Goal: Transaction & Acquisition: Book appointment/travel/reservation

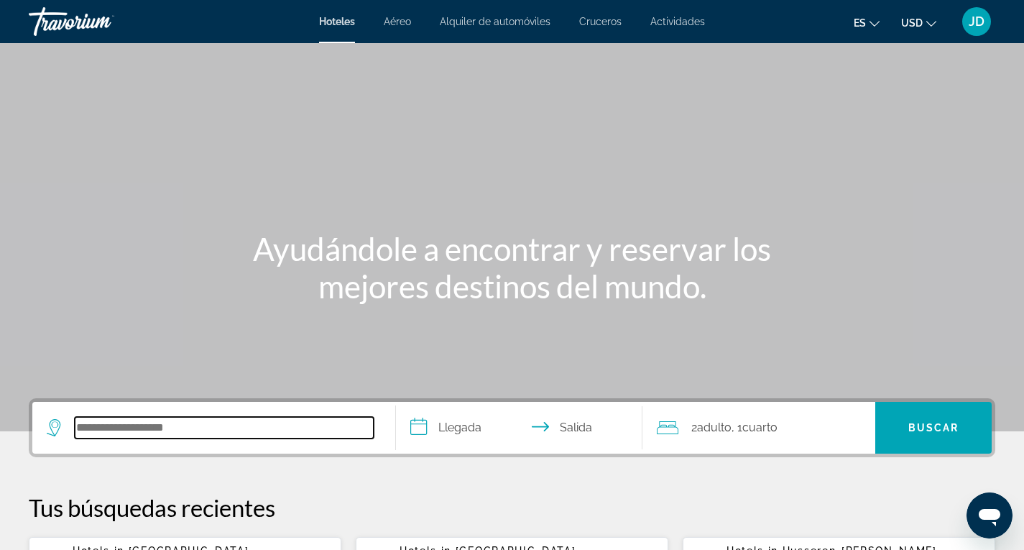
click at [119, 425] on input "Search hotel destination" at bounding box center [224, 428] width 299 height 22
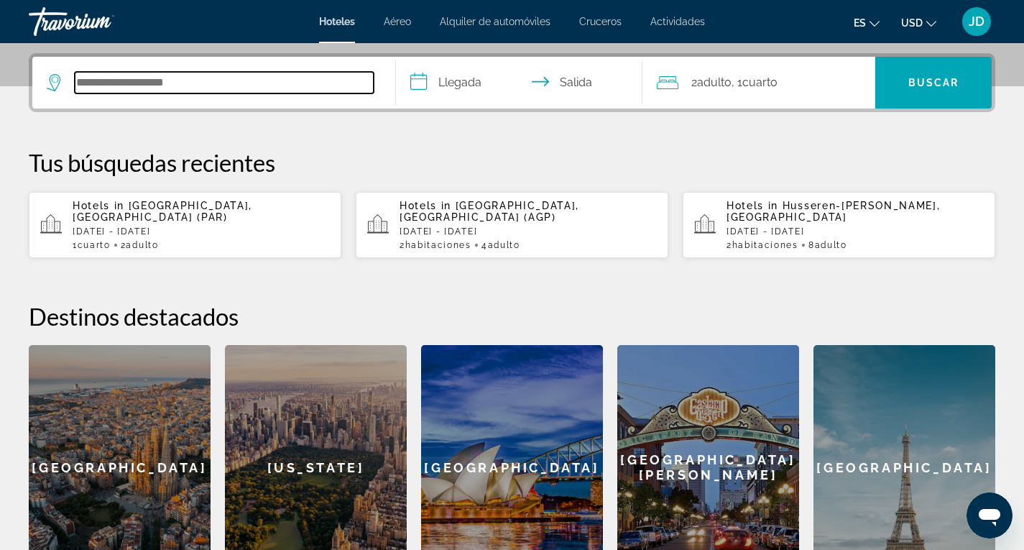
scroll to position [351, 0]
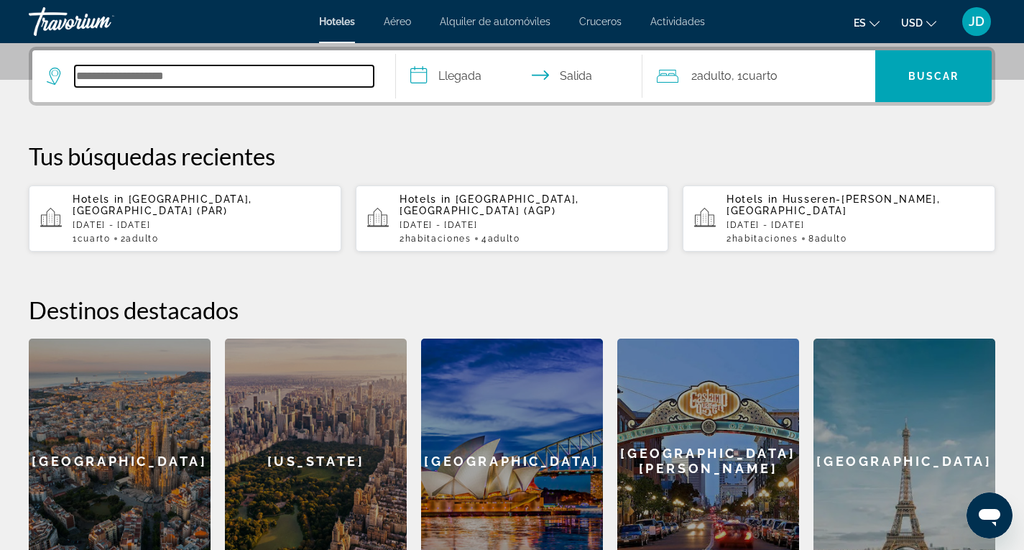
click at [114, 78] on input "Search hotel destination" at bounding box center [224, 76] width 299 height 22
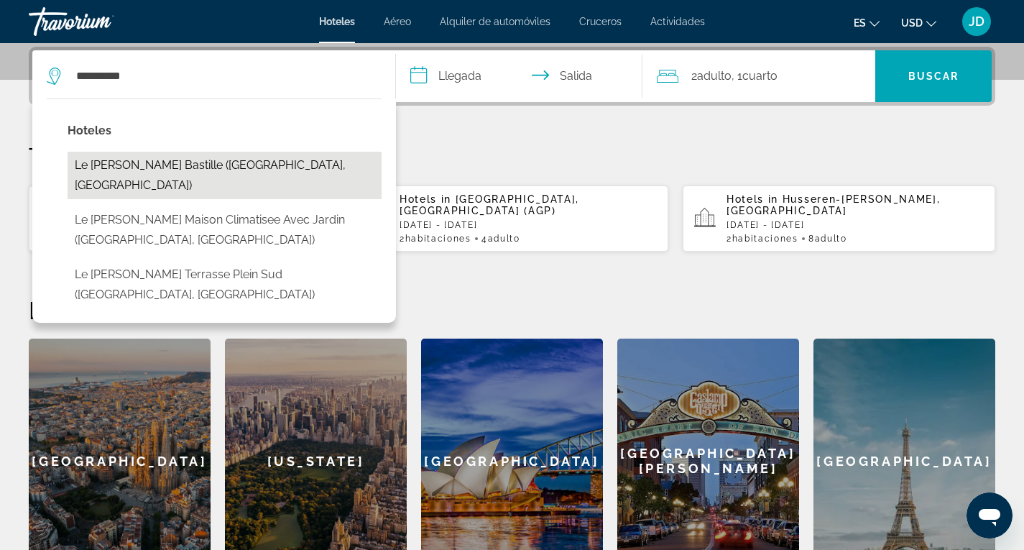
click at [172, 167] on button "Le [PERSON_NAME] Bastille ([GEOGRAPHIC_DATA], [GEOGRAPHIC_DATA])" at bounding box center [225, 175] width 314 height 47
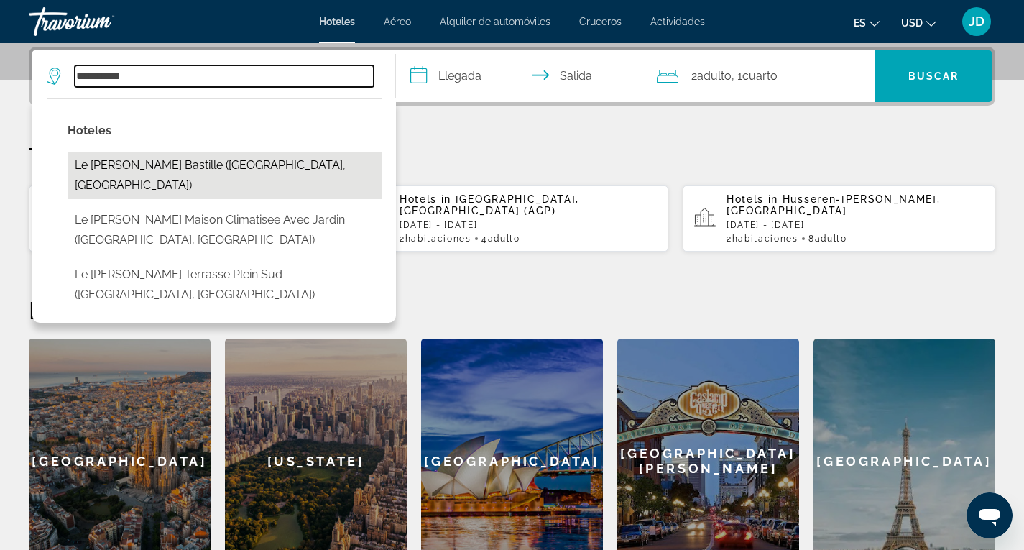
type input "**********"
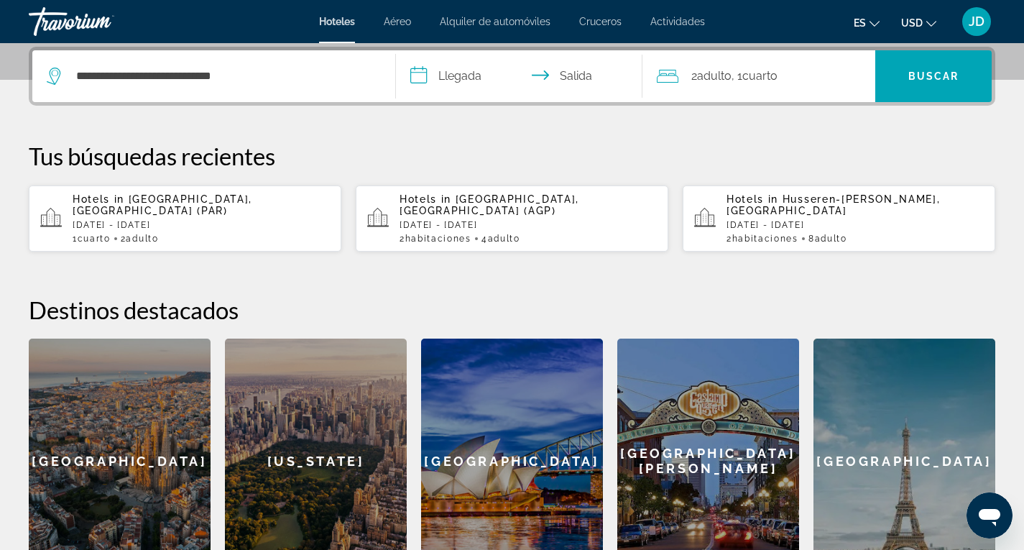
click at [458, 75] on input "**********" at bounding box center [522, 78] width 253 height 56
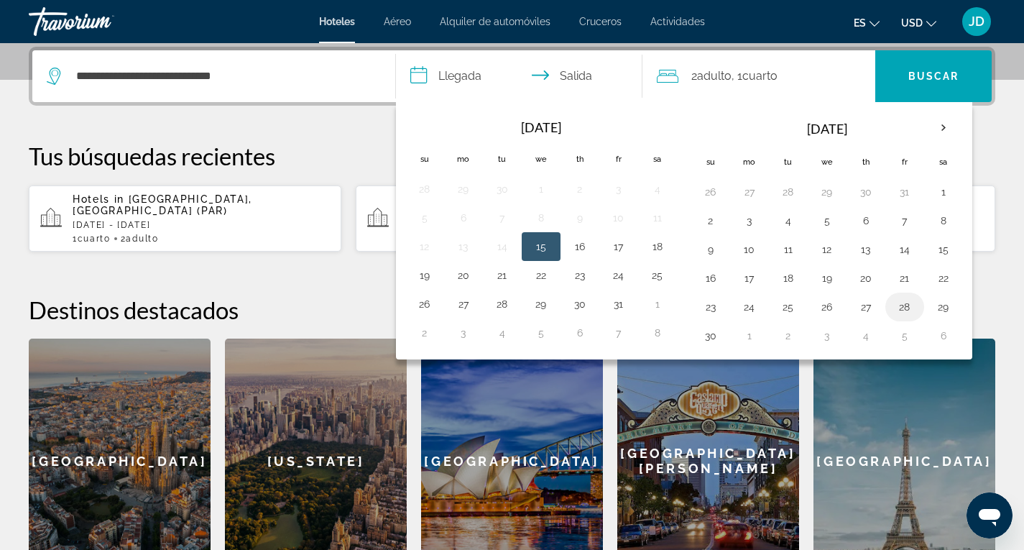
click at [907, 303] on button "28" at bounding box center [904, 307] width 23 height 20
click at [712, 338] on button "30" at bounding box center [710, 336] width 23 height 20
type input "**********"
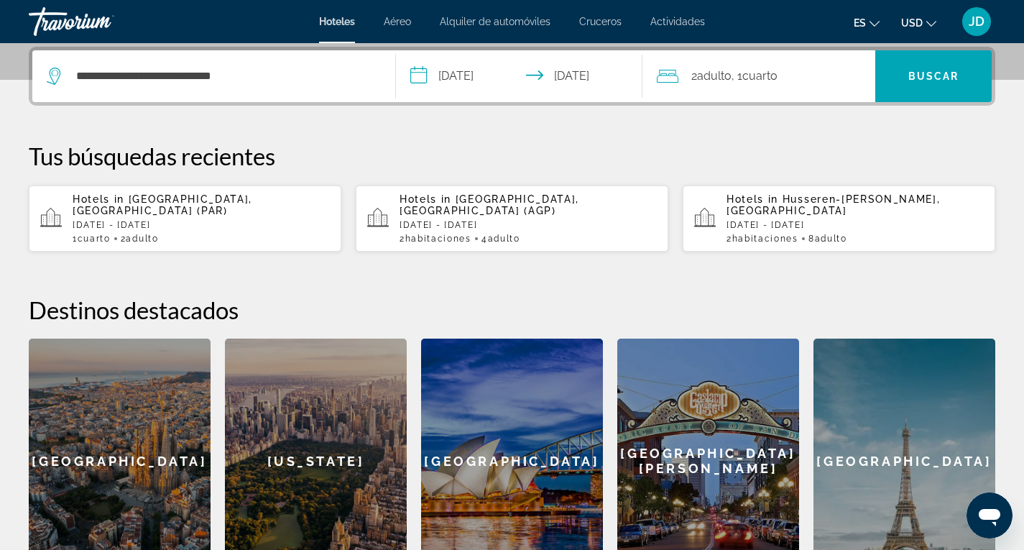
click at [740, 76] on span ", 1 Cuarto habitaciones" at bounding box center [755, 76] width 46 height 20
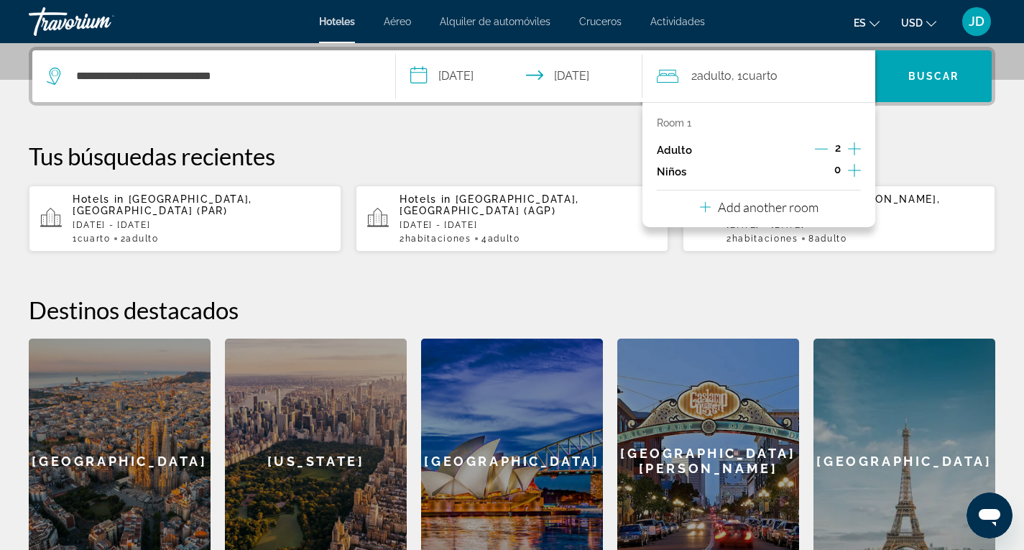
click at [858, 149] on icon "Increment adults" at bounding box center [854, 148] width 13 height 13
click at [855, 147] on icon "Increment adults" at bounding box center [854, 148] width 13 height 17
click at [936, 73] on span "Buscar" at bounding box center [934, 76] width 51 height 12
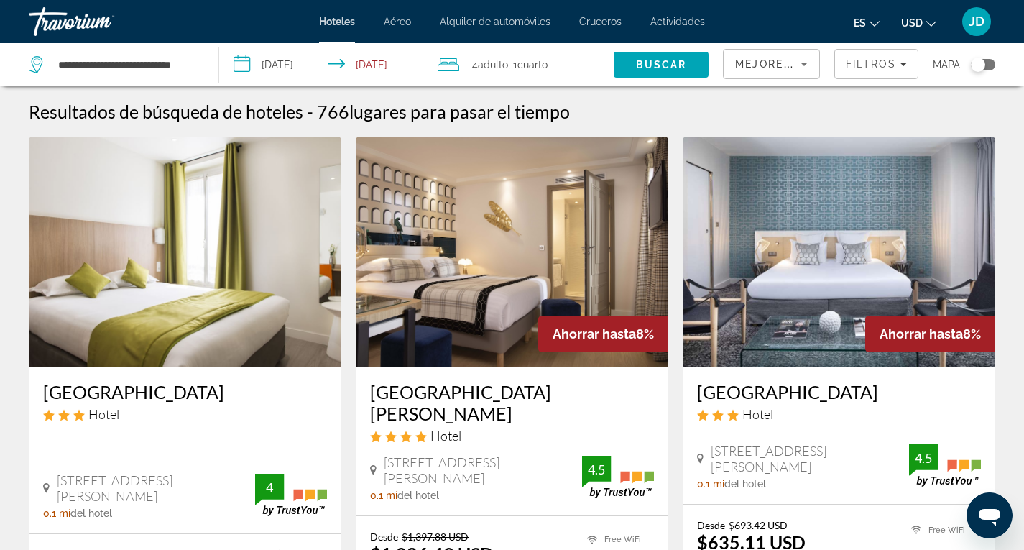
scroll to position [216, 0]
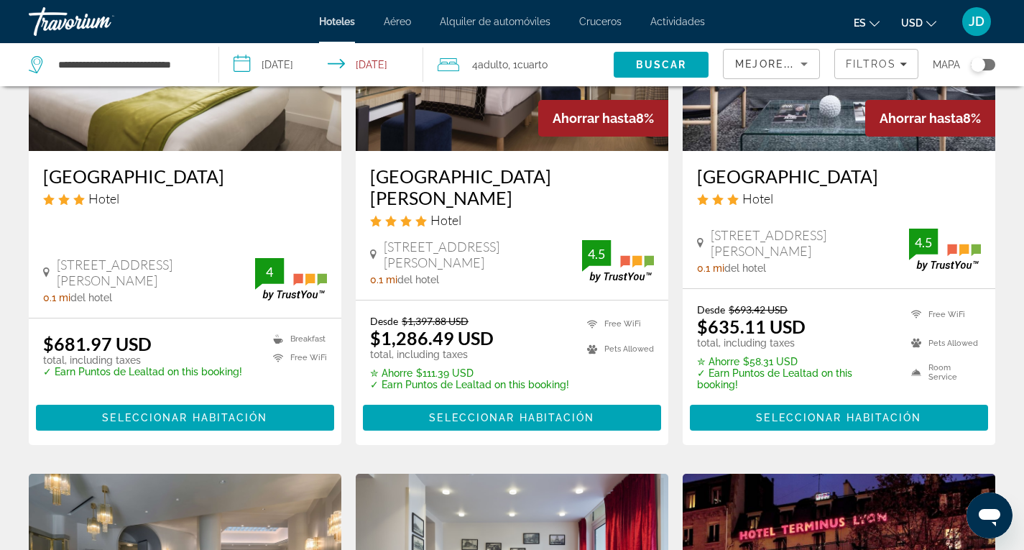
click at [929, 22] on icon "Change currency" at bounding box center [932, 24] width 10 height 10
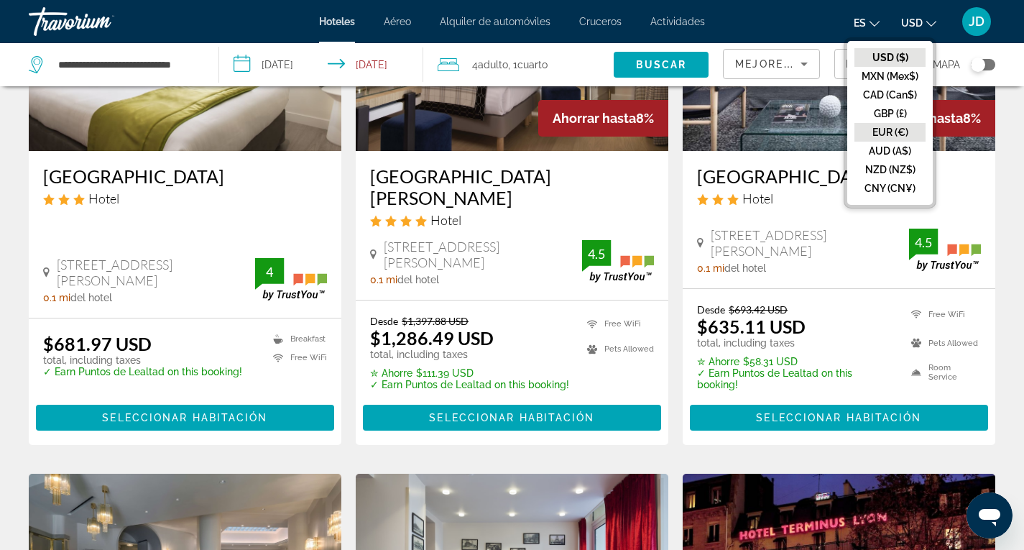
click at [888, 134] on button "EUR (€)" at bounding box center [890, 132] width 71 height 19
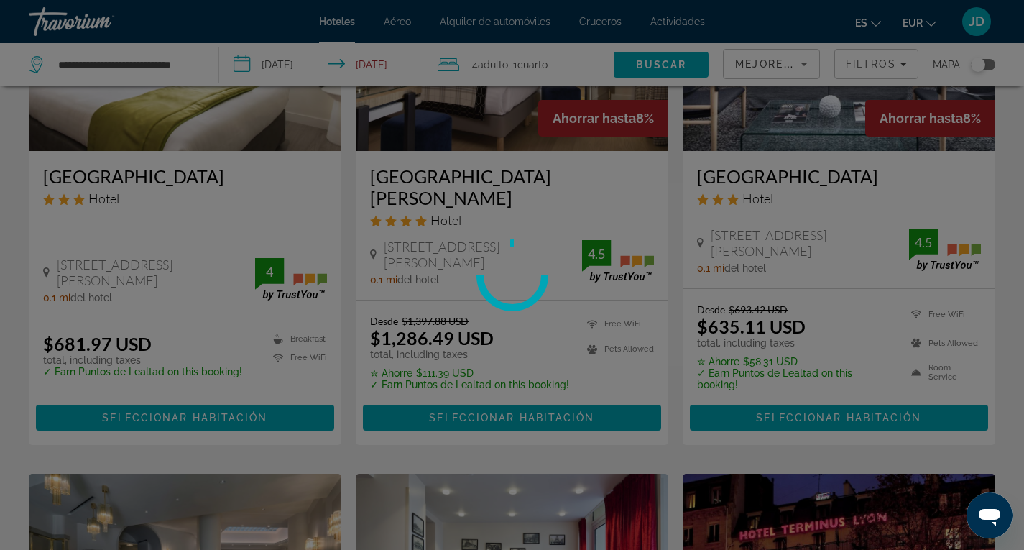
scroll to position [0, 0]
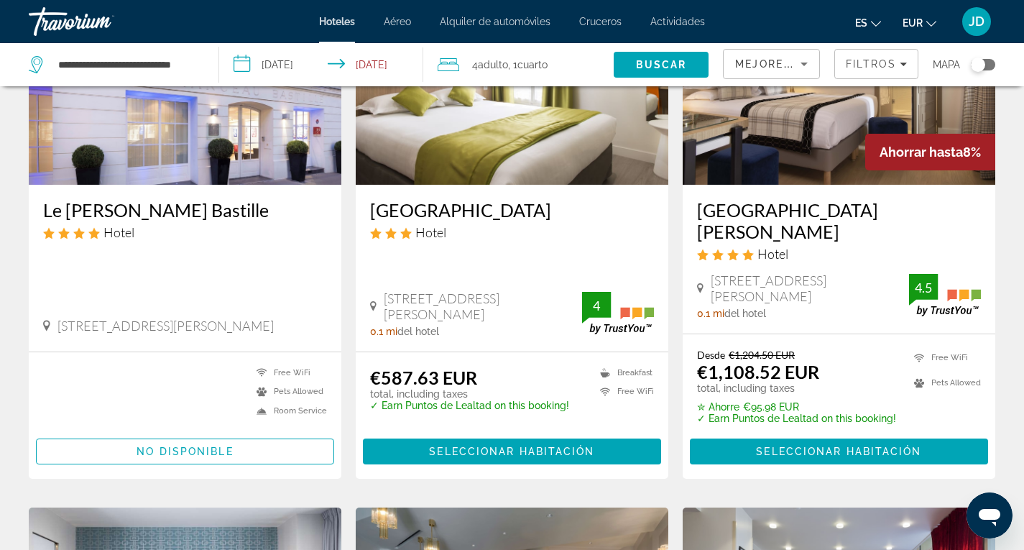
scroll to position [216, 0]
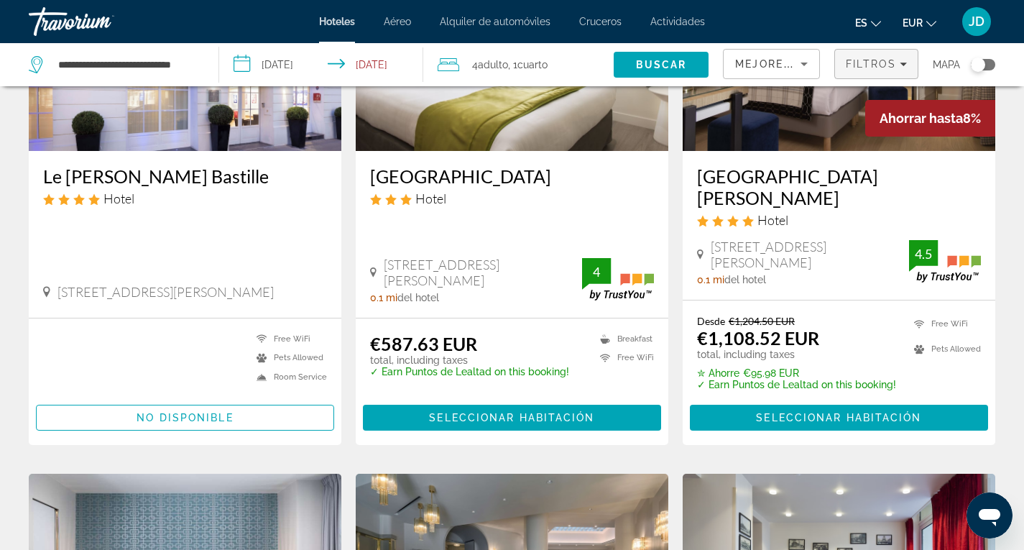
click at [890, 65] on span "Filtros" at bounding box center [871, 64] width 50 height 12
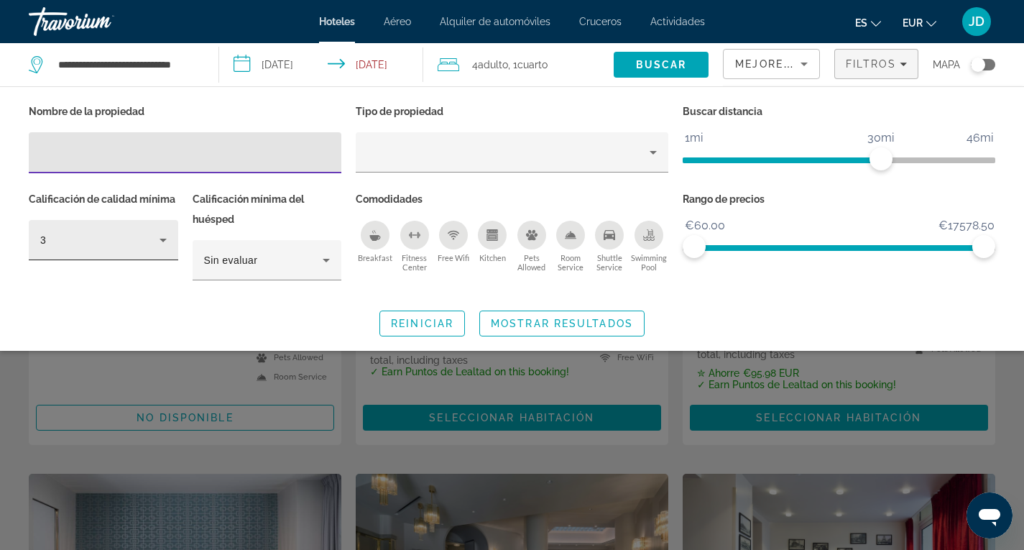
click at [163, 240] on icon "Hotel Filters" at bounding box center [163, 241] width 7 height 4
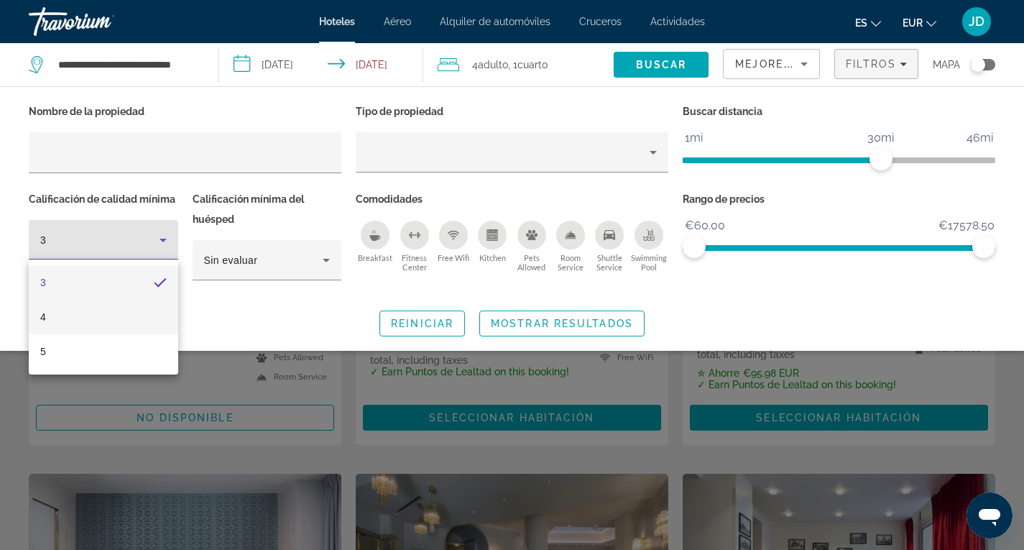
click at [58, 318] on mat-option "4" at bounding box center [104, 317] width 150 height 35
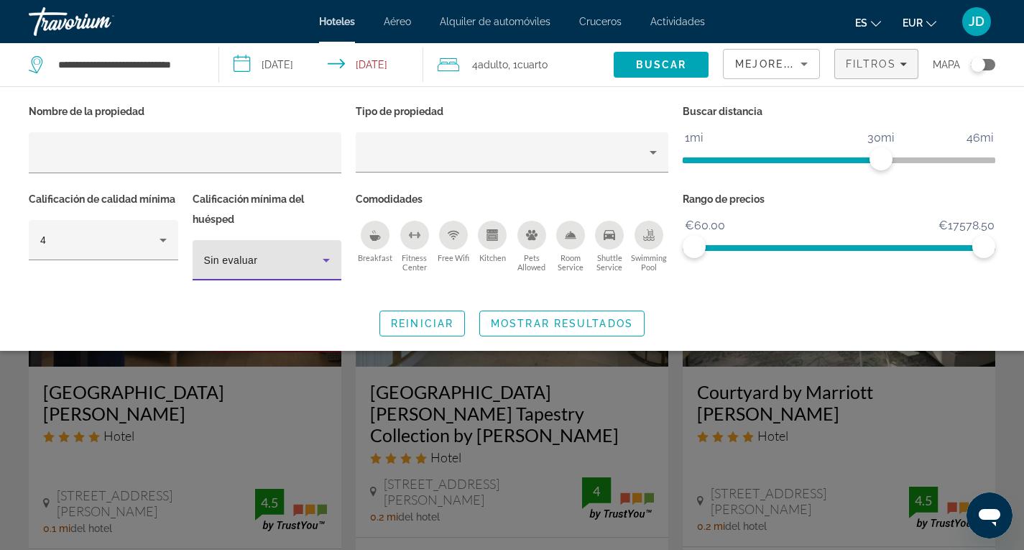
click at [326, 259] on icon "Hotel Filters" at bounding box center [326, 261] width 7 height 4
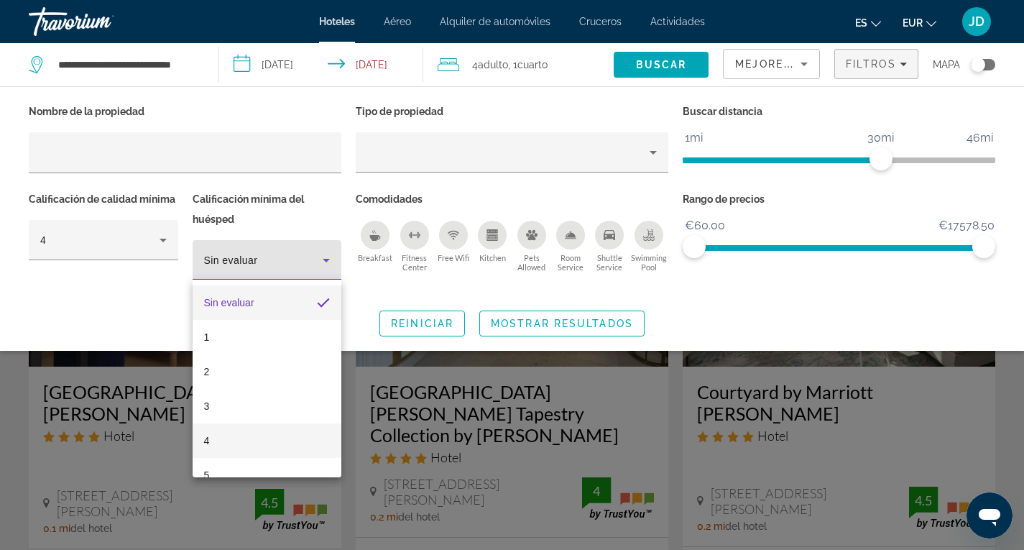
click at [208, 443] on span "4" at bounding box center [207, 440] width 6 height 17
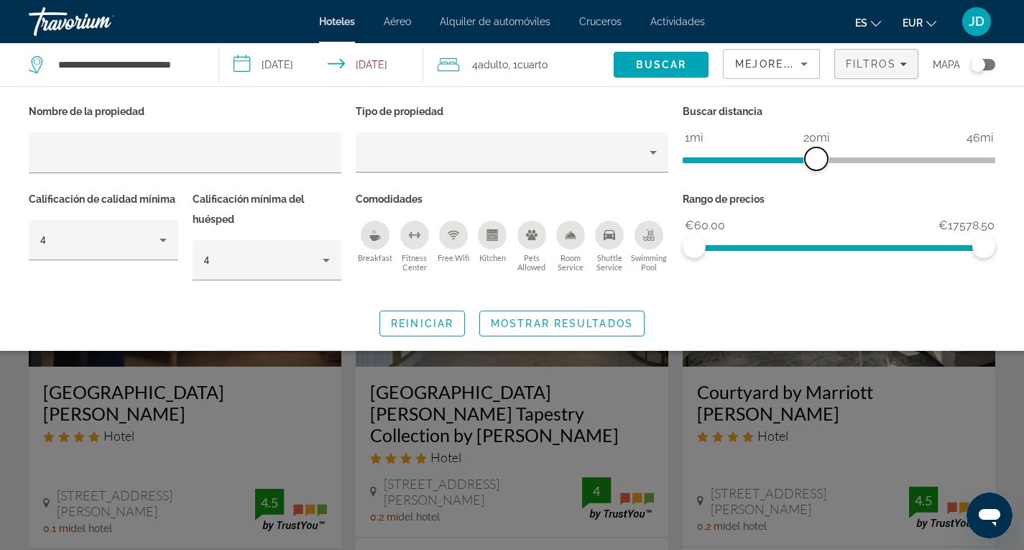
drag, startPoint x: 883, startPoint y: 154, endPoint x: 817, endPoint y: 157, distance: 65.5
click at [817, 157] on span "ngx-slider" at bounding box center [816, 158] width 23 height 23
drag, startPoint x: 989, startPoint y: 242, endPoint x: 932, endPoint y: 244, distance: 57.5
click at [932, 244] on span "ngx-slider-max" at bounding box center [931, 246] width 23 height 23
drag, startPoint x: 931, startPoint y: 239, endPoint x: 704, endPoint y: 243, distance: 227.2
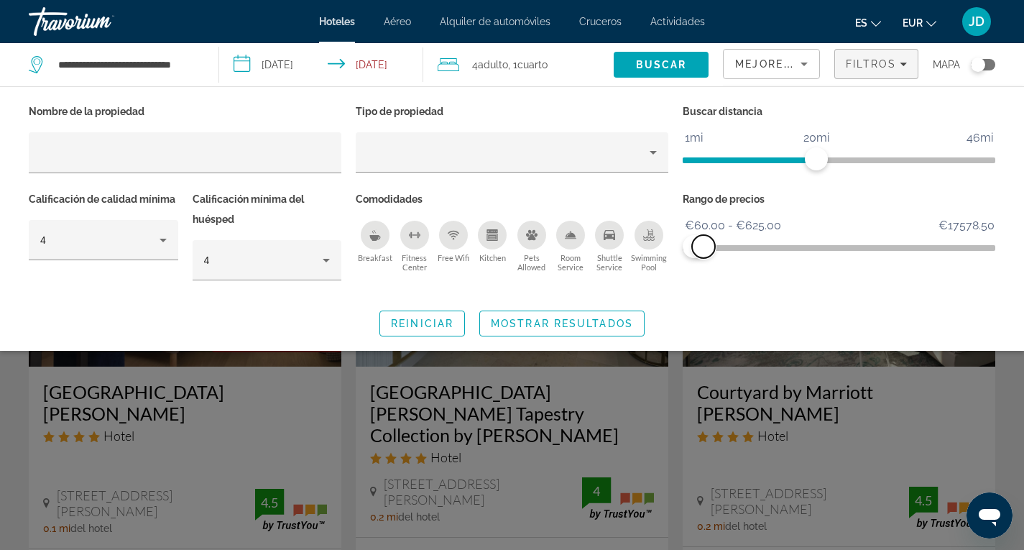
click at [704, 243] on span "ngx-slider-max" at bounding box center [703, 246] width 23 height 23
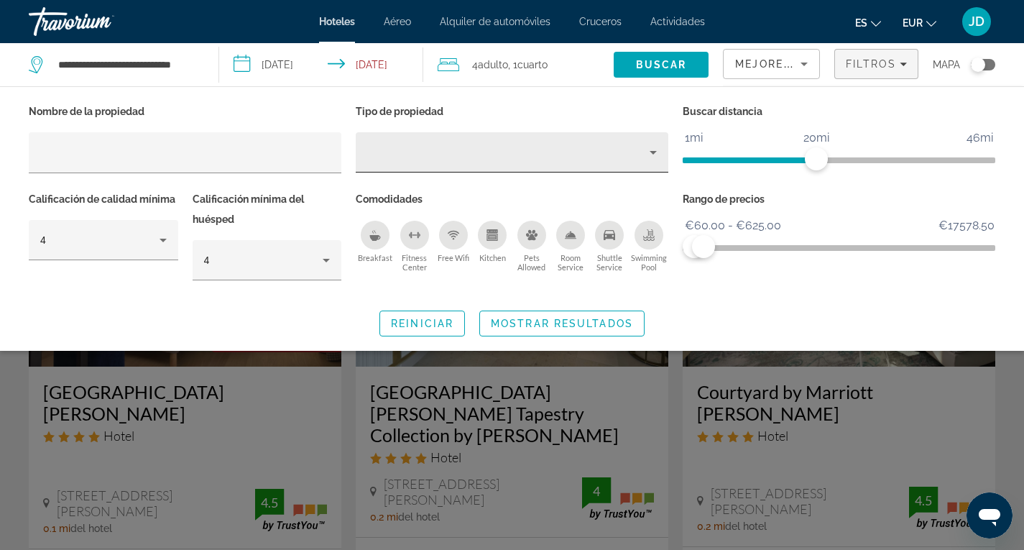
click at [654, 152] on icon "Property type" at bounding box center [653, 153] width 7 height 4
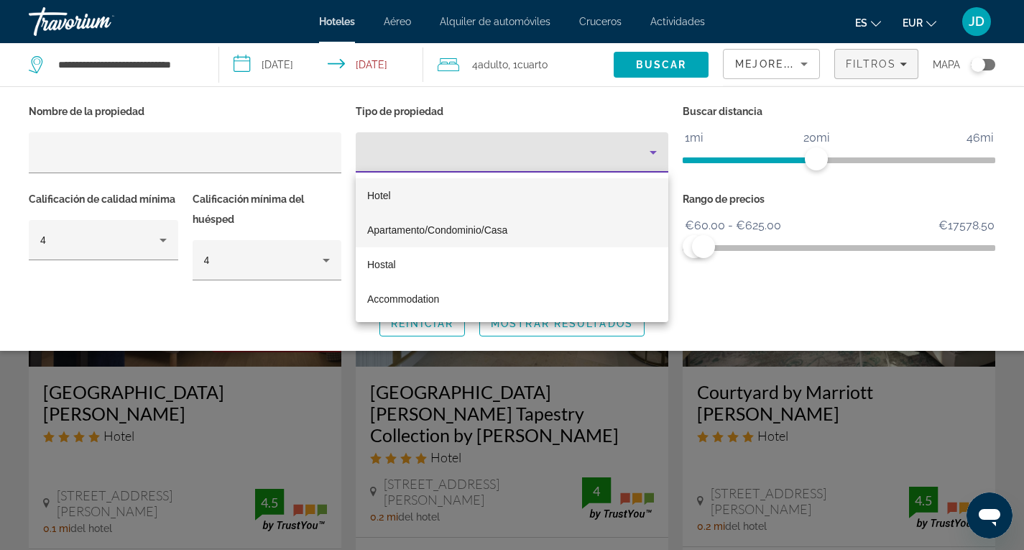
click at [500, 229] on span "Apartamento/Condominio/Casa" at bounding box center [437, 230] width 140 height 12
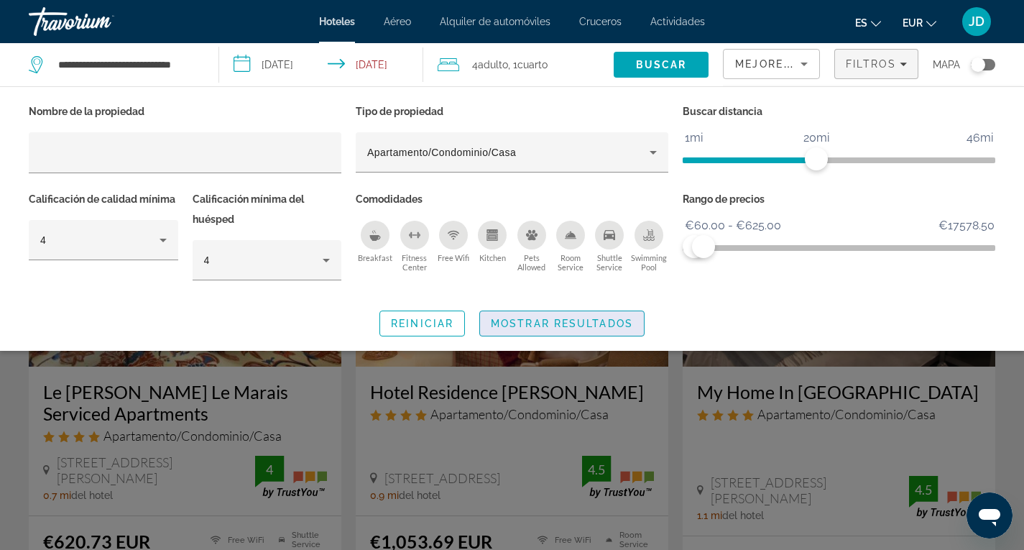
click at [571, 318] on span "Mostrar resultados" at bounding box center [562, 324] width 142 height 12
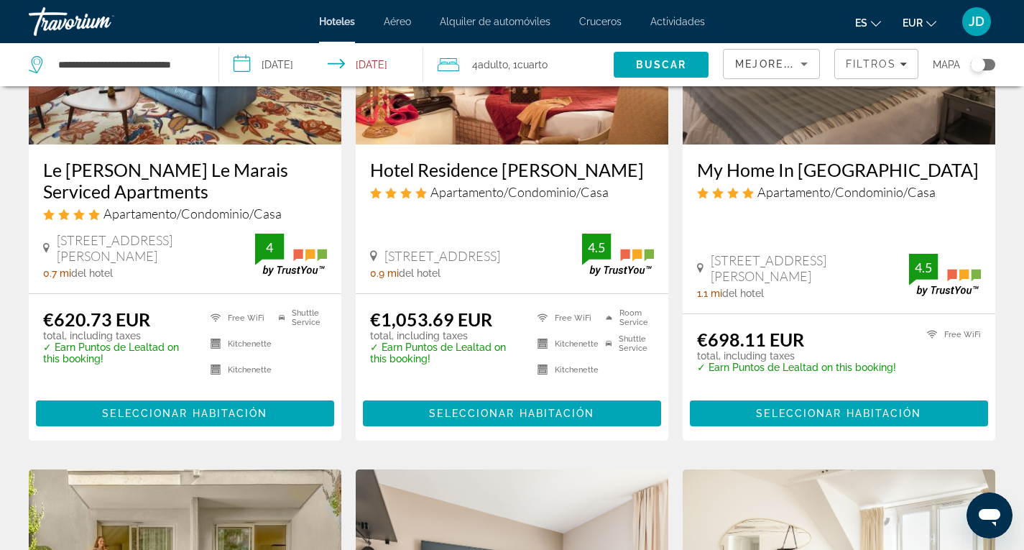
scroll to position [216, 0]
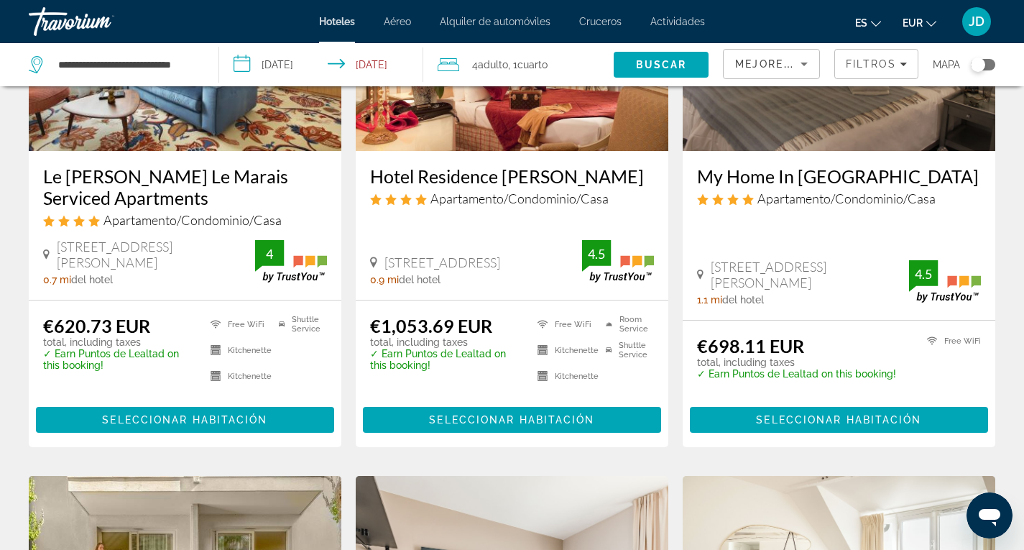
click at [792, 63] on span "Mejores descuentos" at bounding box center [807, 64] width 144 height 12
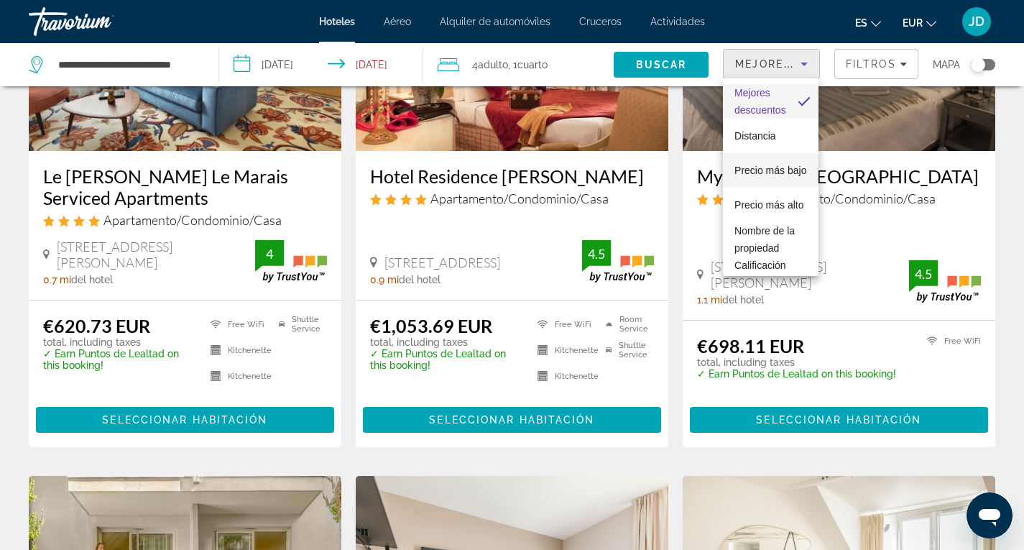
click at [752, 168] on span "Precio más bajo" at bounding box center [771, 170] width 72 height 17
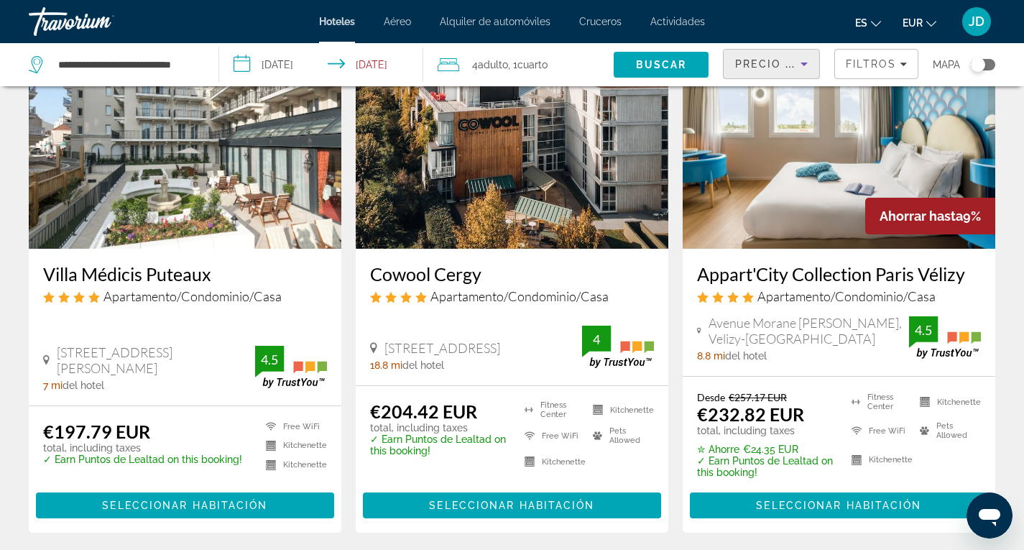
scroll to position [144, 0]
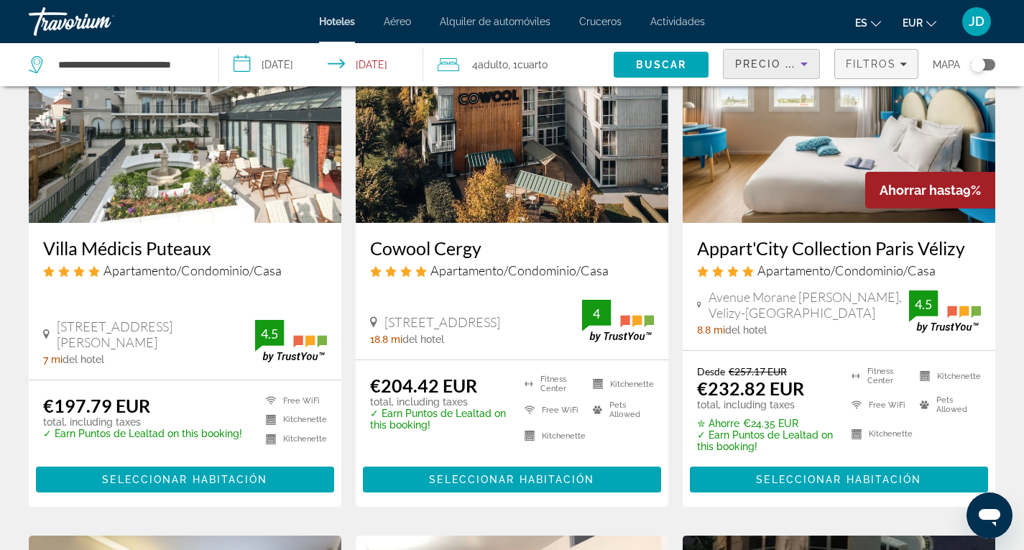
click at [875, 65] on span "Filtros" at bounding box center [871, 64] width 50 height 12
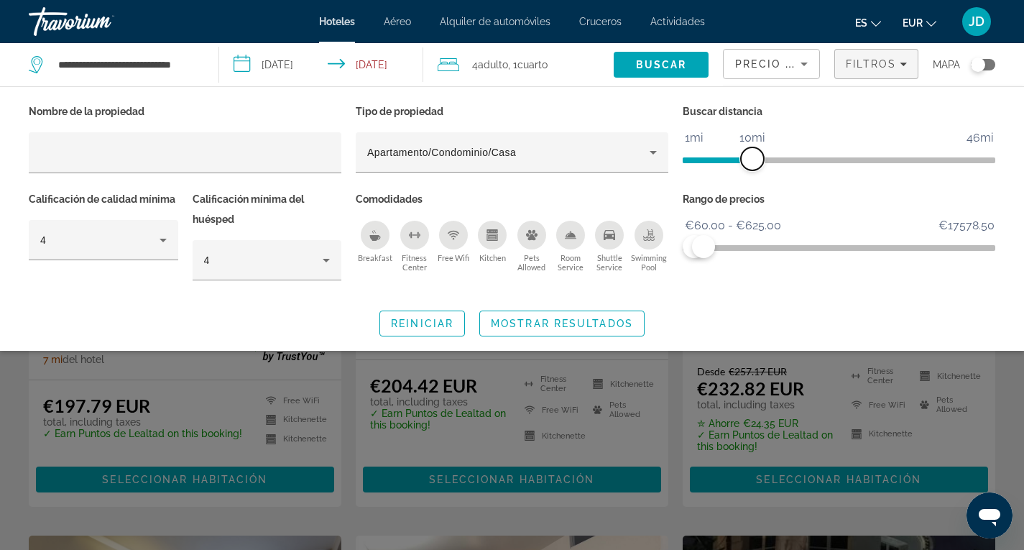
drag, startPoint x: 817, startPoint y: 152, endPoint x: 751, endPoint y: 146, distance: 66.4
click at [751, 157] on ngx-slider "1mi 46mi 10mi" at bounding box center [839, 158] width 313 height 3
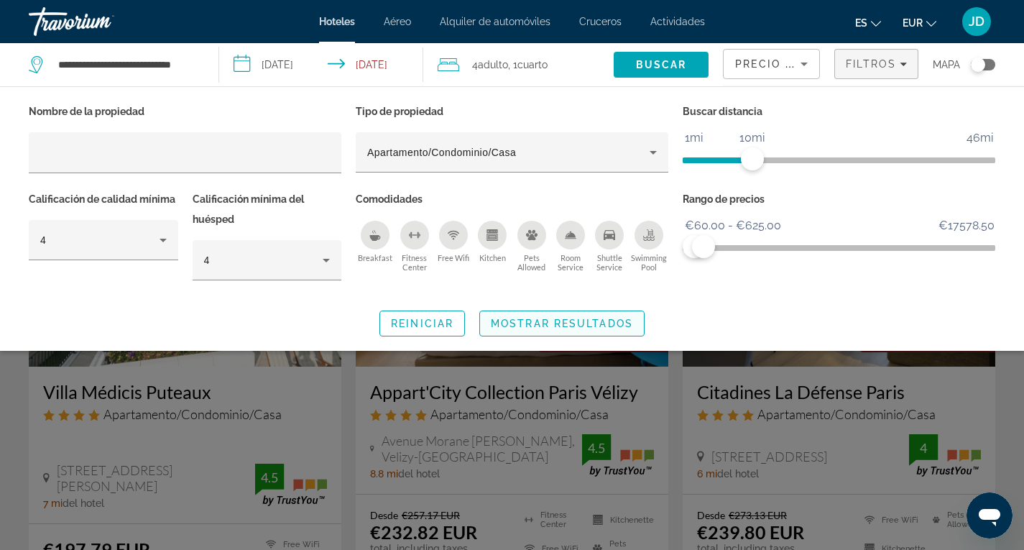
click at [577, 323] on span "Mostrar resultados" at bounding box center [562, 324] width 142 height 12
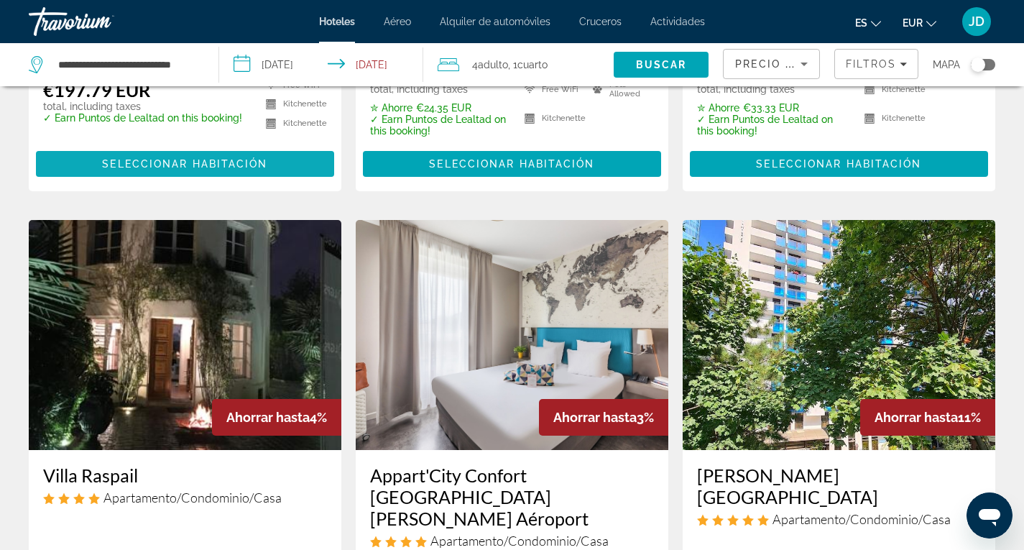
scroll to position [431, 0]
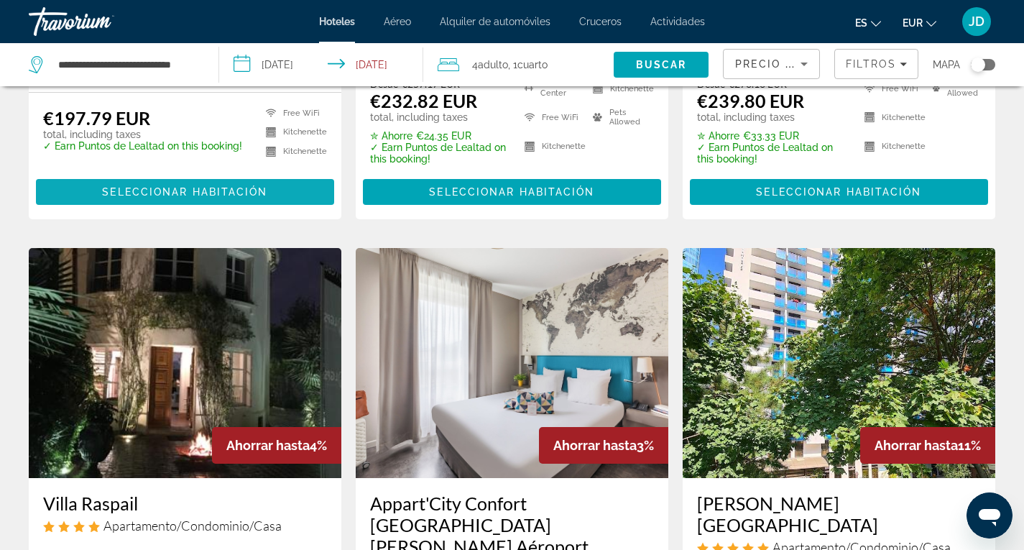
click at [178, 190] on span "Seleccionar habitación" at bounding box center [184, 192] width 165 height 12
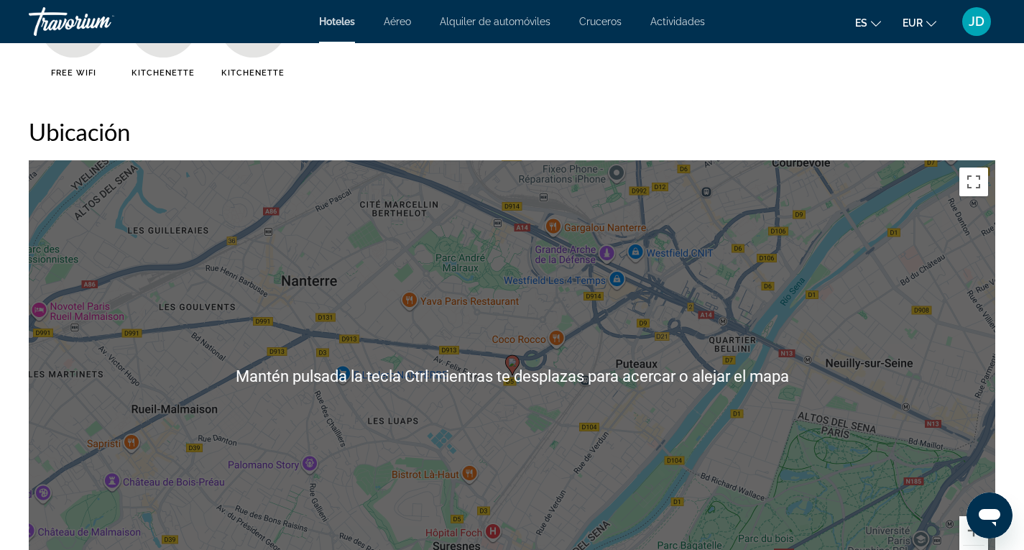
scroll to position [1366, 0]
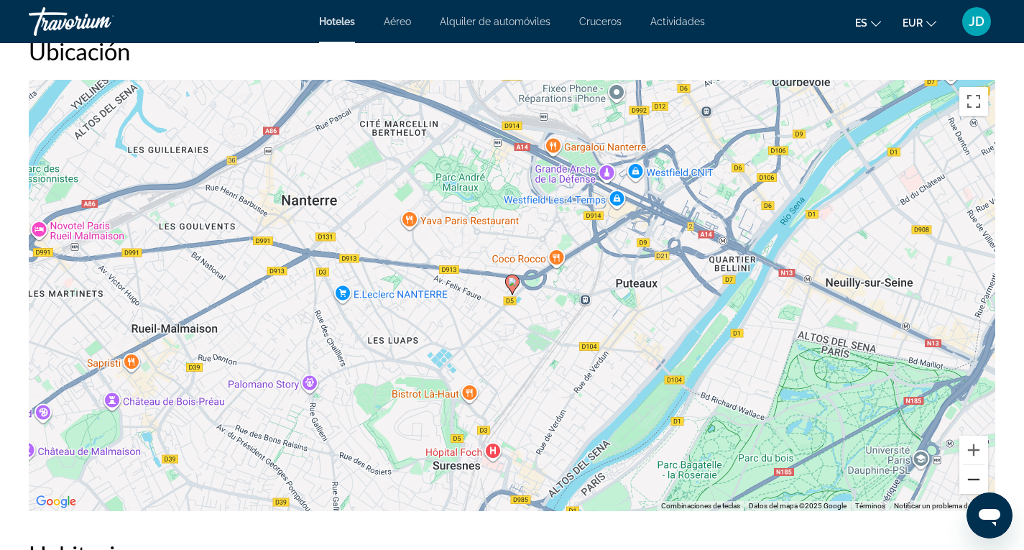
click at [976, 477] on button "Reducir" at bounding box center [974, 479] width 29 height 29
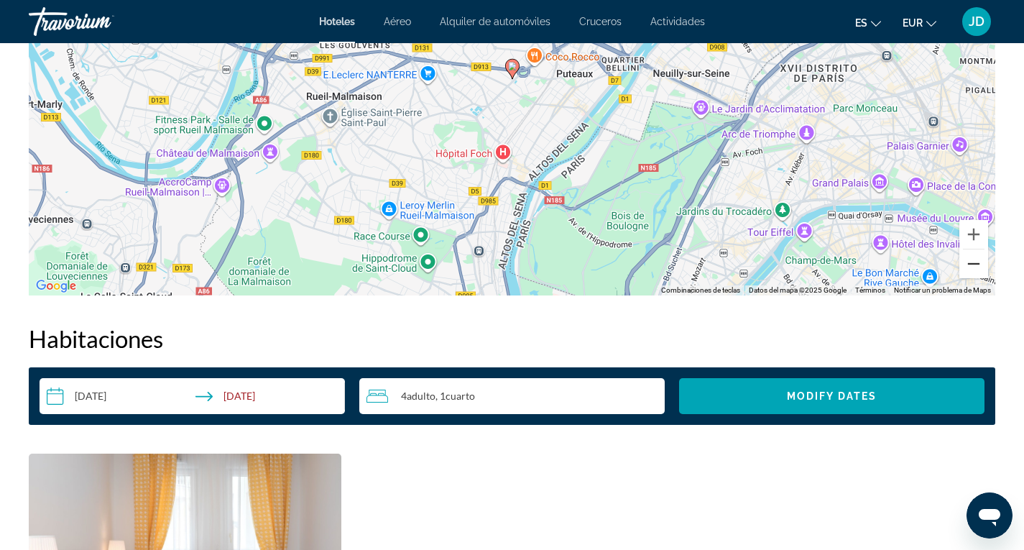
scroll to position [1078, 0]
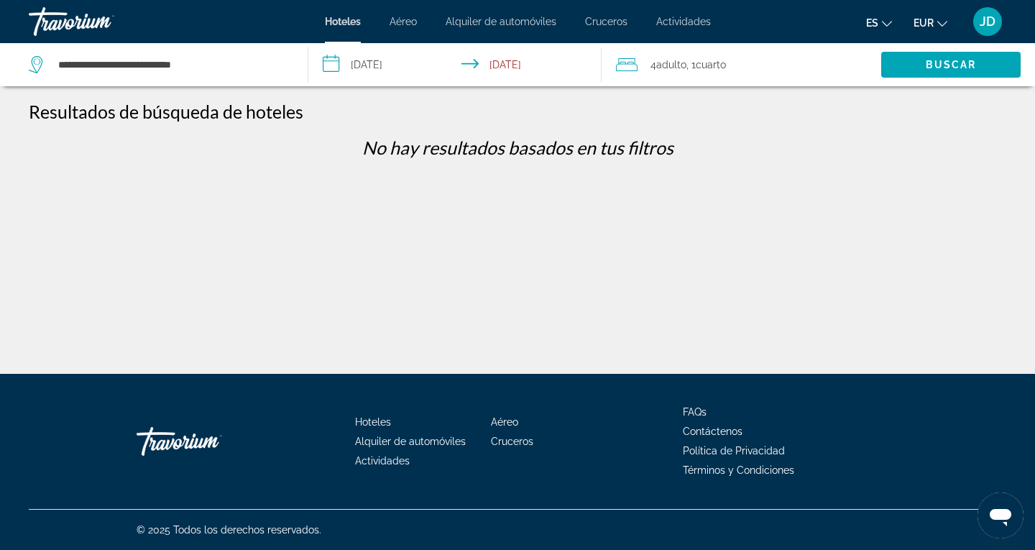
click at [679, 65] on span "Adulto" at bounding box center [671, 65] width 30 height 12
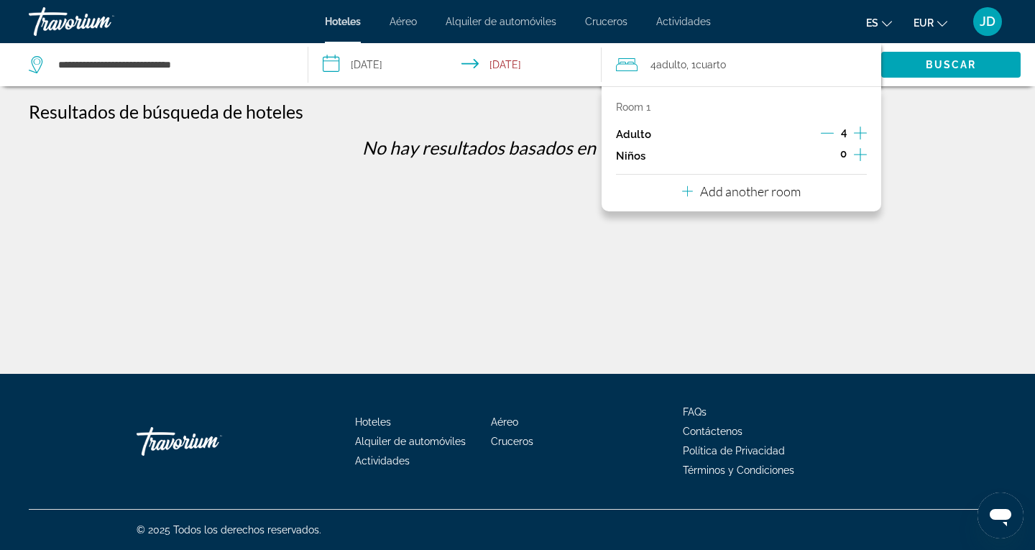
click at [858, 132] on icon "Increment adults" at bounding box center [860, 132] width 13 height 17
click at [860, 132] on icon "Increment adults" at bounding box center [860, 132] width 13 height 17
click at [960, 66] on span "Buscar" at bounding box center [951, 65] width 51 height 12
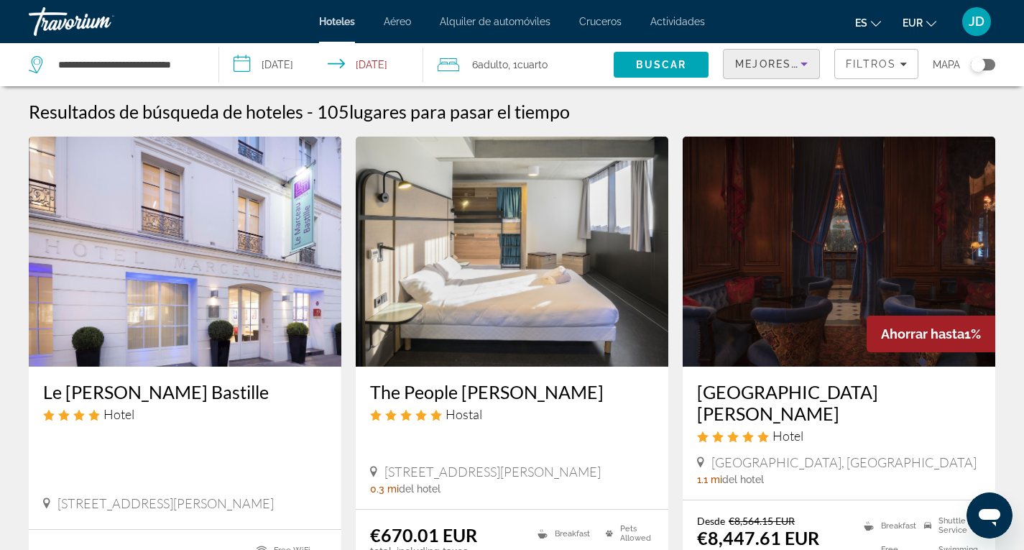
click at [783, 59] on span "Mejores descuentos" at bounding box center [807, 64] width 144 height 12
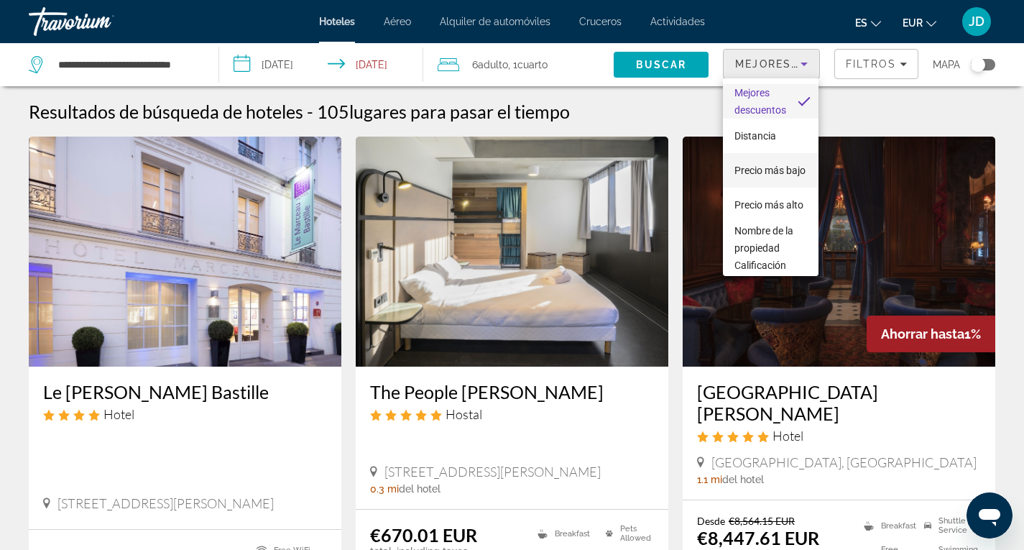
click at [749, 170] on span "Precio más bajo" at bounding box center [770, 170] width 71 height 17
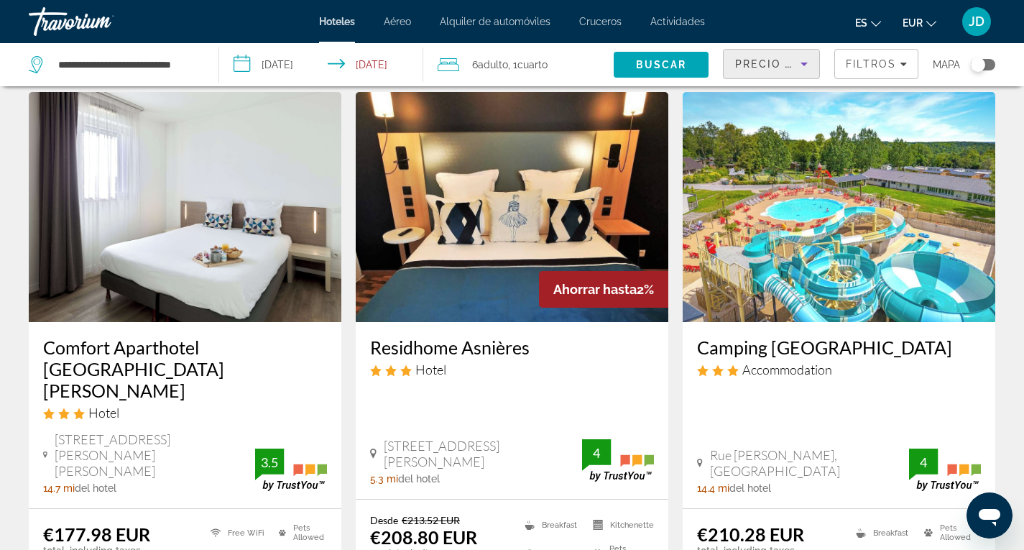
scroll to position [144, 0]
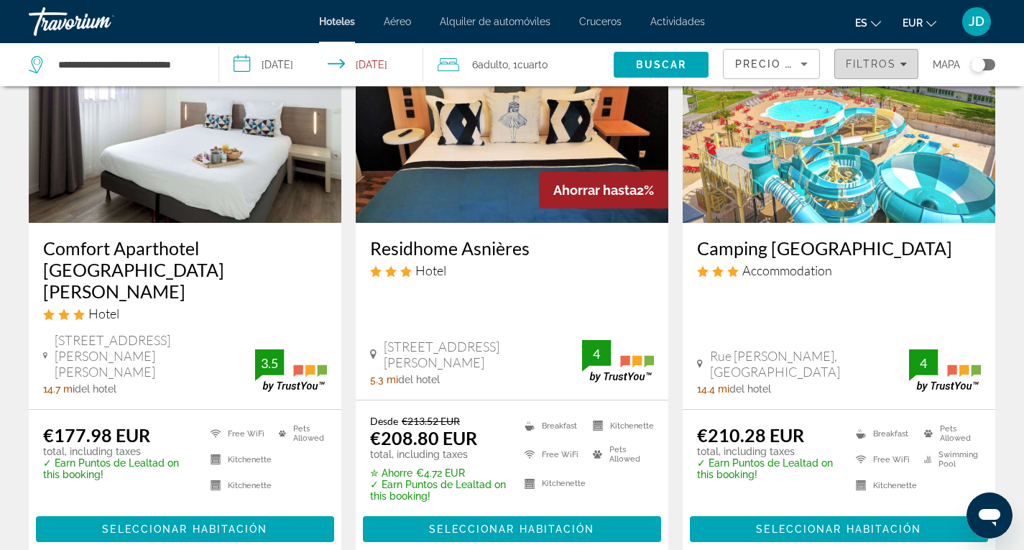
click at [873, 59] on span "Filtros" at bounding box center [871, 64] width 50 height 12
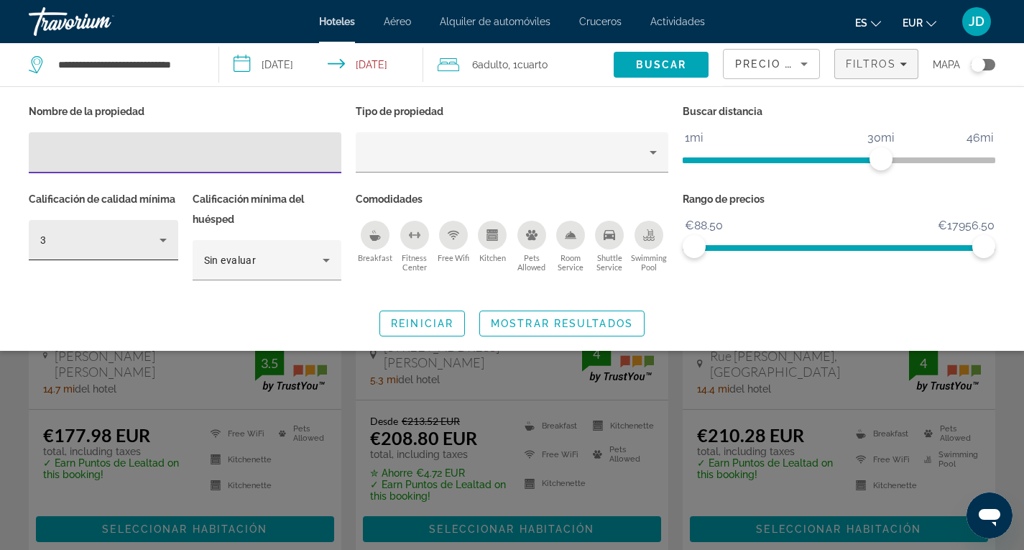
click at [162, 239] on icon "Hotel Filters" at bounding box center [163, 241] width 7 height 4
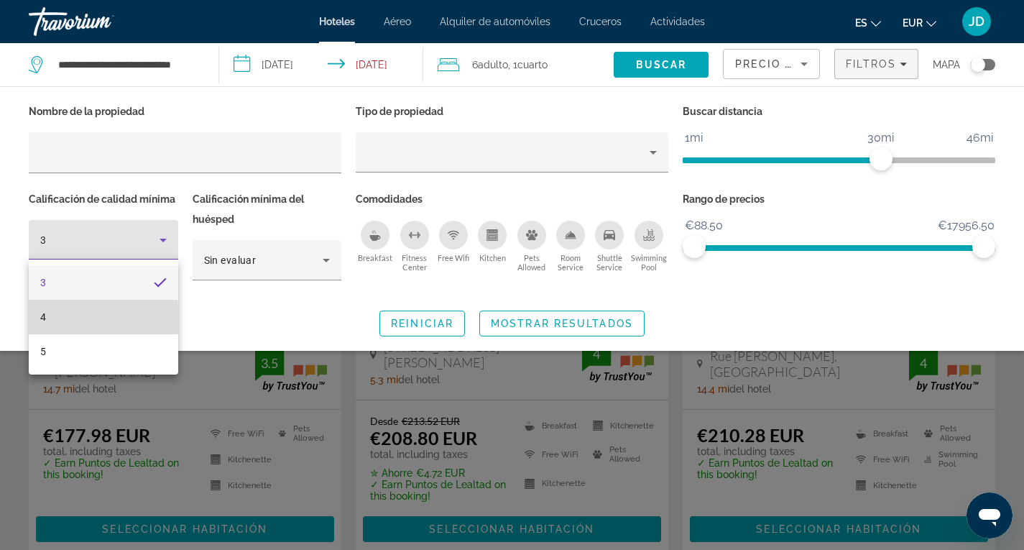
click at [55, 318] on mat-option "4" at bounding box center [104, 317] width 150 height 35
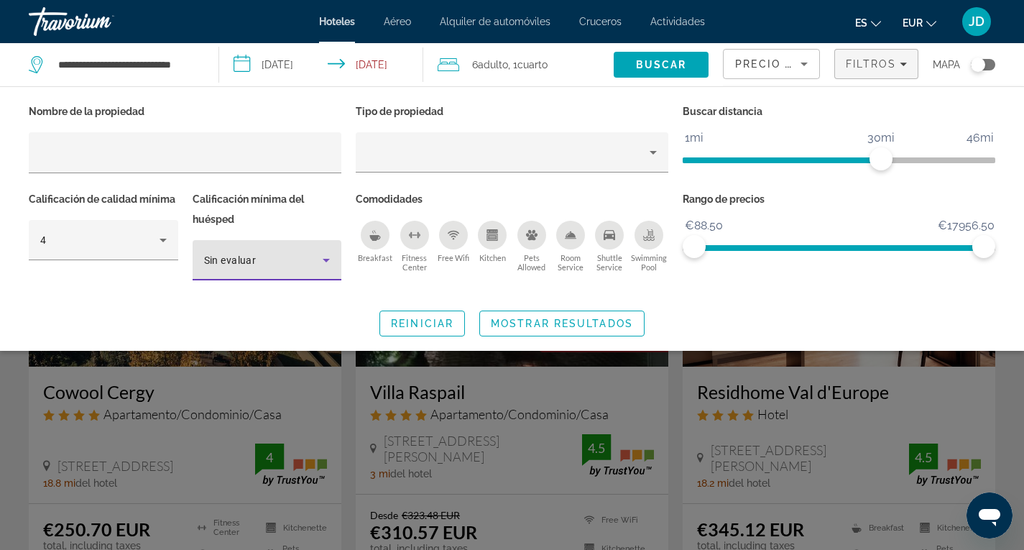
click at [318, 259] on icon "Hotel Filters" at bounding box center [326, 260] width 17 height 17
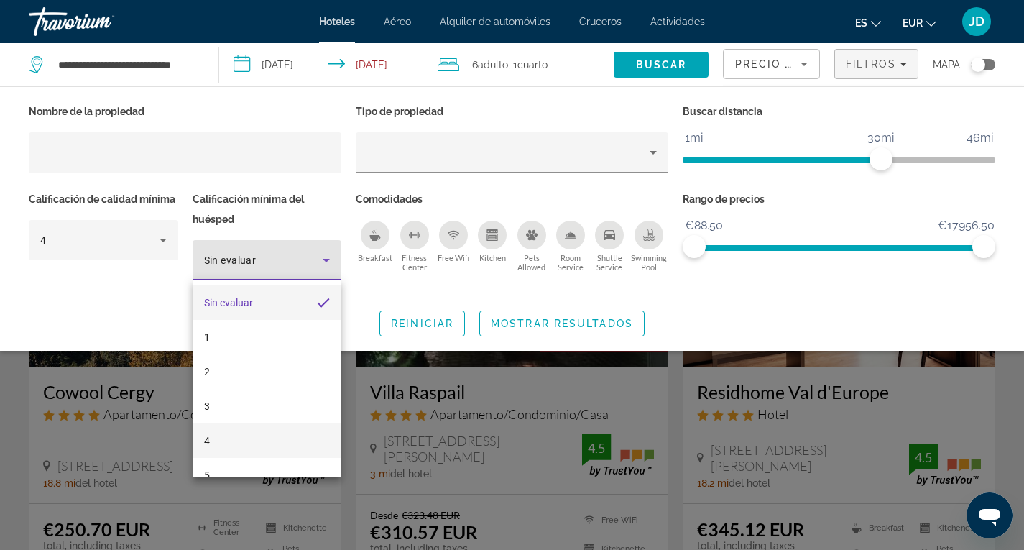
click at [210, 439] on mat-option "4" at bounding box center [268, 440] width 150 height 35
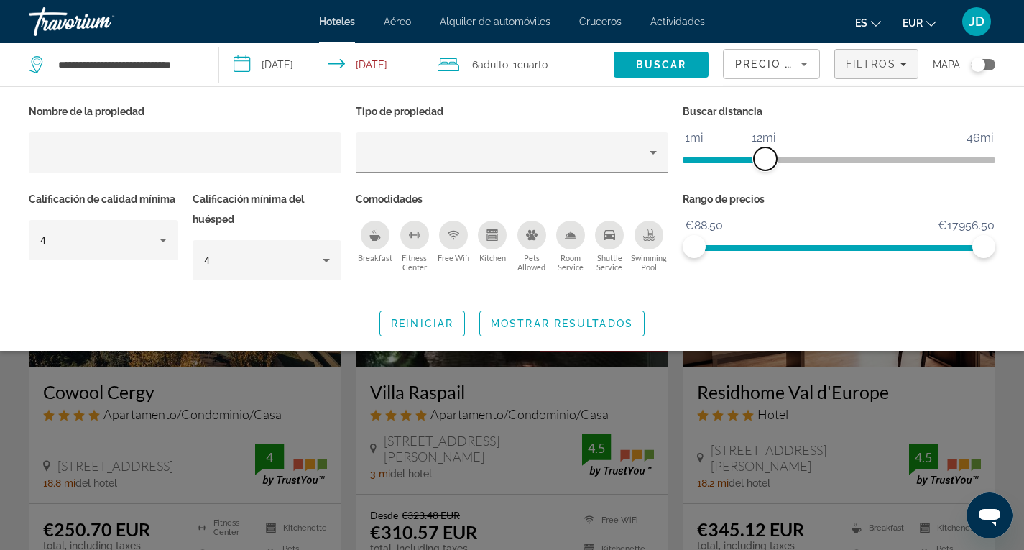
drag, startPoint x: 880, startPoint y: 159, endPoint x: 766, endPoint y: 156, distance: 113.6
click at [766, 156] on span "ngx-slider" at bounding box center [765, 158] width 23 height 23
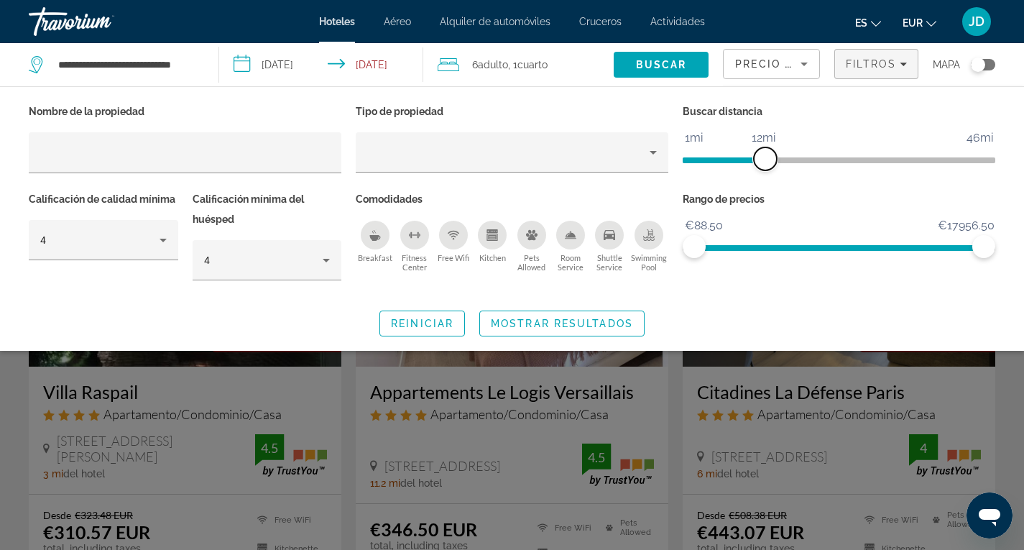
click at [763, 156] on span "ngx-slider" at bounding box center [765, 158] width 23 height 23
drag, startPoint x: 985, startPoint y: 242, endPoint x: 698, endPoint y: 243, distance: 286.8
click at [698, 243] on span "ngx-slider-max" at bounding box center [698, 246] width 23 height 23
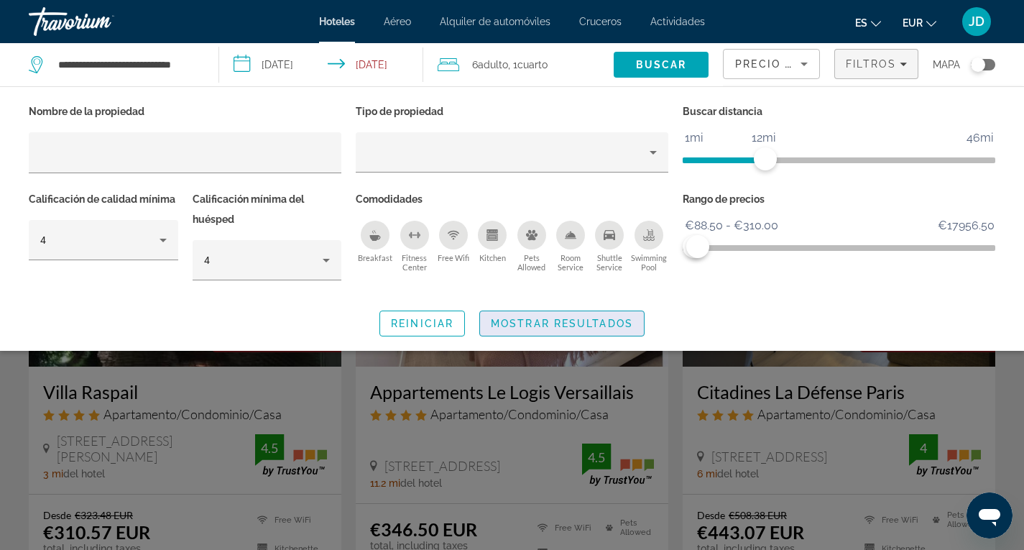
click at [577, 324] on span "Mostrar resultados" at bounding box center [562, 324] width 142 height 12
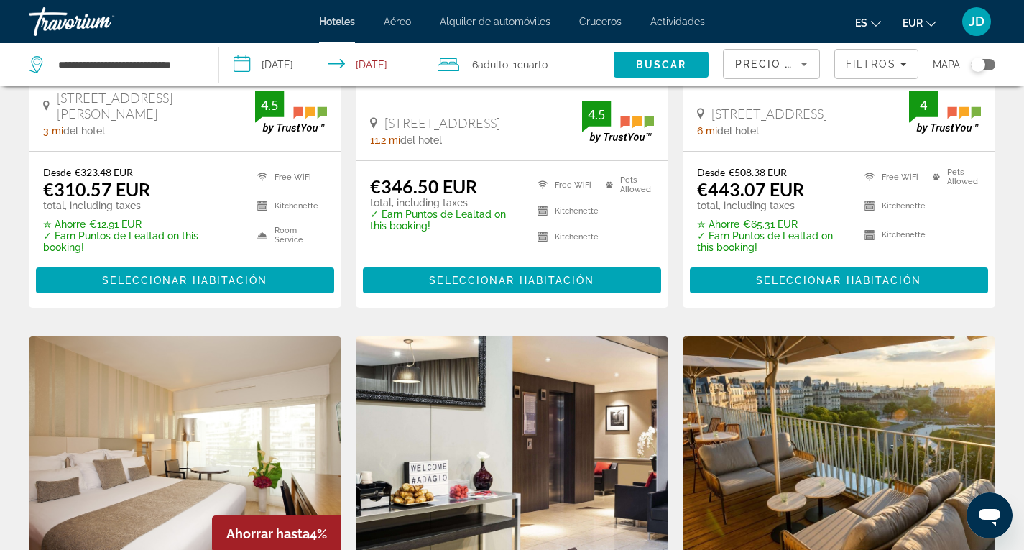
scroll to position [288, 0]
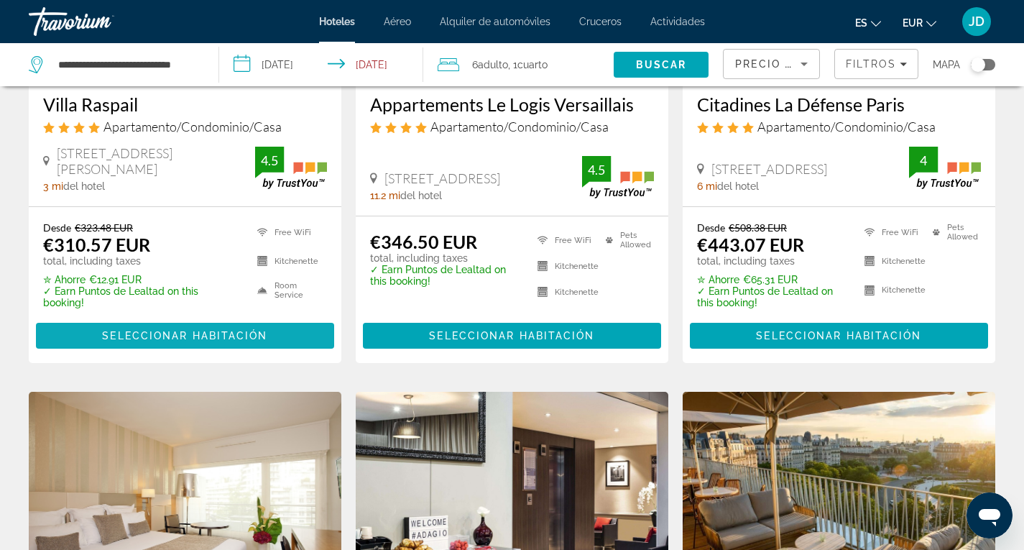
click at [184, 337] on span "Seleccionar habitación" at bounding box center [184, 336] width 165 height 12
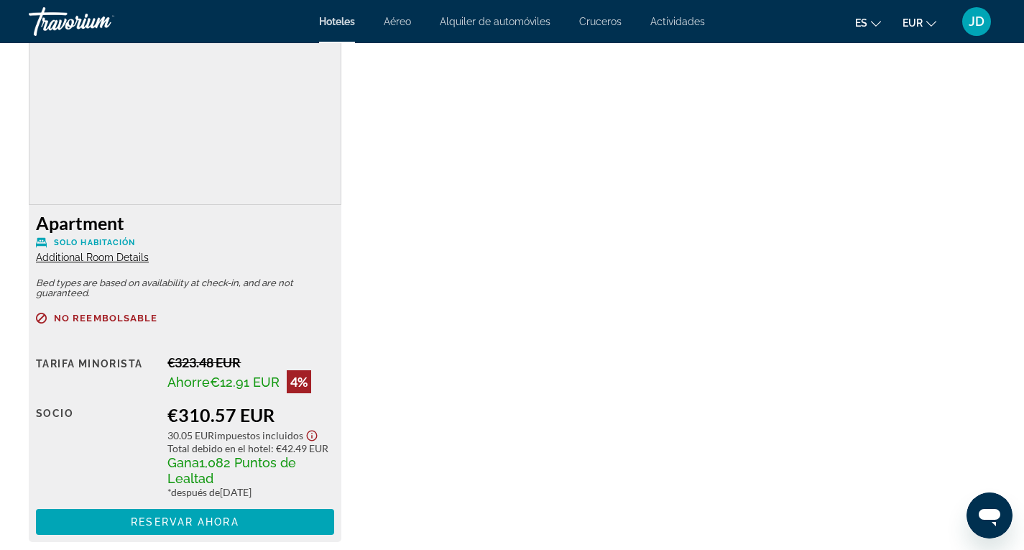
scroll to position [1941, 0]
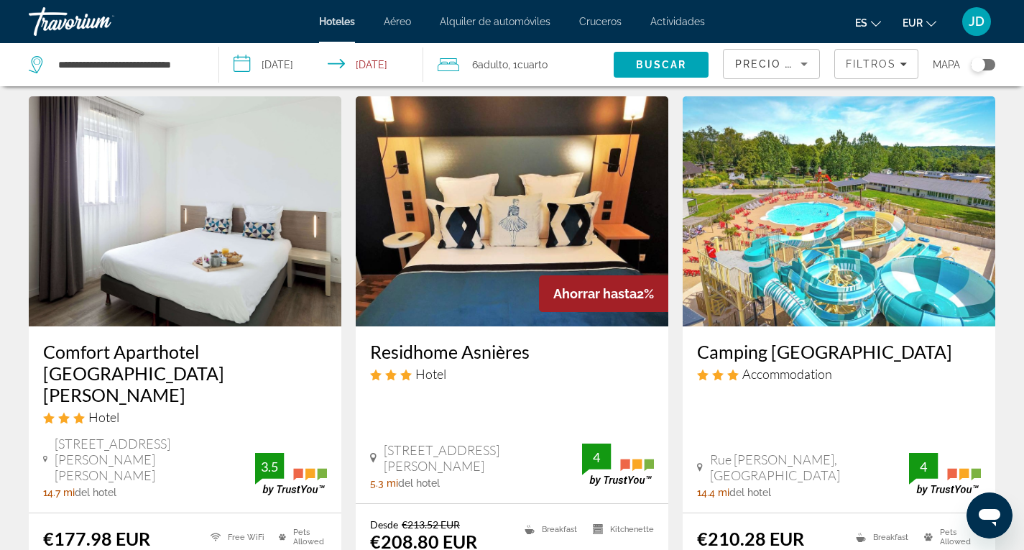
scroll to position [72, 0]
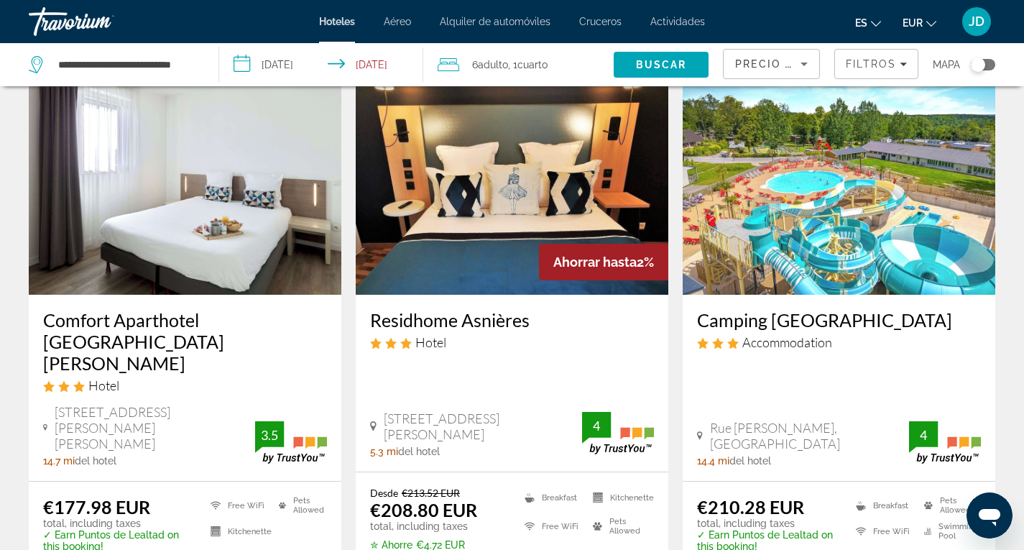
click at [518, 185] on img "Main content" at bounding box center [512, 180] width 313 height 230
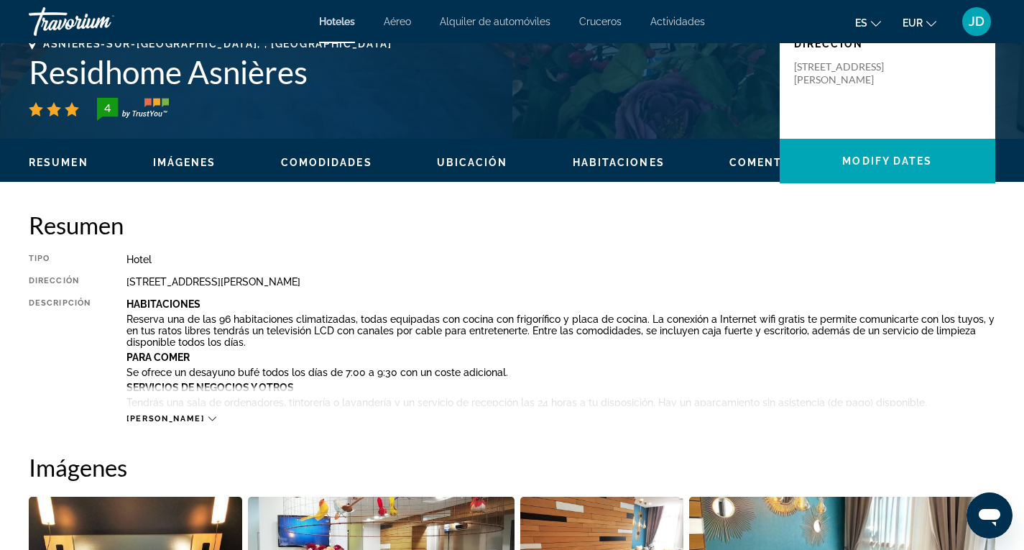
scroll to position [359, 0]
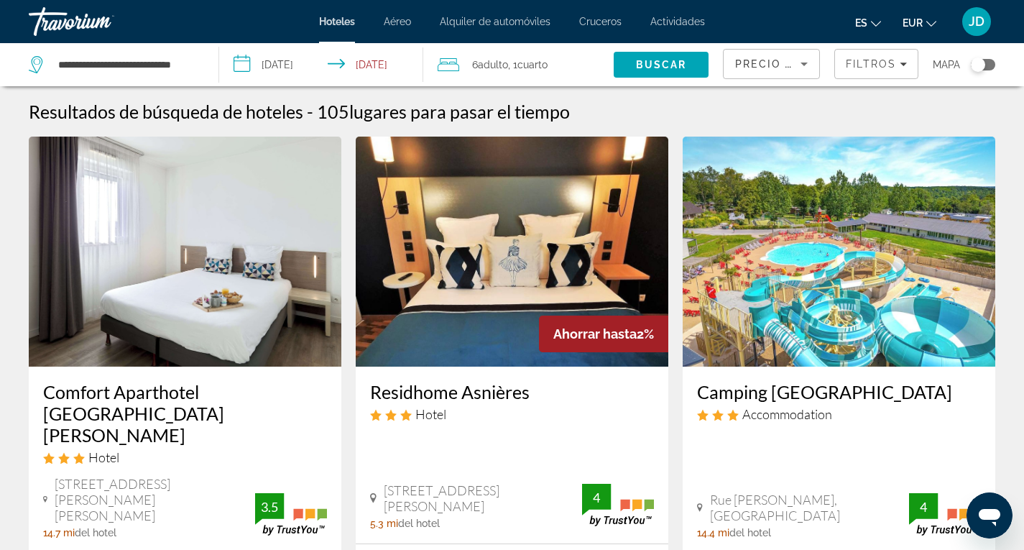
click at [502, 63] on span "Adulto" at bounding box center [493, 65] width 30 height 12
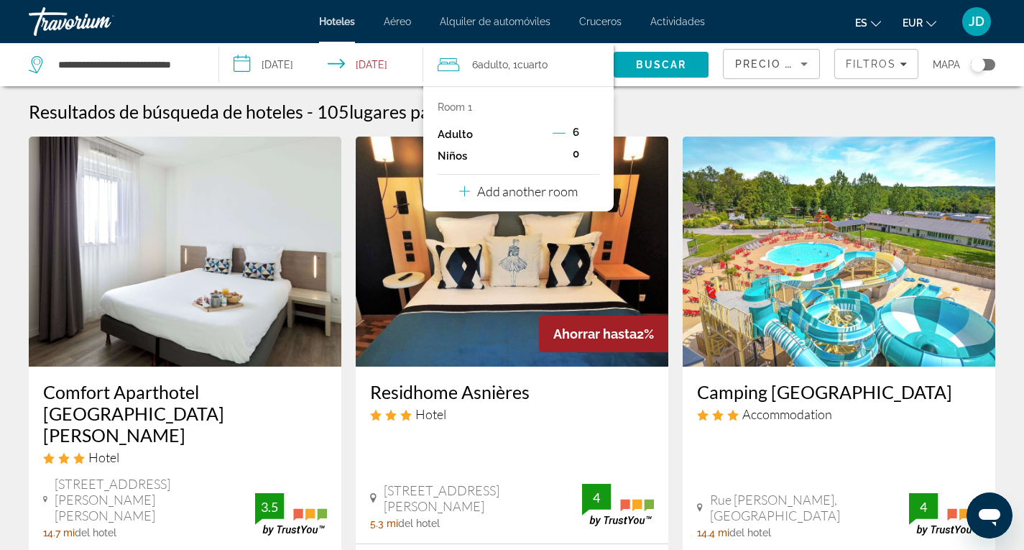
click at [536, 193] on p "Add another room" at bounding box center [527, 191] width 101 height 16
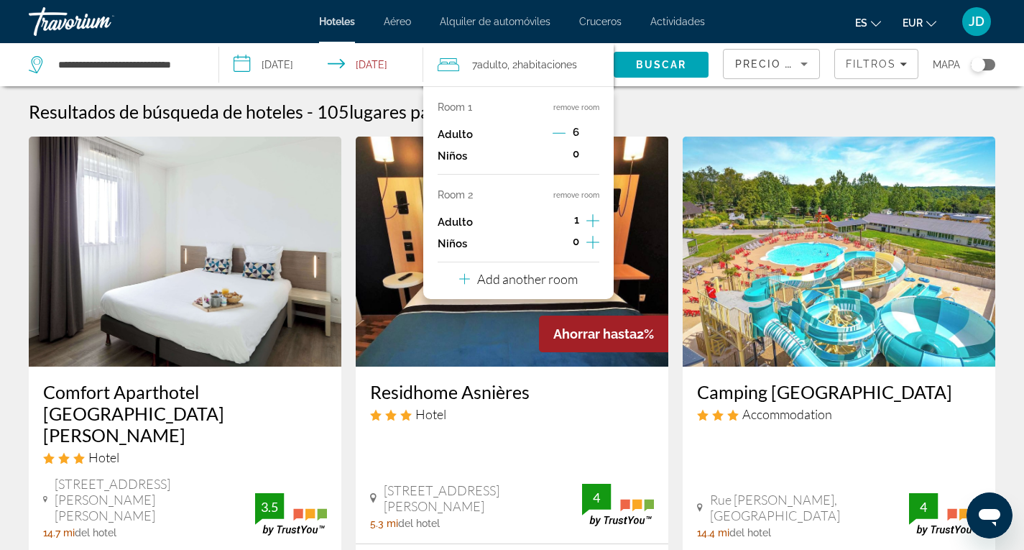
click at [560, 128] on icon "Decrement adults" at bounding box center [559, 133] width 13 height 13
click at [561, 130] on icon "Decrement adults" at bounding box center [559, 133] width 13 height 13
click at [560, 129] on icon "Decrement adults" at bounding box center [559, 133] width 13 height 13
click at [592, 219] on icon "Increment adults" at bounding box center [593, 220] width 13 height 13
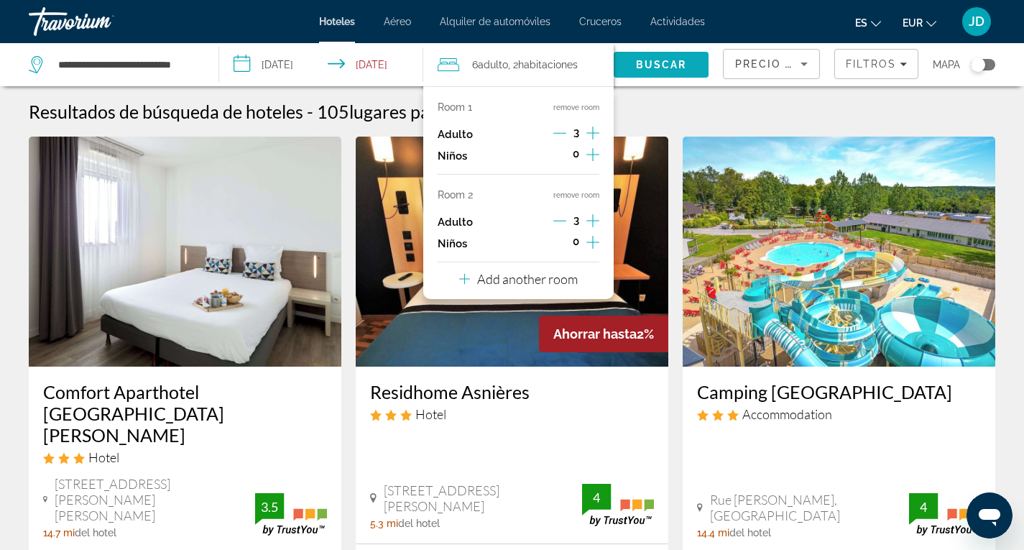
click at [668, 61] on span "Buscar" at bounding box center [661, 65] width 51 height 12
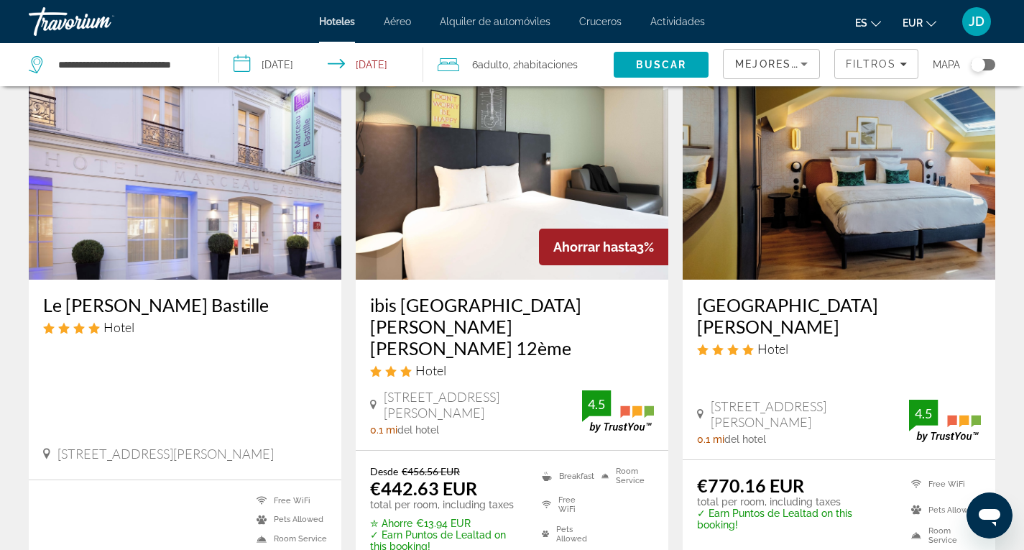
scroll to position [72, 0]
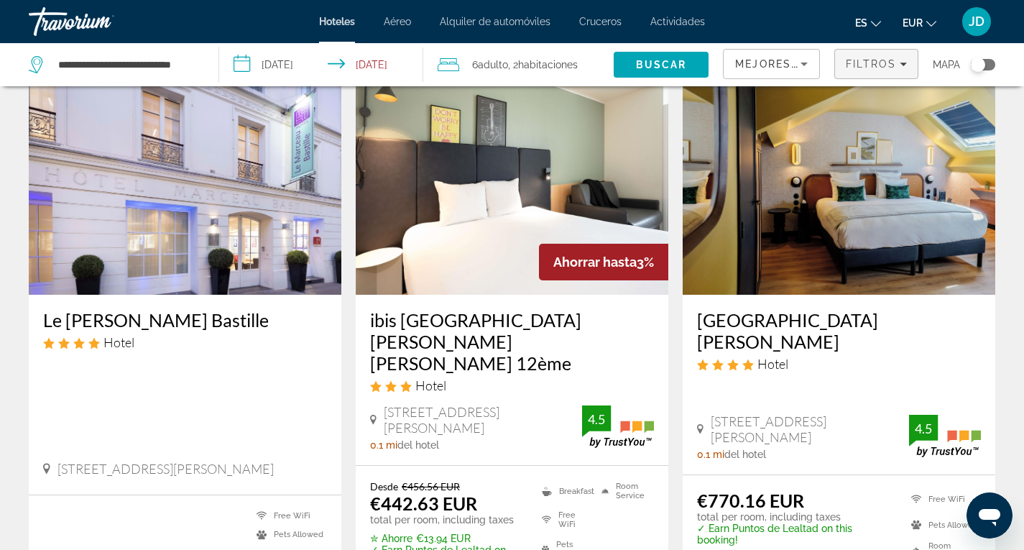
click at [877, 65] on span "Filtros" at bounding box center [871, 64] width 50 height 12
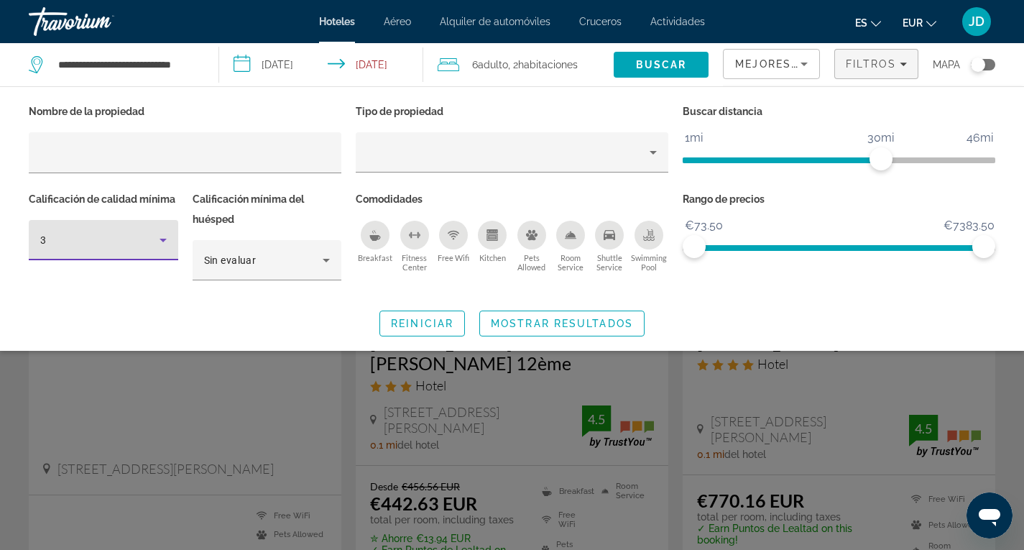
click at [162, 242] on icon "Hotel Filters" at bounding box center [163, 239] width 17 height 17
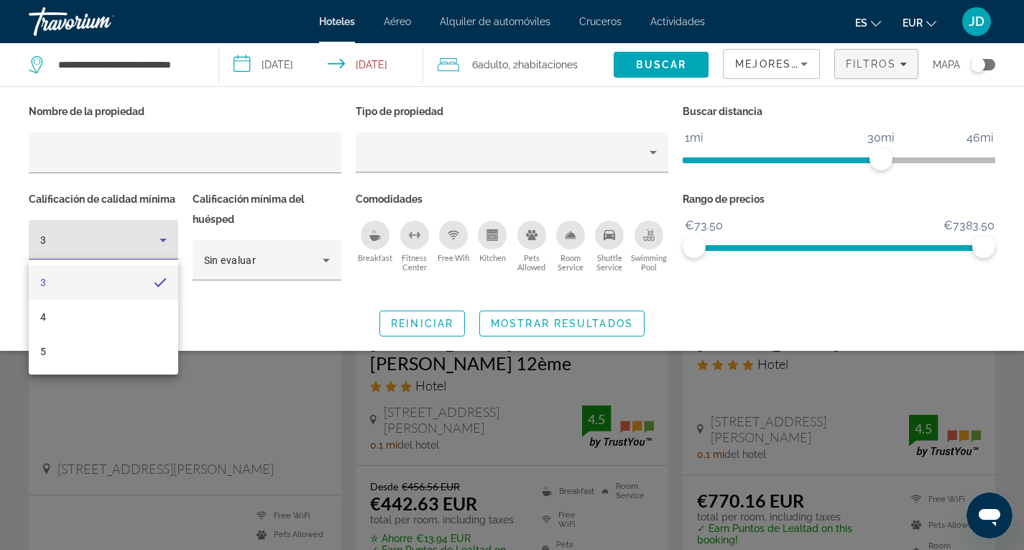
click at [75, 315] on mat-option "4" at bounding box center [104, 317] width 150 height 35
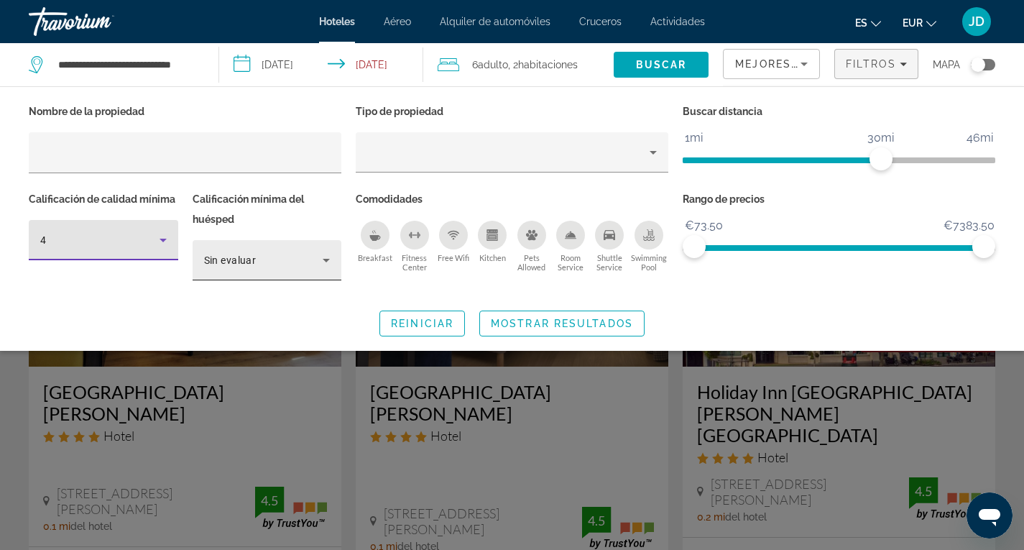
click at [326, 257] on icon "Hotel Filters" at bounding box center [326, 260] width 17 height 17
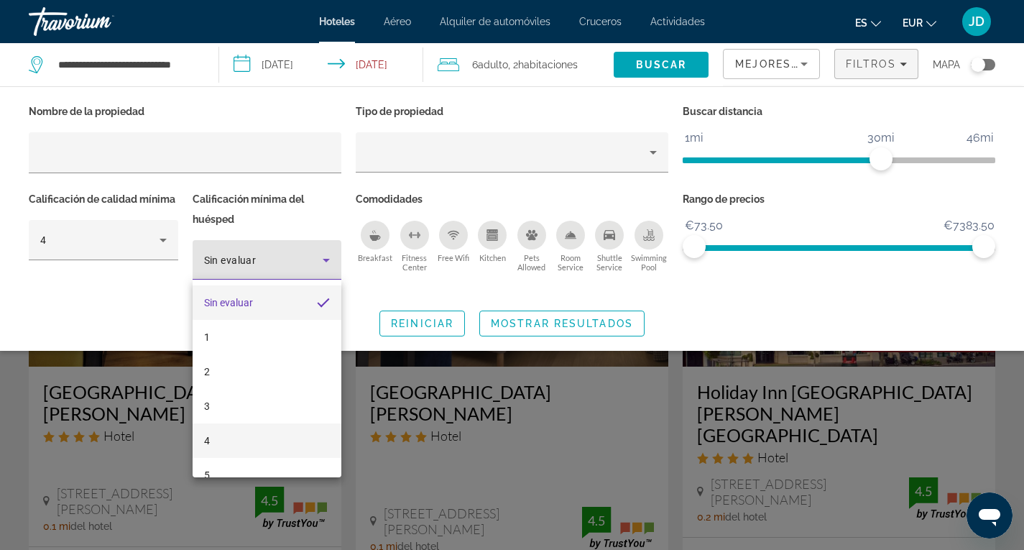
drag, startPoint x: 224, startPoint y: 442, endPoint x: 226, endPoint y: 435, distance: 7.3
click at [224, 441] on mat-option "4" at bounding box center [268, 440] width 150 height 35
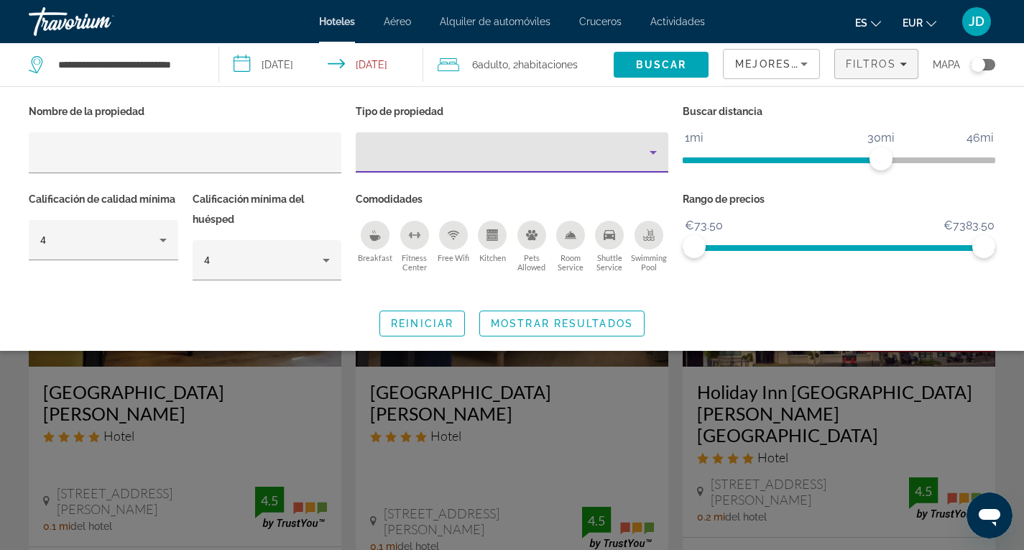
click at [654, 152] on icon "Property type" at bounding box center [653, 153] width 7 height 4
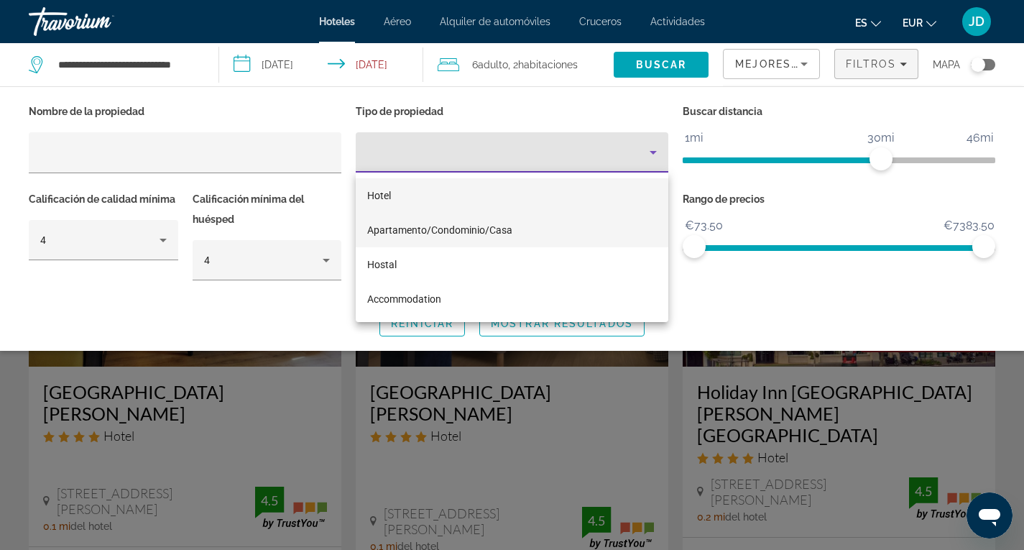
click at [411, 231] on span "Apartamento/Condominio/Casa" at bounding box center [439, 230] width 145 height 12
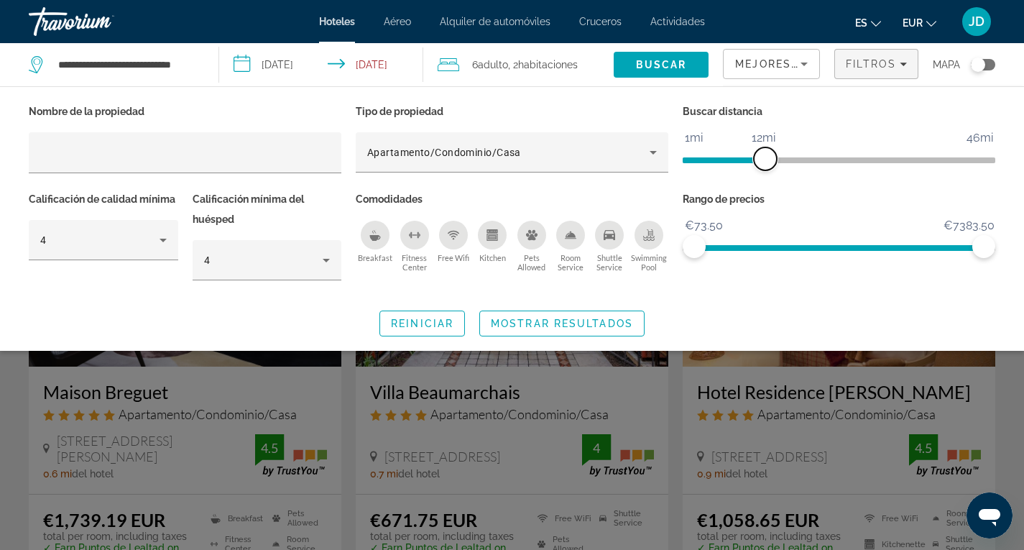
drag, startPoint x: 878, startPoint y: 156, endPoint x: 768, endPoint y: 160, distance: 110.8
click at [768, 160] on span "ngx-slider" at bounding box center [765, 158] width 23 height 23
drag, startPoint x: 983, startPoint y: 247, endPoint x: 712, endPoint y: 238, distance: 270.4
click at [719, 239] on span "ngx-slider-max" at bounding box center [718, 246] width 23 height 23
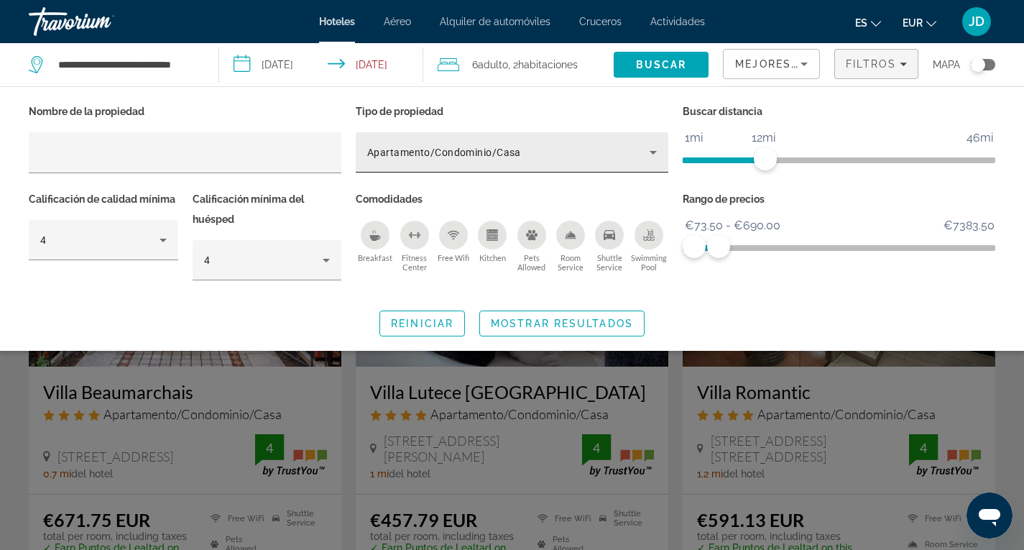
click at [653, 149] on icon "Property type" at bounding box center [653, 152] width 17 height 17
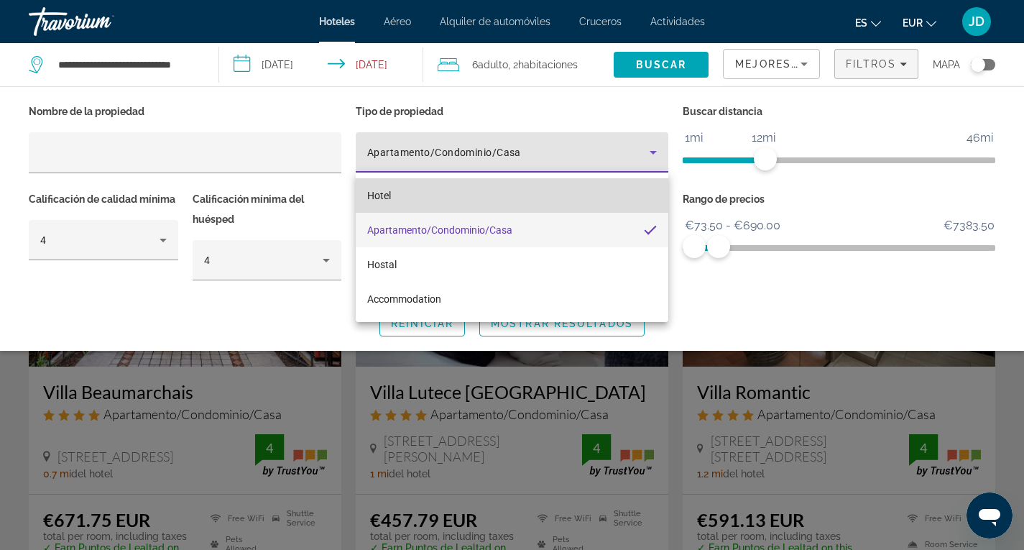
drag, startPoint x: 426, startPoint y: 193, endPoint x: 432, endPoint y: 181, distance: 13.8
click at [427, 192] on mat-option "Hotel" at bounding box center [512, 195] width 313 height 35
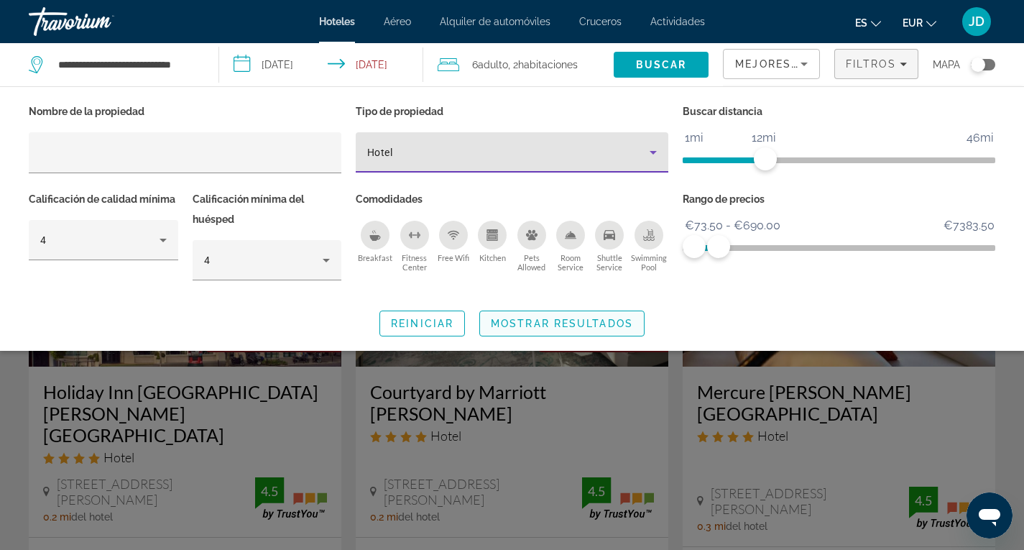
click at [584, 322] on span "Mostrar resultados" at bounding box center [562, 324] width 142 height 12
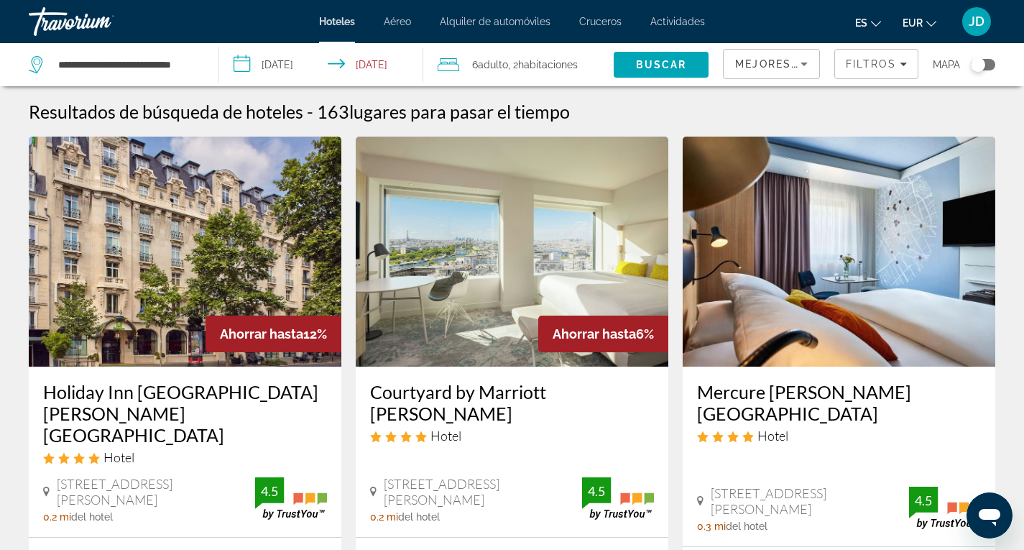
click at [786, 61] on span "Mejores descuentos" at bounding box center [807, 64] width 144 height 12
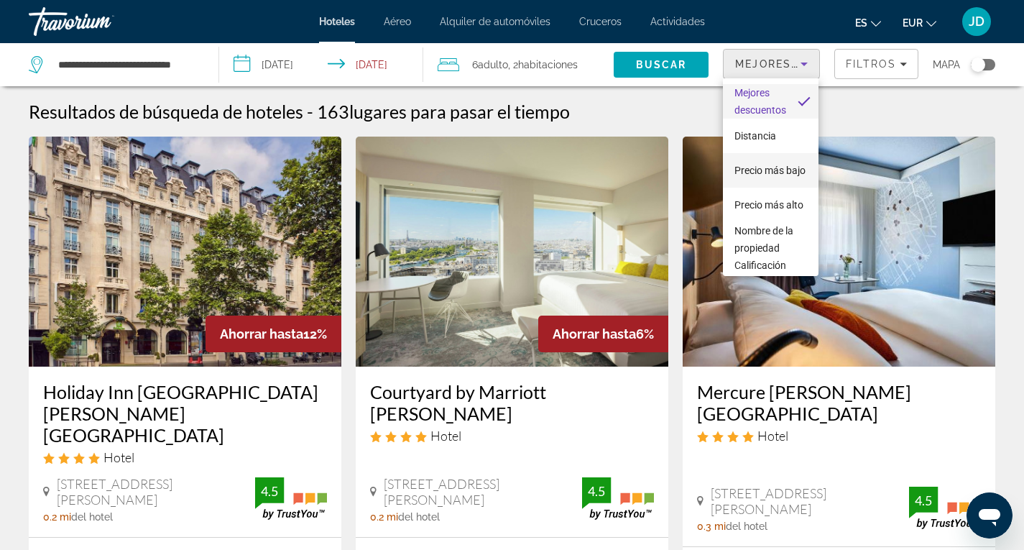
click at [768, 165] on span "Precio más bajo" at bounding box center [770, 171] width 71 height 12
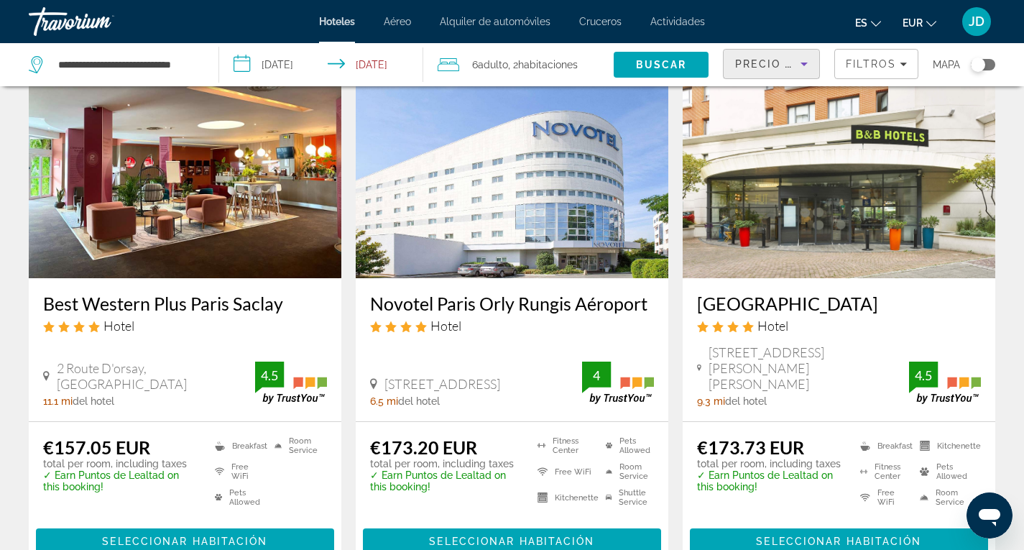
scroll to position [144, 0]
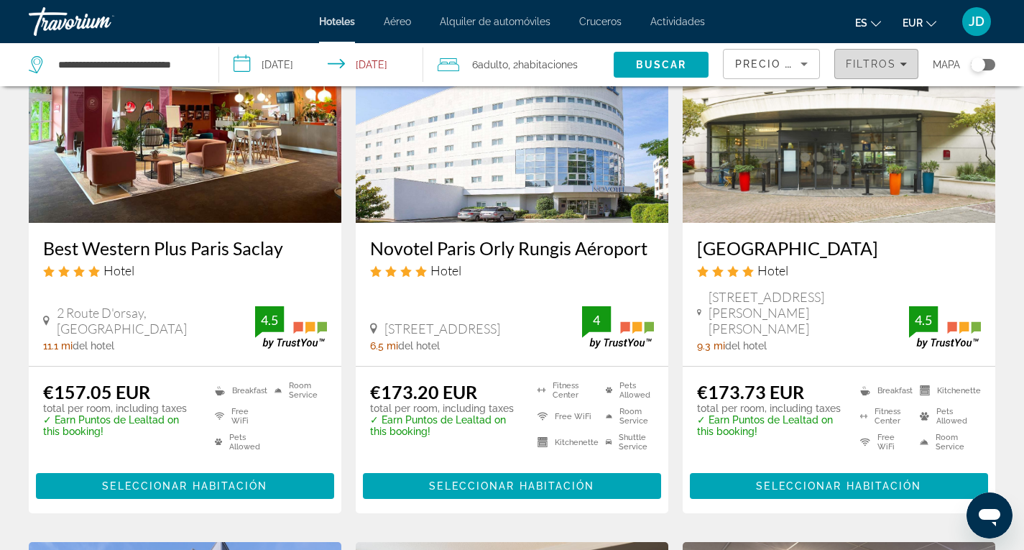
click at [879, 62] on span "Filtros" at bounding box center [871, 64] width 50 height 12
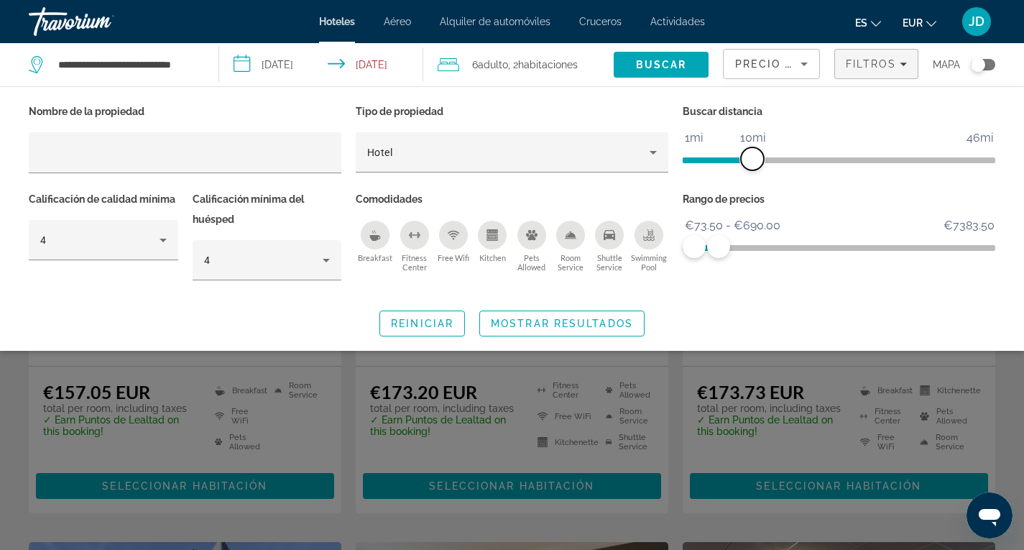
click at [755, 154] on span "ngx-slider" at bounding box center [752, 158] width 23 height 23
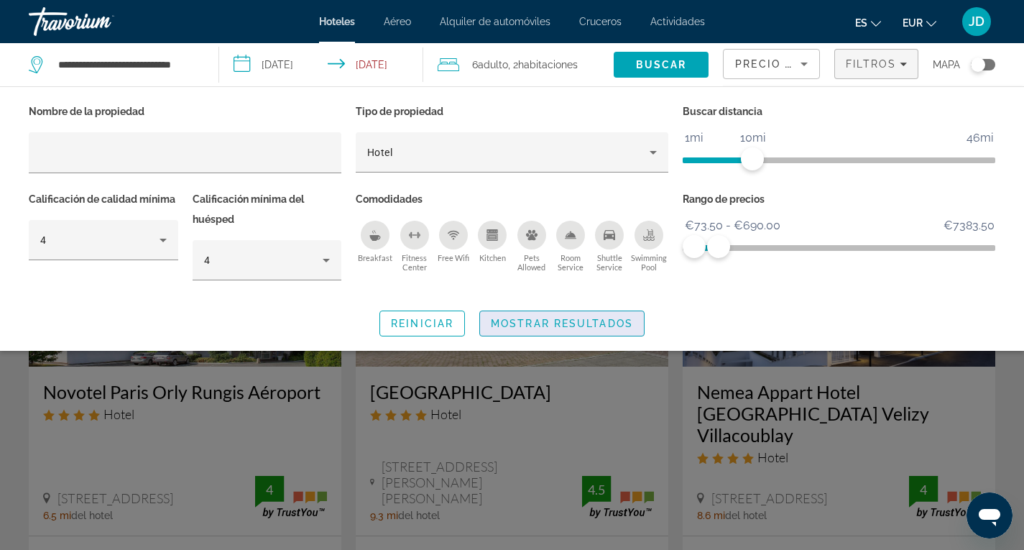
click at [566, 322] on span "Mostrar resultados" at bounding box center [562, 324] width 142 height 12
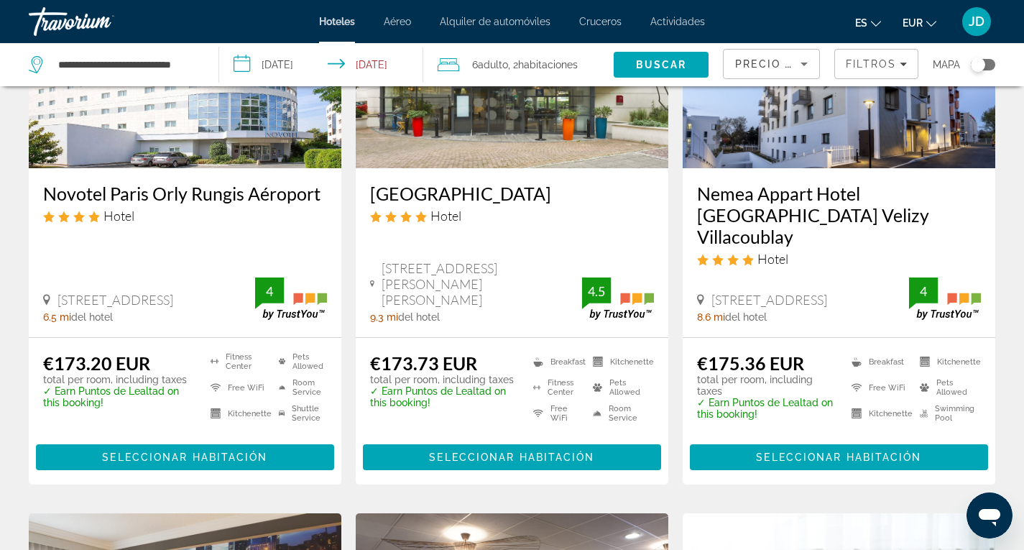
scroll to position [359, 0]
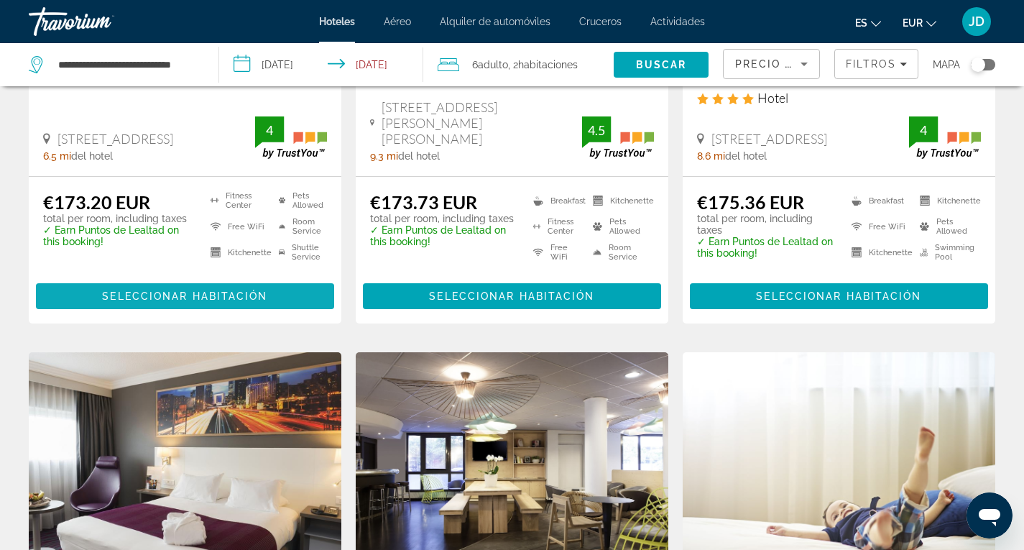
click at [195, 290] on span "Seleccionar habitación" at bounding box center [184, 296] width 165 height 12
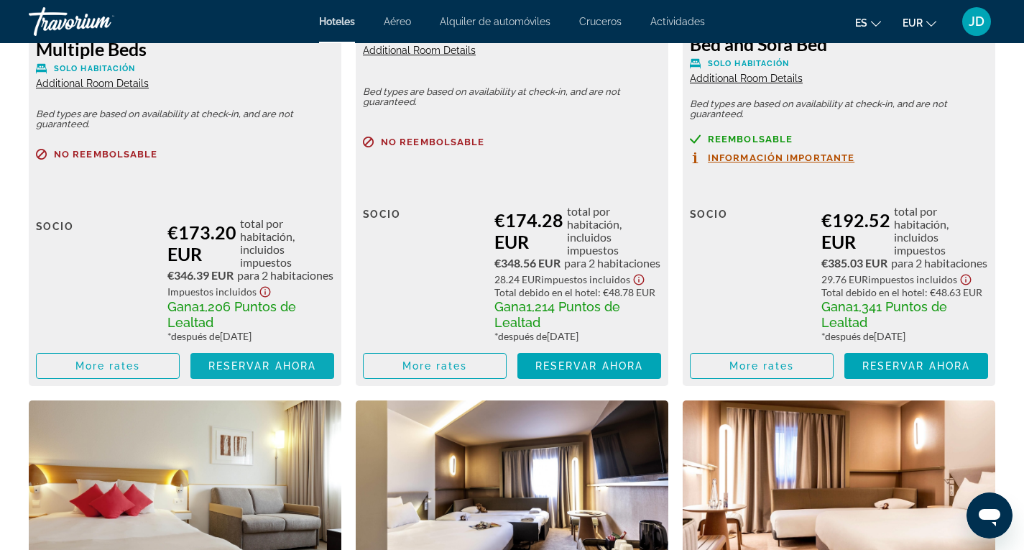
scroll to position [2300, 0]
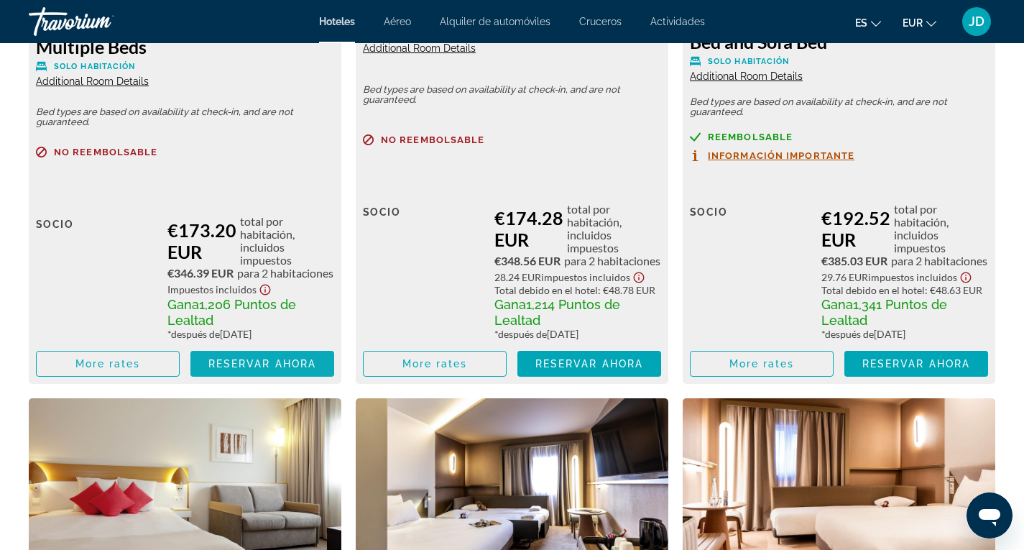
click at [256, 369] on span "Reservar ahora" at bounding box center [262, 364] width 108 height 12
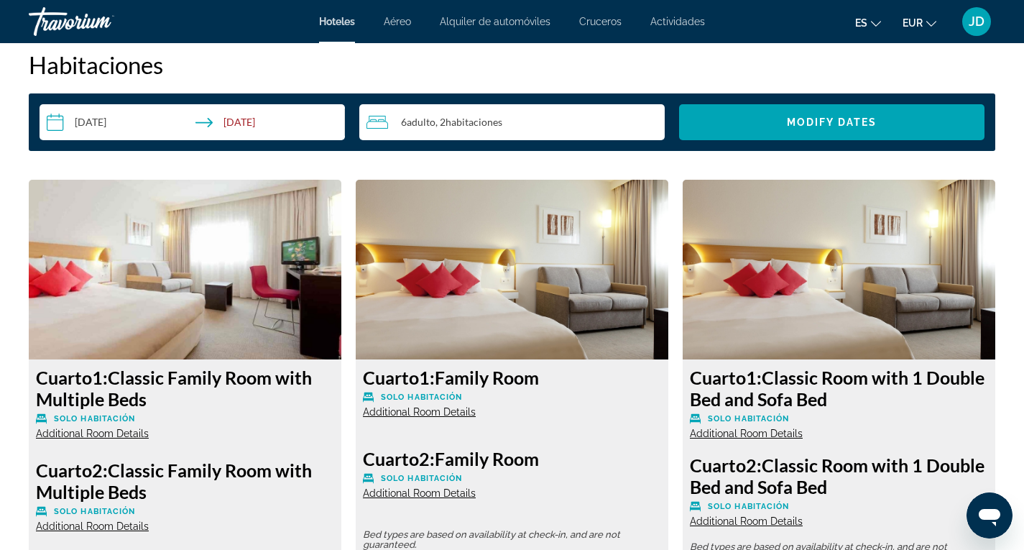
scroll to position [1869, 0]
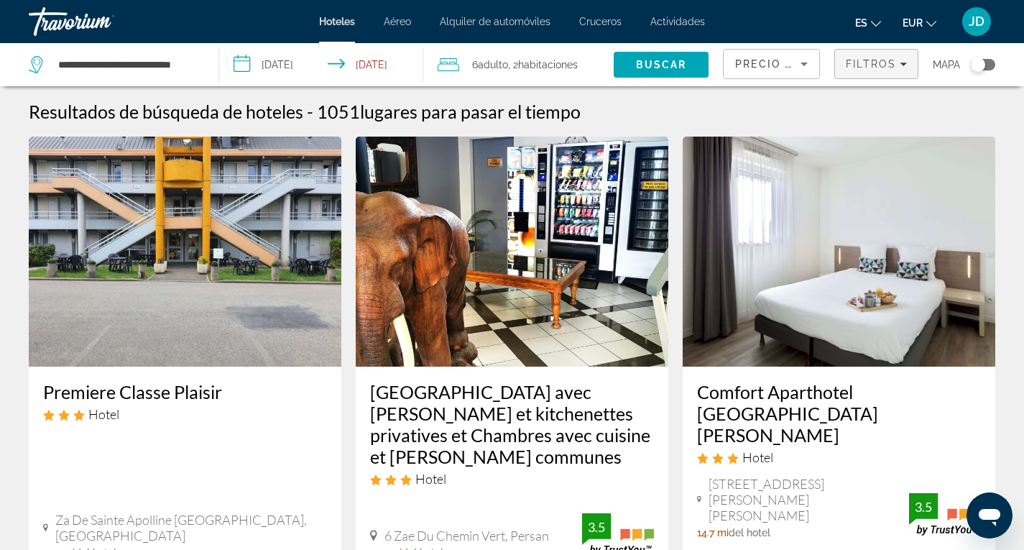
click at [883, 63] on span "Filtros" at bounding box center [871, 64] width 50 height 12
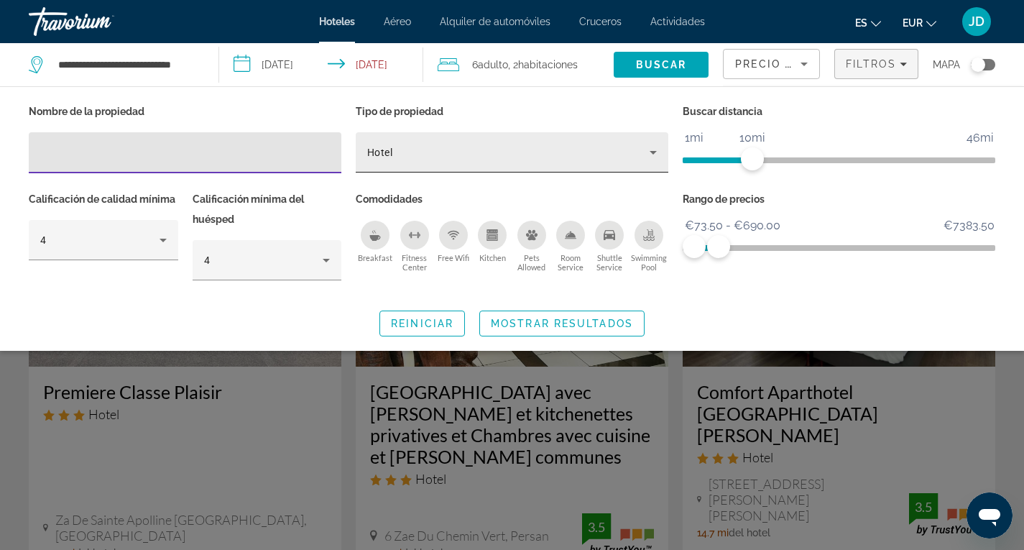
click at [660, 149] on icon "Property type" at bounding box center [653, 152] width 17 height 17
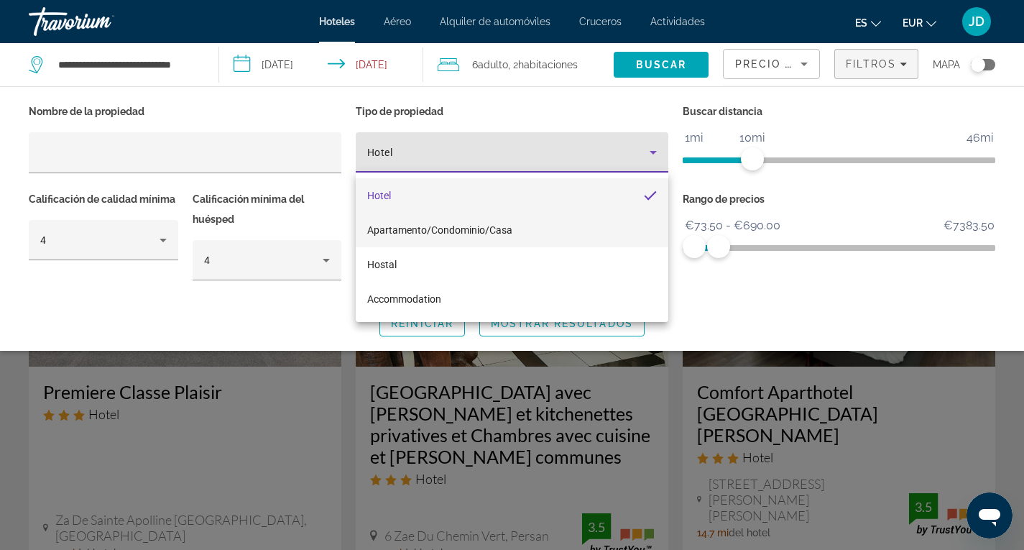
click at [463, 225] on span "Apartamento/Condominio/Casa" at bounding box center [439, 230] width 145 height 12
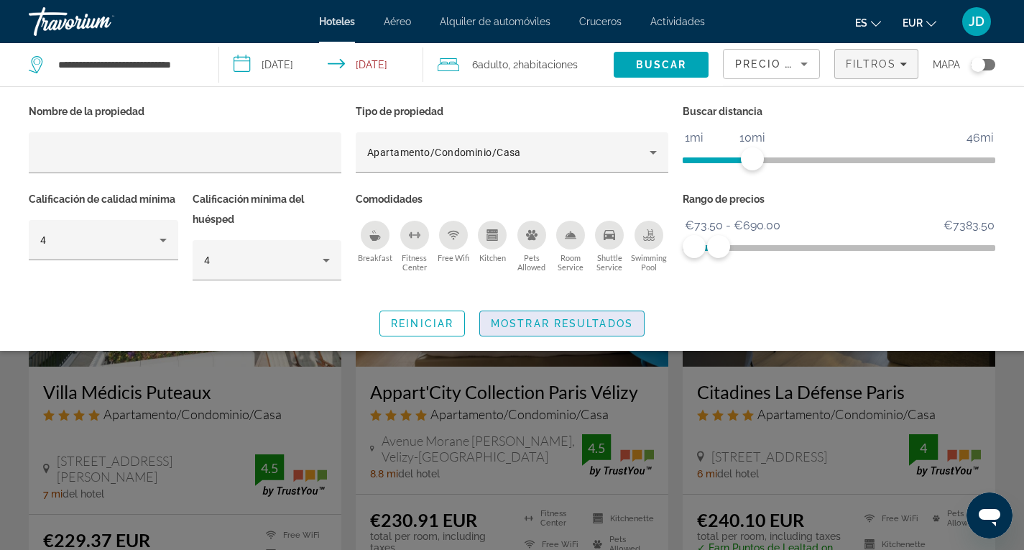
click at [564, 320] on span "Mostrar resultados" at bounding box center [562, 324] width 142 height 12
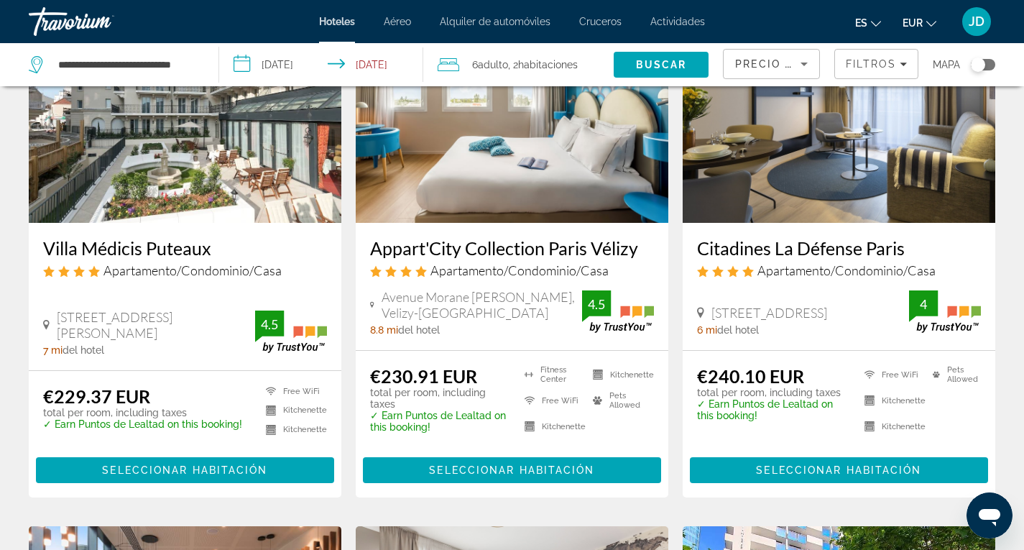
scroll to position [72, 0]
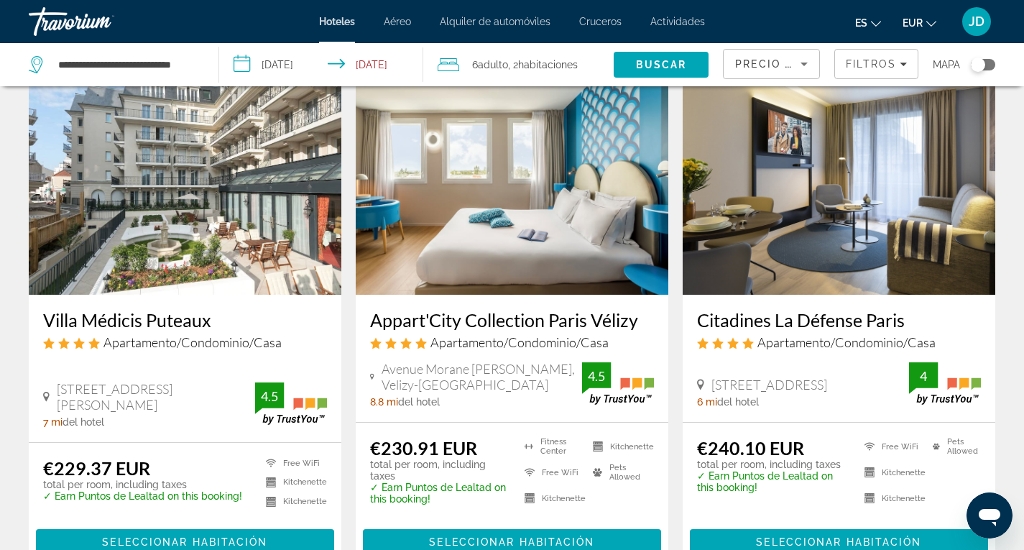
click at [156, 196] on img "Main content" at bounding box center [185, 180] width 313 height 230
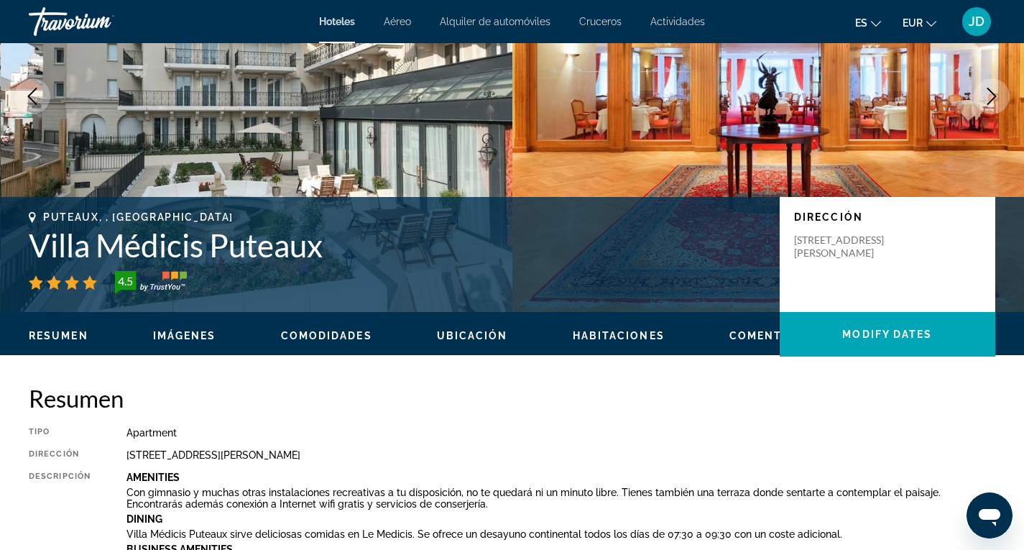
scroll to position [144, 0]
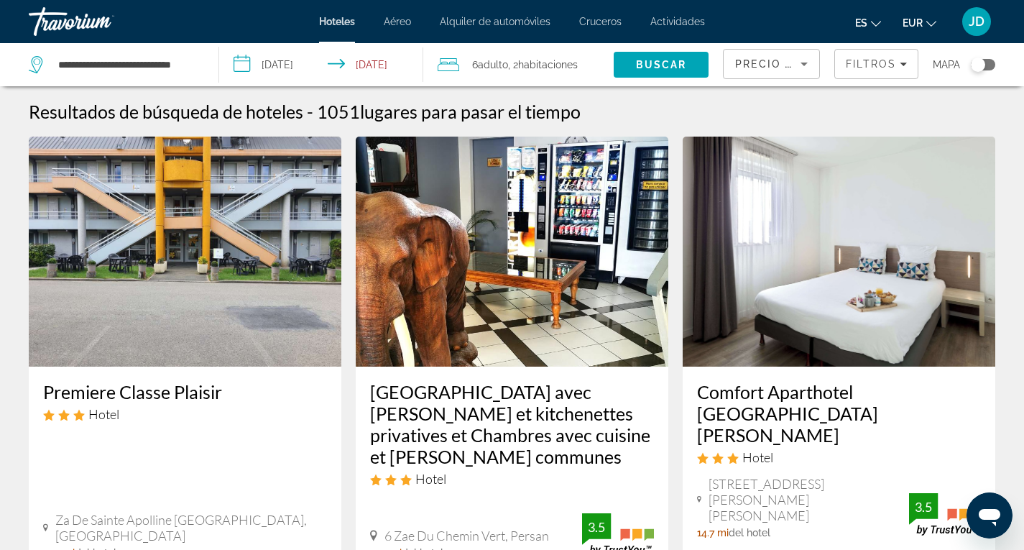
click at [786, 65] on span "Precio más bajo" at bounding box center [790, 64] width 111 height 12
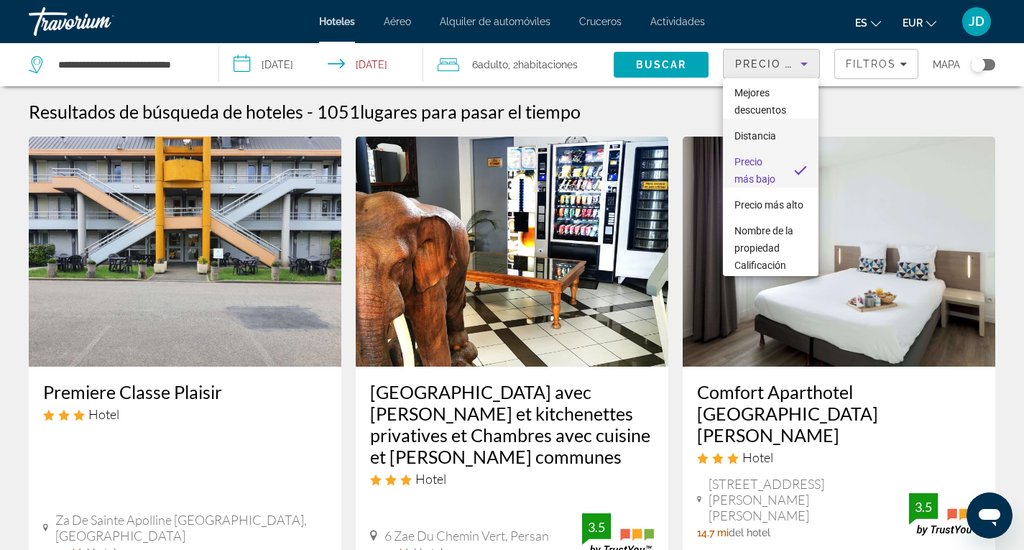
click at [763, 135] on span "Distancia" at bounding box center [756, 136] width 42 height 12
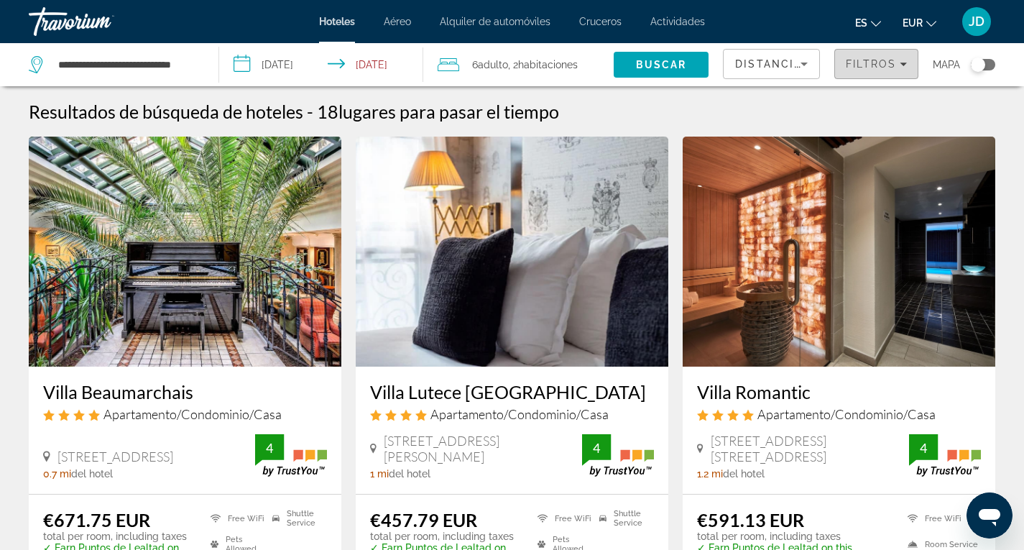
click at [878, 63] on span "Filtros" at bounding box center [871, 64] width 50 height 12
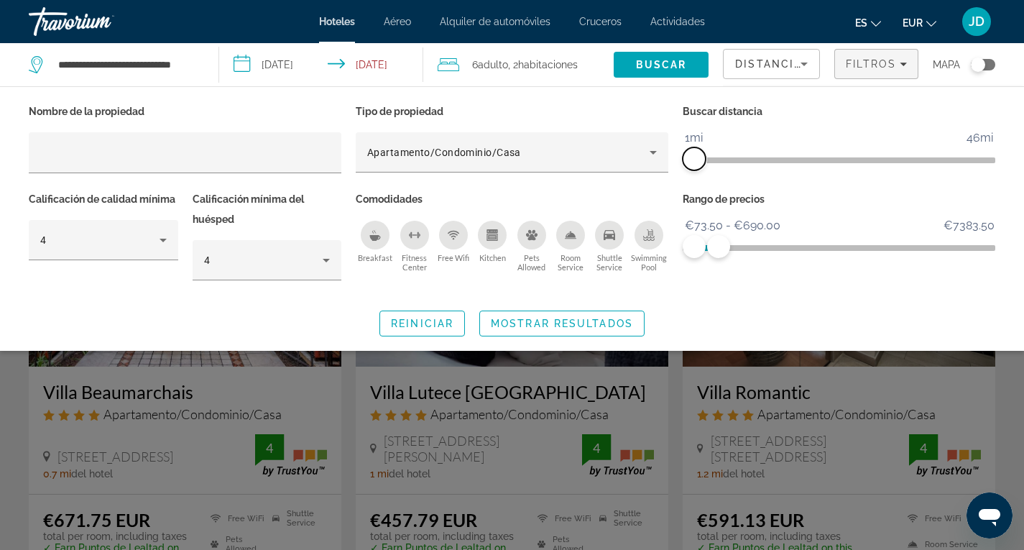
drag, startPoint x: 751, startPoint y: 153, endPoint x: 694, endPoint y: 155, distance: 56.8
click at [694, 155] on span "ngx-slider" at bounding box center [694, 158] width 23 height 23
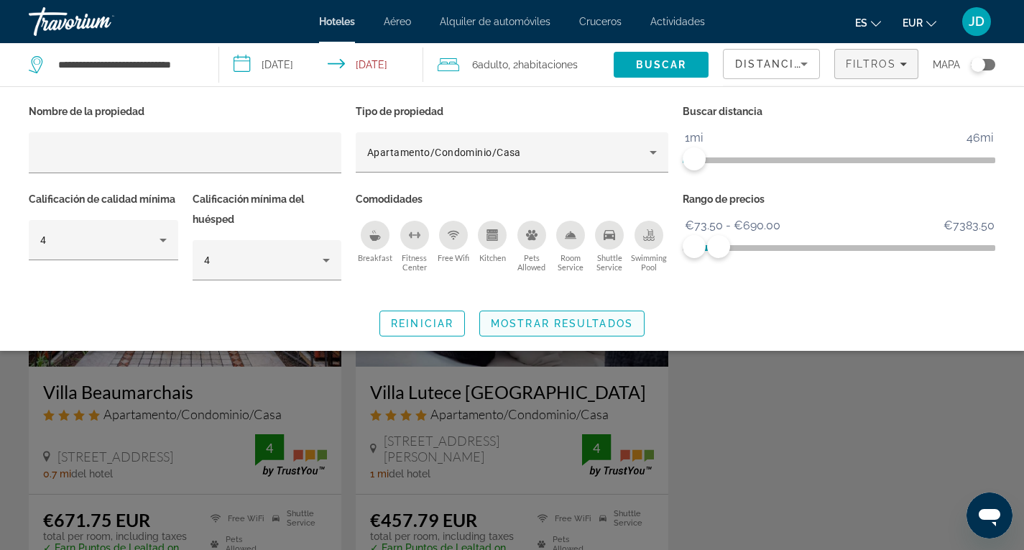
click at [592, 323] on span "Mostrar resultados" at bounding box center [562, 324] width 142 height 12
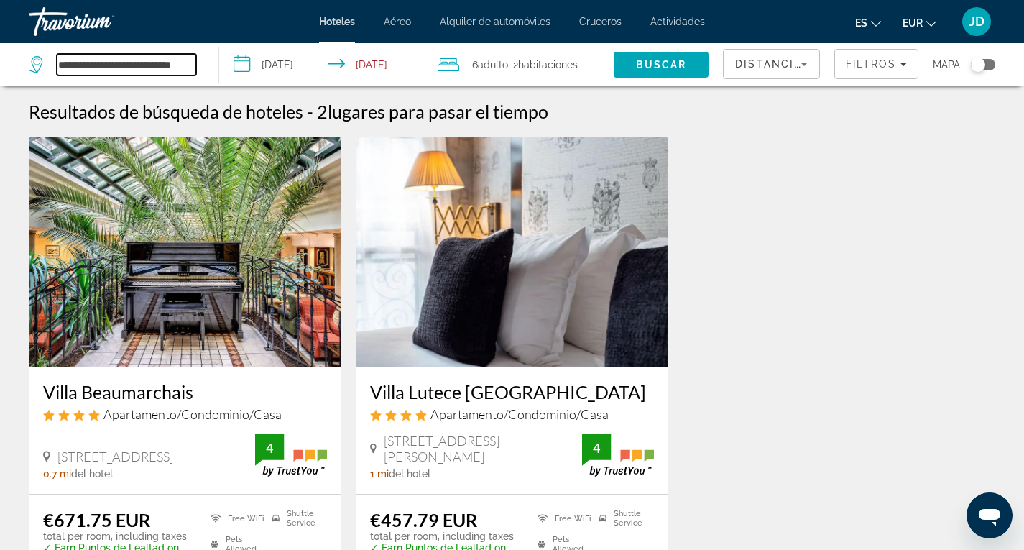
drag, startPoint x: 195, startPoint y: 66, endPoint x: 61, endPoint y: 61, distance: 133.8
click at [61, 61] on input "**********" at bounding box center [126, 65] width 139 height 22
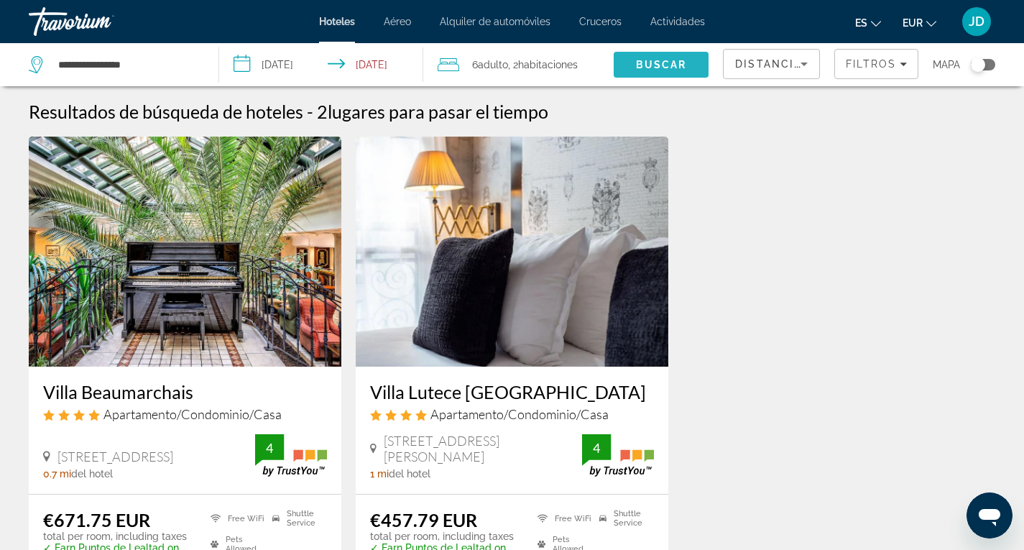
click at [669, 63] on span "Buscar" at bounding box center [661, 65] width 51 height 12
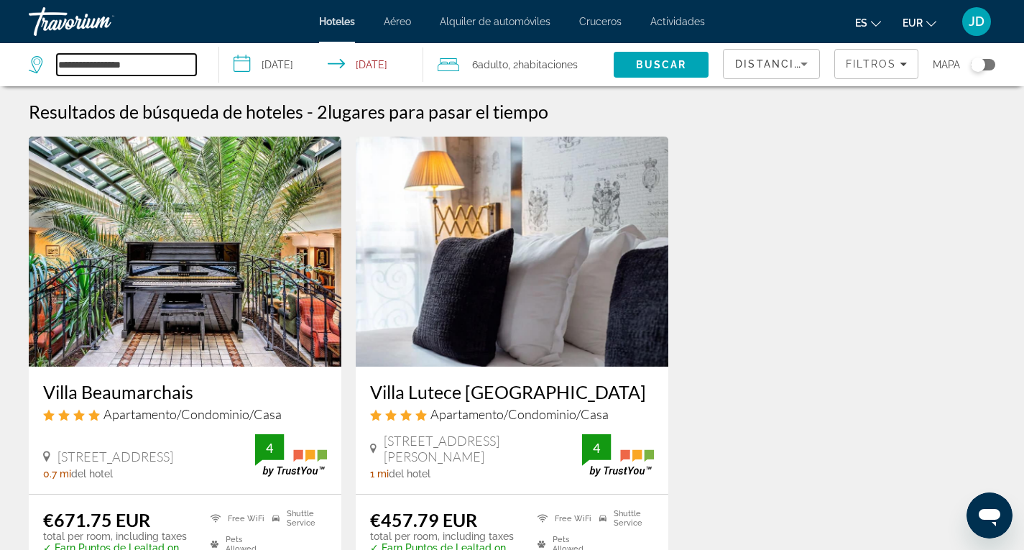
click at [178, 65] on input "**********" at bounding box center [126, 65] width 139 height 22
click at [109, 64] on input "**********" at bounding box center [126, 65] width 139 height 22
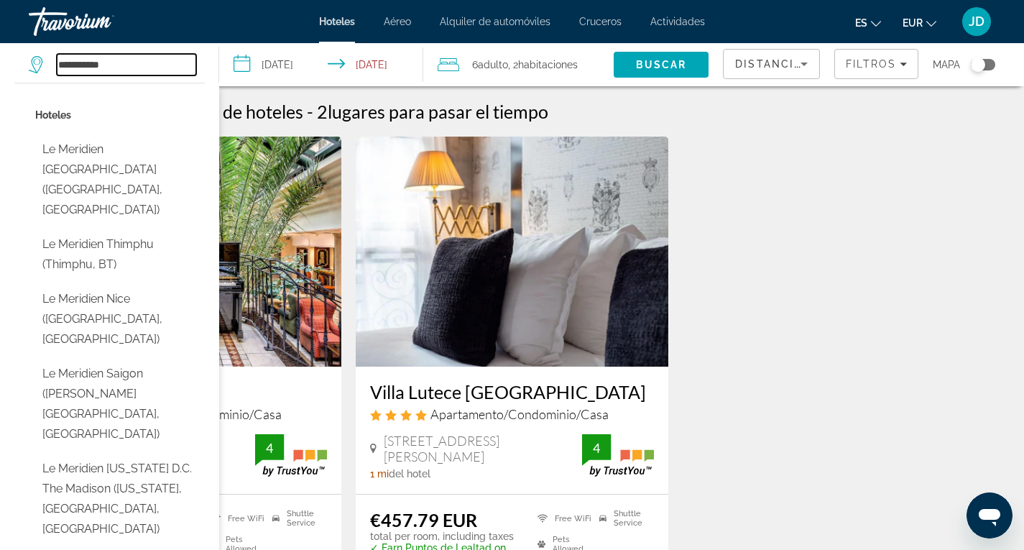
click at [134, 62] on input "**********" at bounding box center [126, 65] width 139 height 22
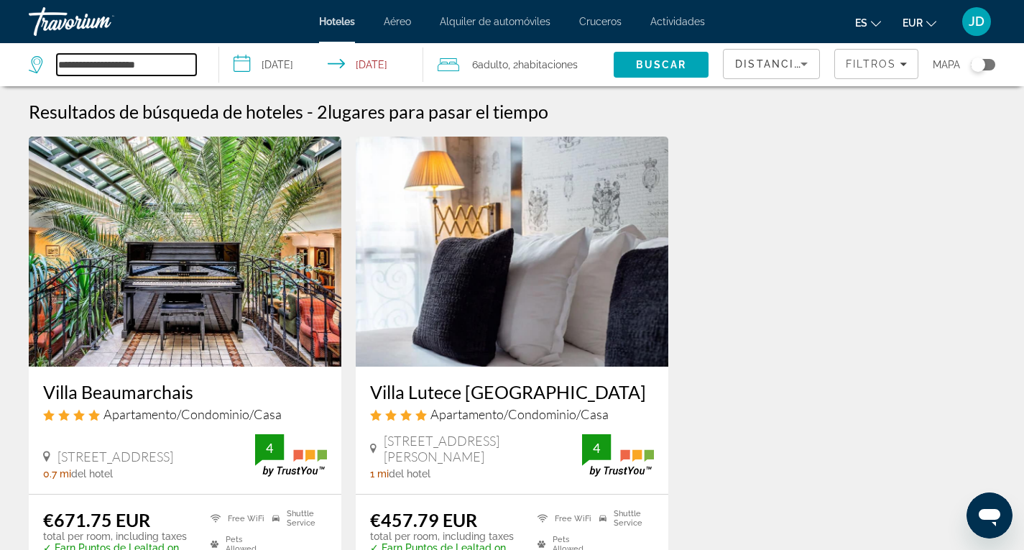
click at [179, 62] on input "**********" at bounding box center [126, 65] width 139 height 22
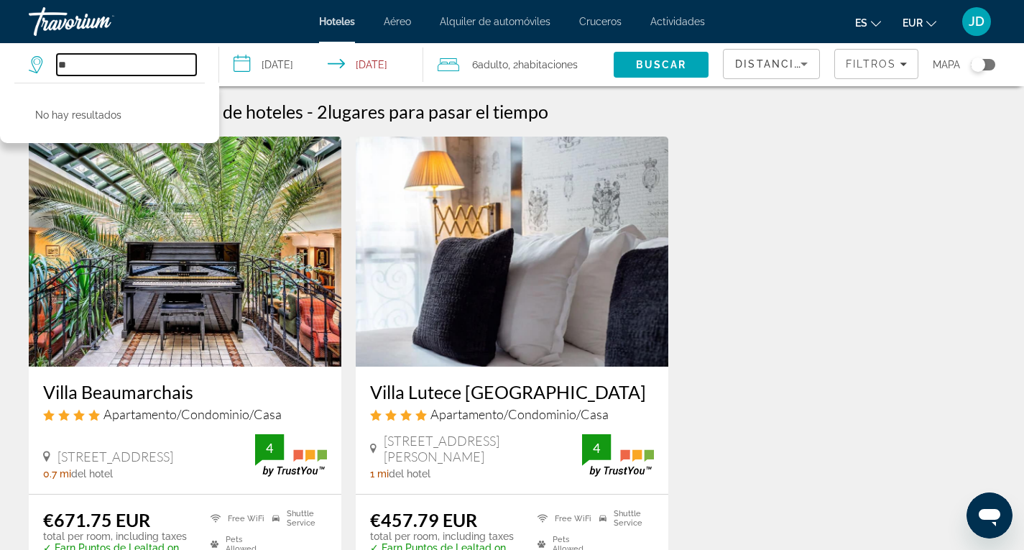
type input "*"
paste input "**********"
type input "**********"
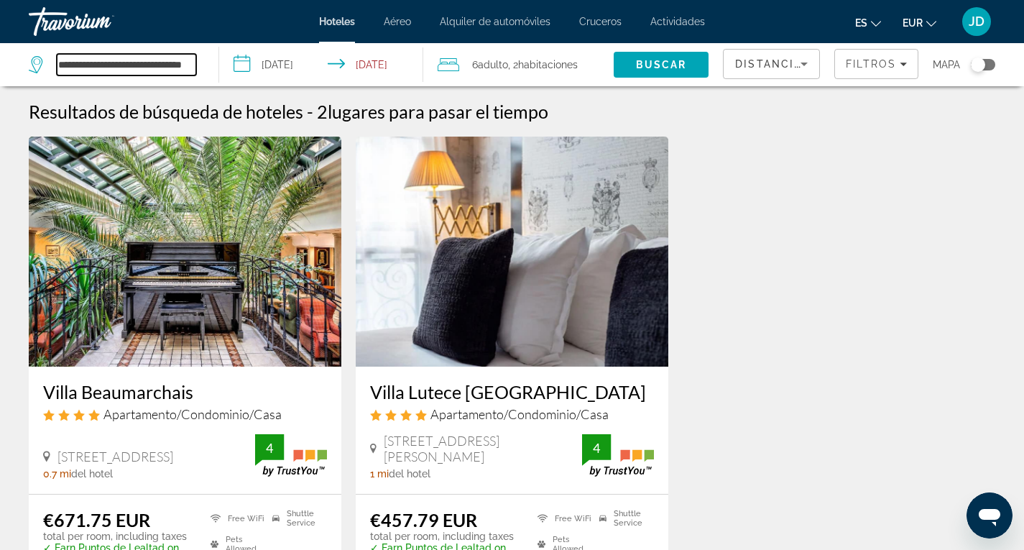
scroll to position [0, 18]
drag, startPoint x: 59, startPoint y: 62, endPoint x: 231, endPoint y: 67, distance: 171.9
click at [231, 67] on div "**********" at bounding box center [512, 64] width 1024 height 43
paste input "**********"
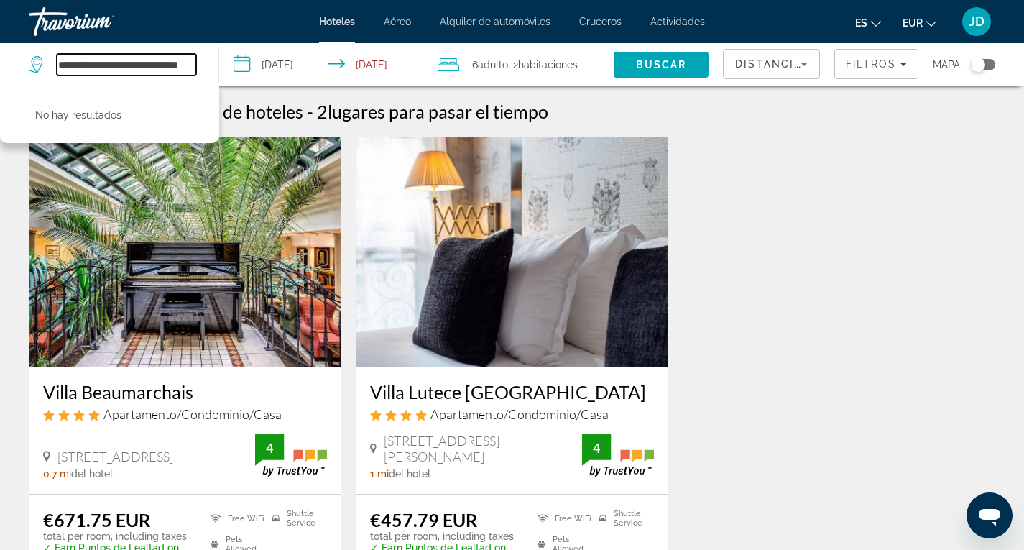
scroll to position [0, 22]
drag, startPoint x: 174, startPoint y: 62, endPoint x: 103, endPoint y: 73, distance: 72.0
click at [103, 73] on input "**********" at bounding box center [126, 65] width 139 height 22
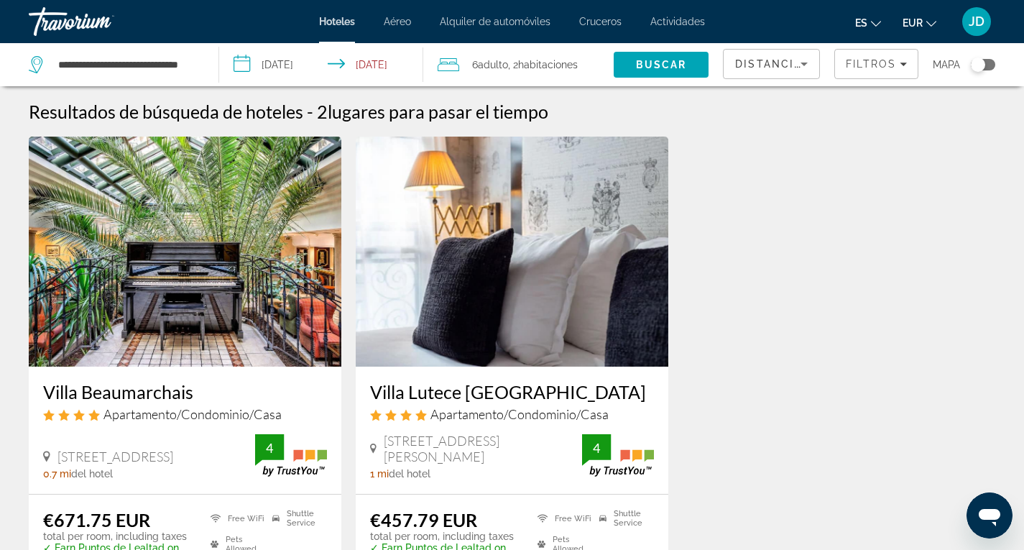
drag, startPoint x: 196, startPoint y: 64, endPoint x: 124, endPoint y: 63, distance: 72.6
click at [124, 63] on div "**********" at bounding box center [116, 64] width 175 height 43
click at [660, 63] on span "Buscar" at bounding box center [661, 65] width 51 height 12
drag, startPoint x: 198, startPoint y: 64, endPoint x: 0, endPoint y: 75, distance: 198.0
click at [0, 75] on app-destination-search "**********" at bounding box center [109, 64] width 219 height 43
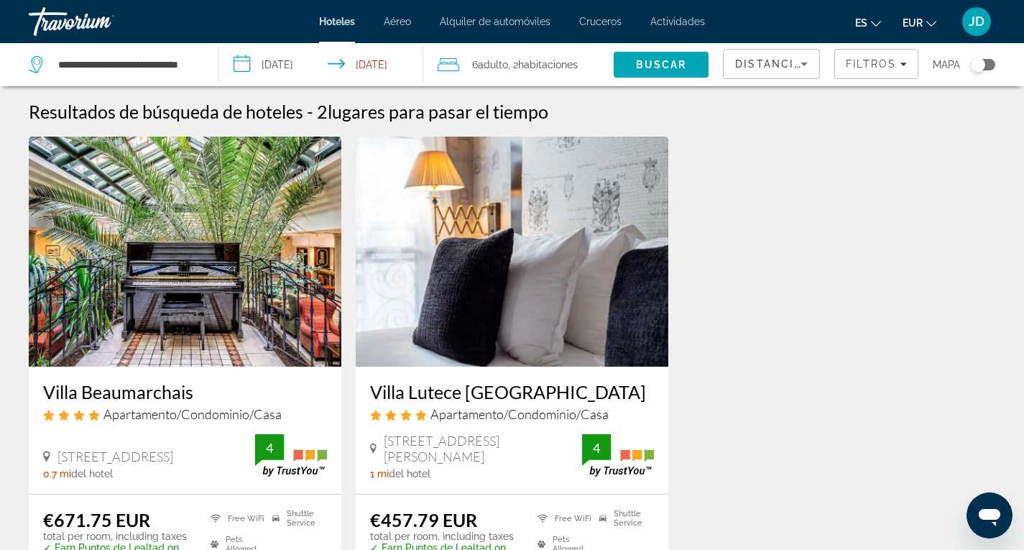
click at [203, 62] on div "**********" at bounding box center [116, 64] width 175 height 43
click at [197, 62] on div "**********" at bounding box center [116, 64] width 175 height 43
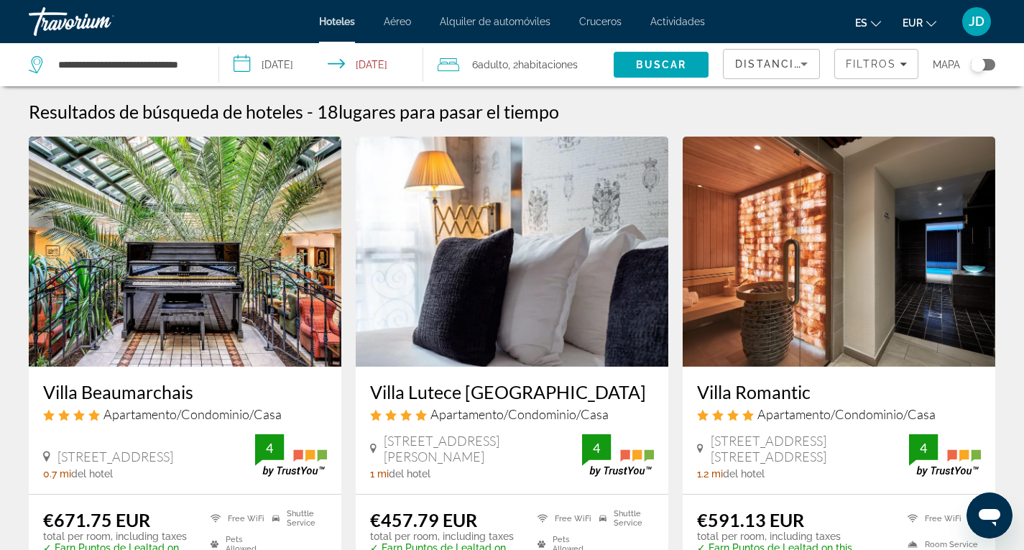
click at [196, 65] on div "**********" at bounding box center [116, 64] width 175 height 43
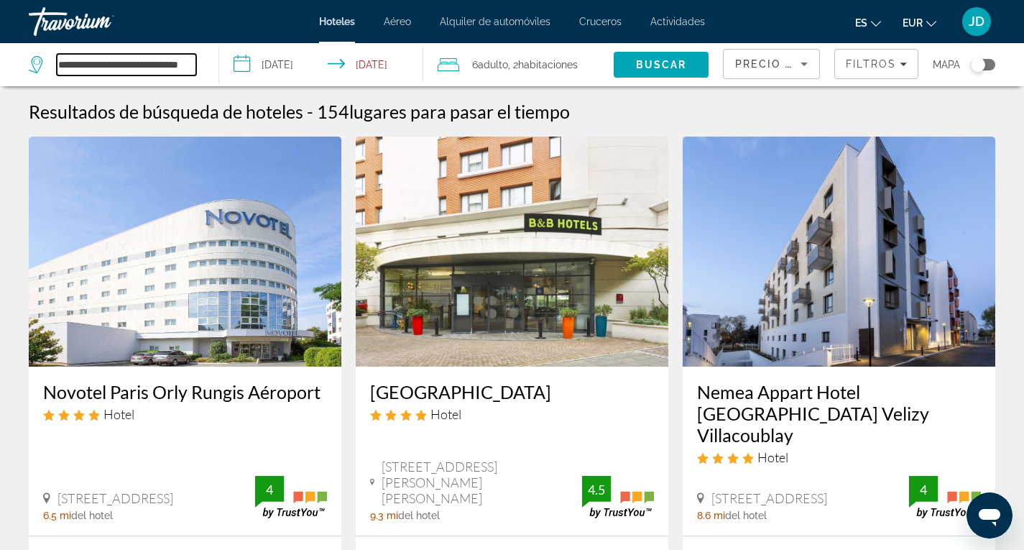
drag, startPoint x: 178, startPoint y: 62, endPoint x: 213, endPoint y: 65, distance: 35.4
click at [180, 63] on input "**********" at bounding box center [126, 65] width 139 height 22
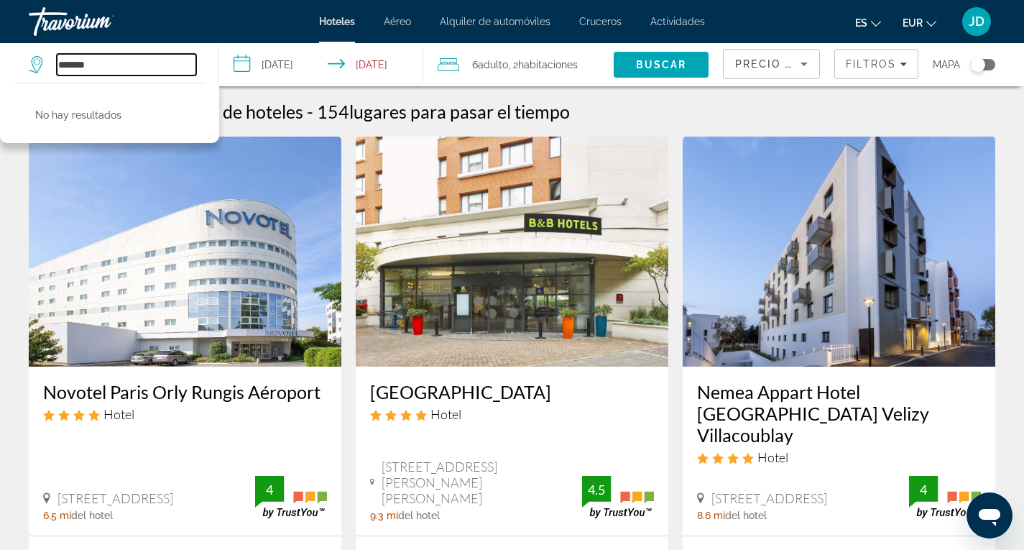
type input "******"
drag, startPoint x: 147, startPoint y: 64, endPoint x: 0, endPoint y: 74, distance: 147.7
click at [0, 74] on app-destination-search "****** No hay resultados" at bounding box center [109, 64] width 219 height 43
paste input "**********"
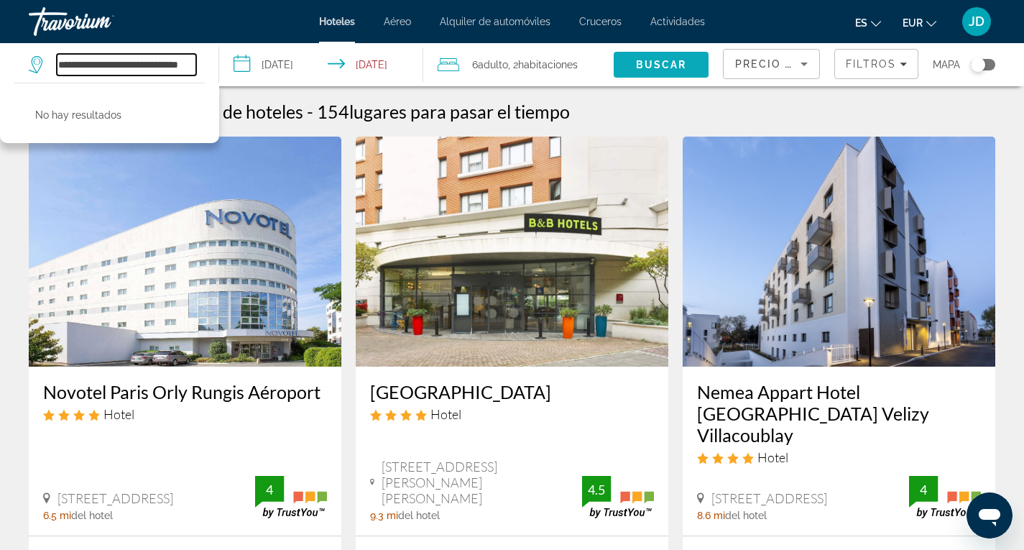
type input "**********"
click at [673, 63] on span "Buscar" at bounding box center [661, 65] width 51 height 12
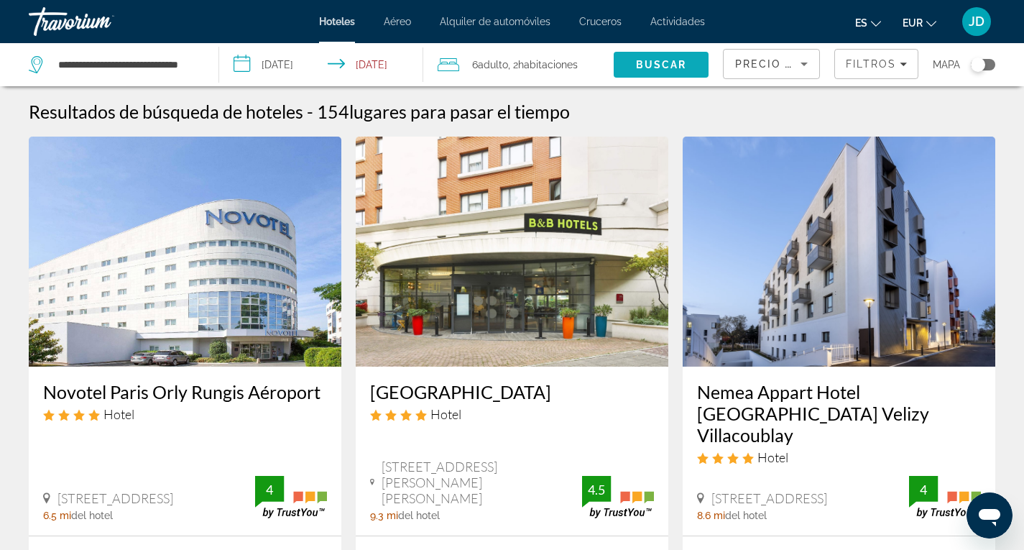
click at [664, 65] on span "Buscar" at bounding box center [661, 65] width 51 height 12
click at [199, 63] on div "**********" at bounding box center [116, 64] width 175 height 43
drag, startPoint x: 60, startPoint y: 60, endPoint x: 219, endPoint y: 67, distance: 159.7
click at [219, 67] on div "**********" at bounding box center [512, 64] width 1024 height 43
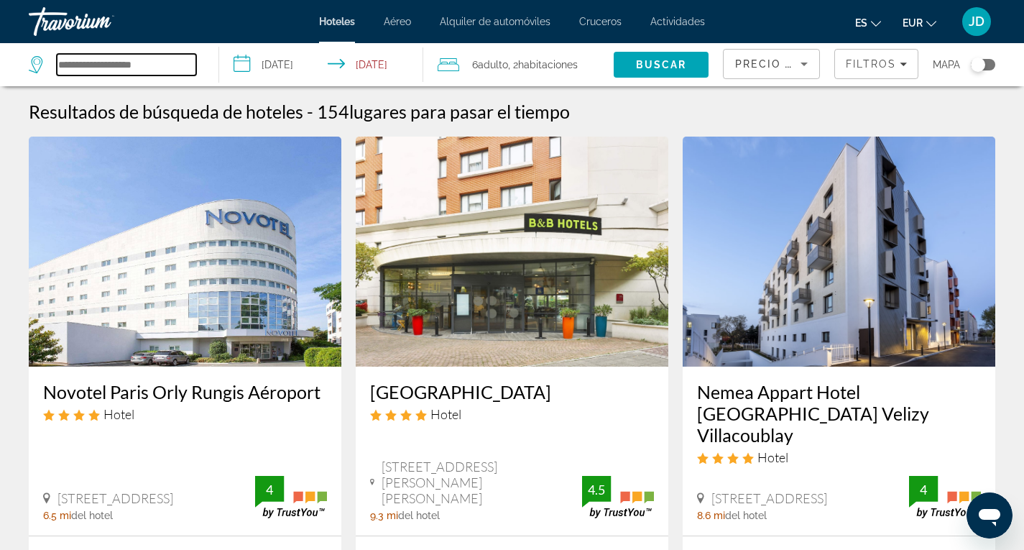
scroll to position [0, 0]
click at [103, 63] on input "Search hotel destination" at bounding box center [126, 65] width 139 height 22
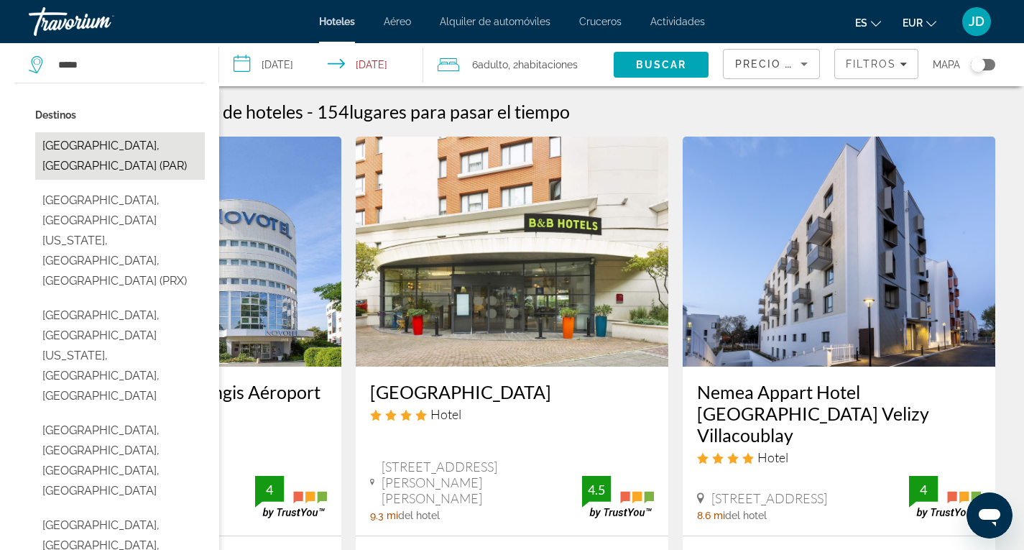
click at [90, 145] on button "[GEOGRAPHIC_DATA], [GEOGRAPHIC_DATA] (PAR)" at bounding box center [120, 155] width 170 height 47
type input "**********"
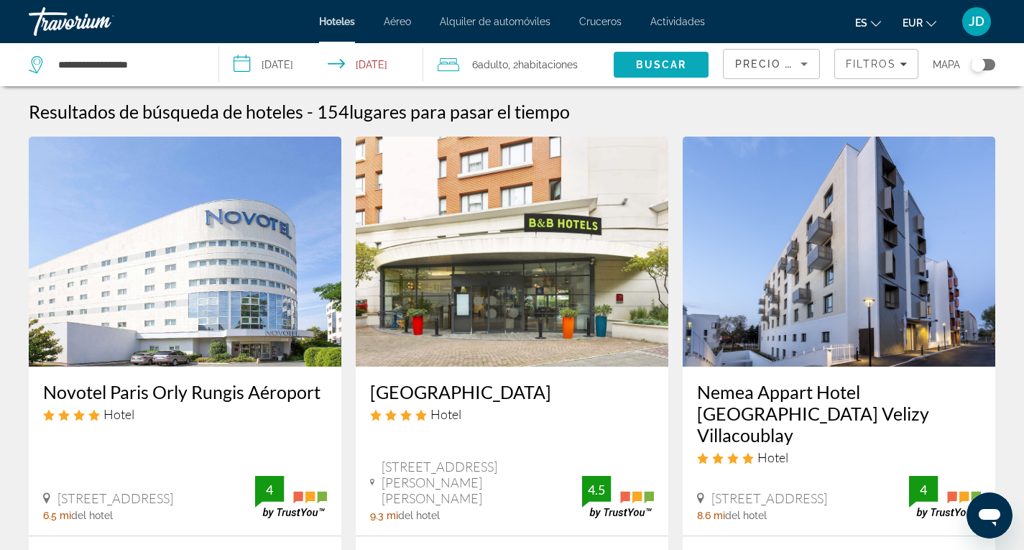
click at [669, 67] on span "Buscar" at bounding box center [661, 65] width 51 height 12
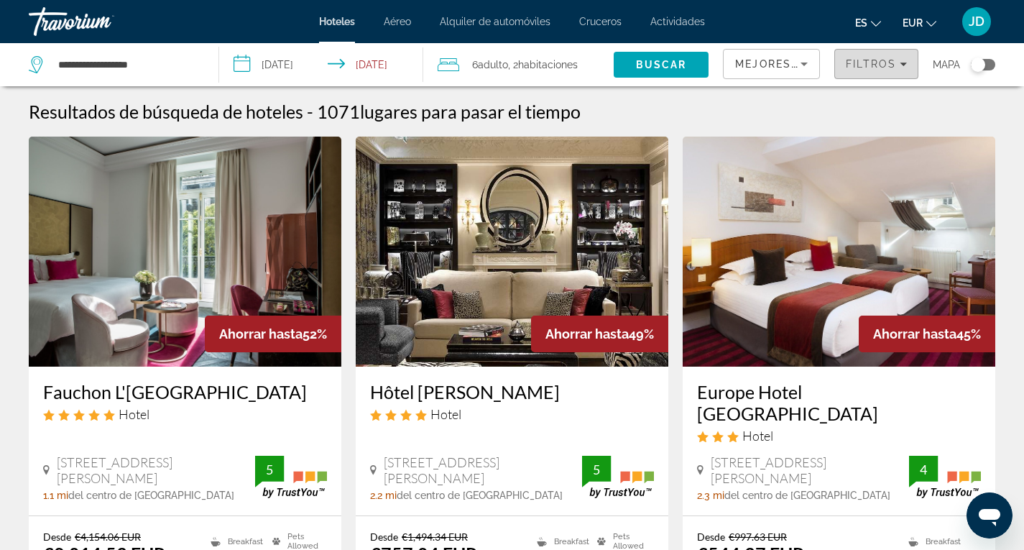
click at [878, 65] on span "Filtros" at bounding box center [871, 64] width 50 height 12
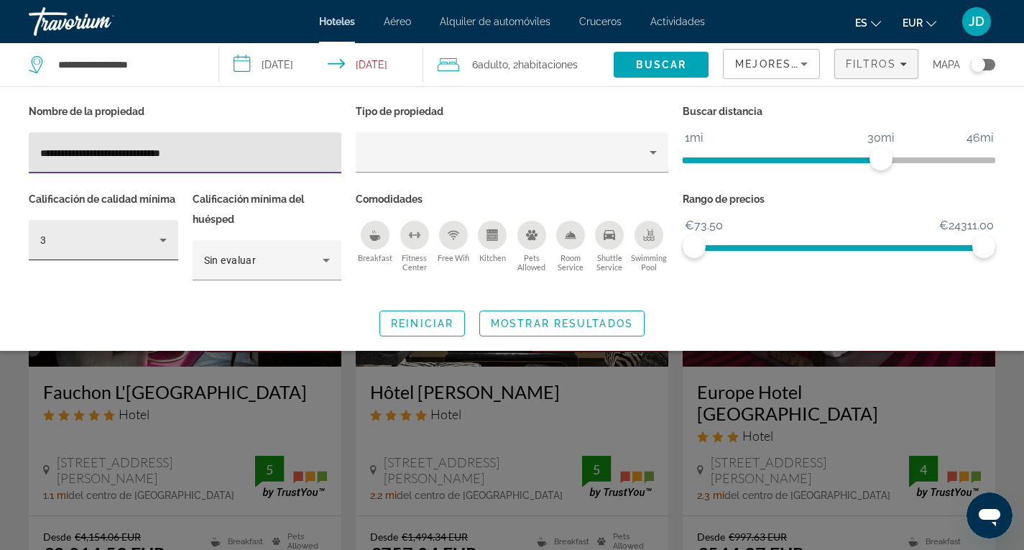
type input "**********"
click at [163, 242] on icon "Hotel Filters" at bounding box center [163, 239] width 17 height 17
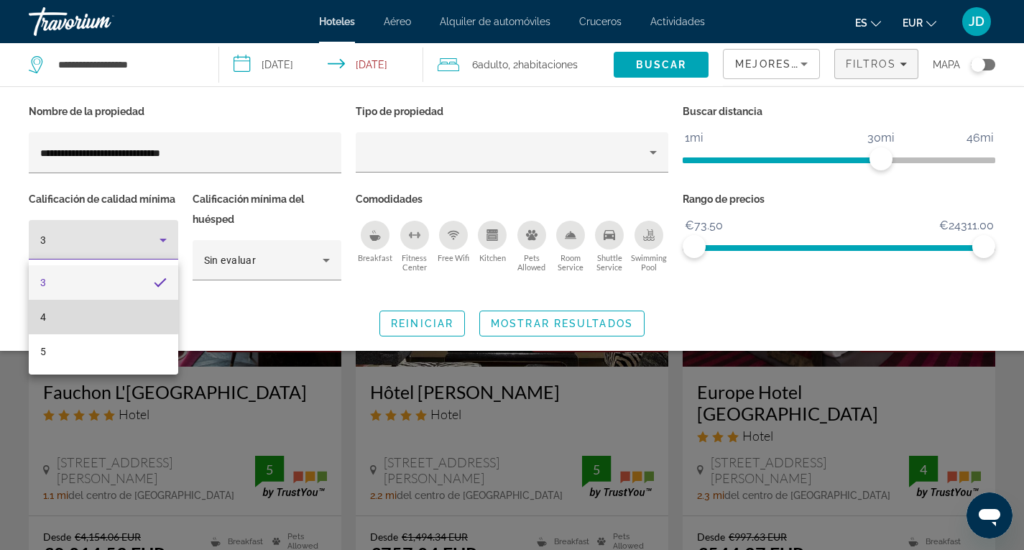
drag, startPoint x: 96, startPoint y: 311, endPoint x: 280, endPoint y: 267, distance: 189.2
click at [103, 310] on mat-option "4" at bounding box center [104, 317] width 150 height 35
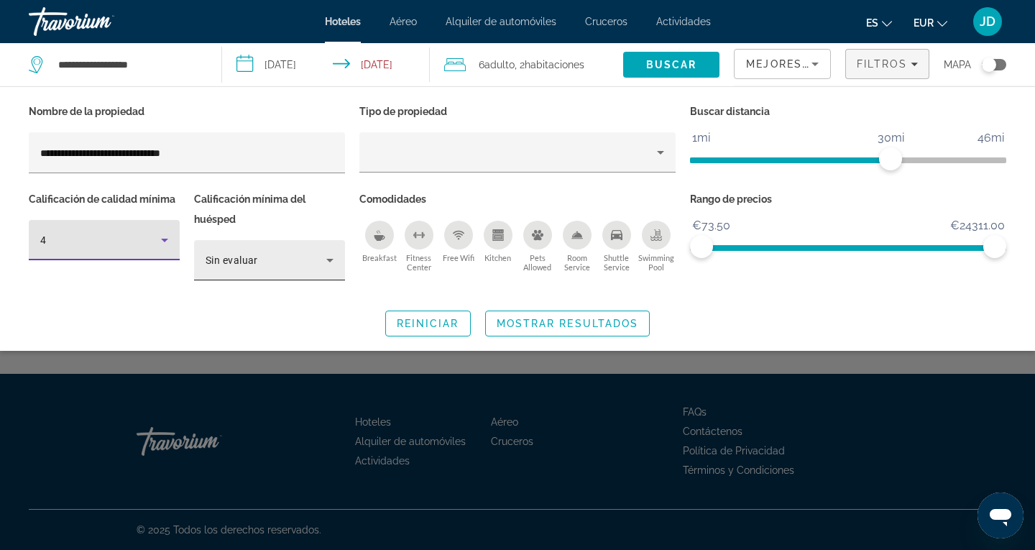
click at [327, 257] on icon "Hotel Filters" at bounding box center [329, 260] width 17 height 17
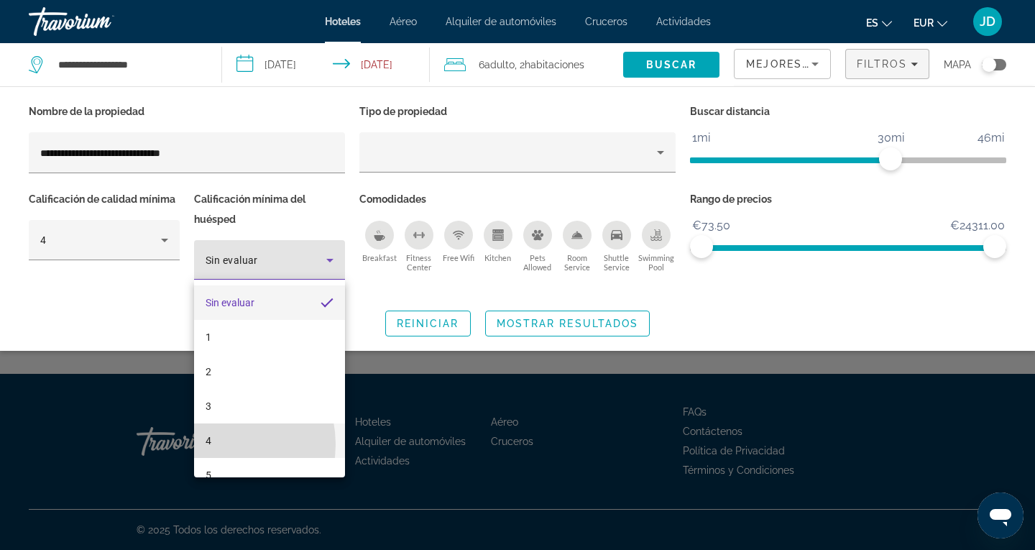
drag, startPoint x: 213, startPoint y: 444, endPoint x: 308, endPoint y: 382, distance: 113.8
click at [214, 443] on mat-option "4" at bounding box center [269, 440] width 151 height 35
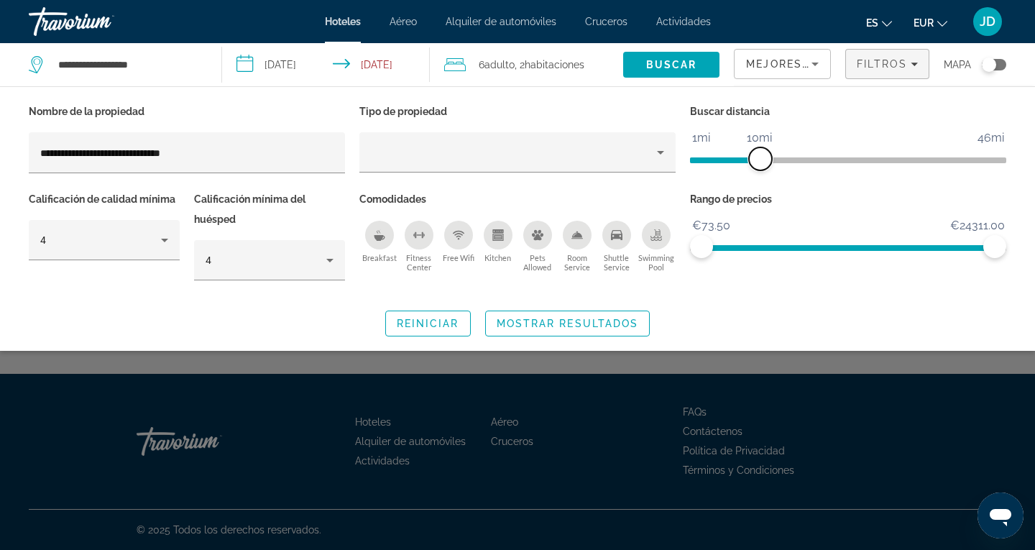
drag, startPoint x: 889, startPoint y: 157, endPoint x: 759, endPoint y: 166, distance: 130.4
click at [759, 166] on span "ngx-slider" at bounding box center [760, 158] width 23 height 23
click at [592, 321] on span "Mostrar resultados" at bounding box center [568, 324] width 142 height 12
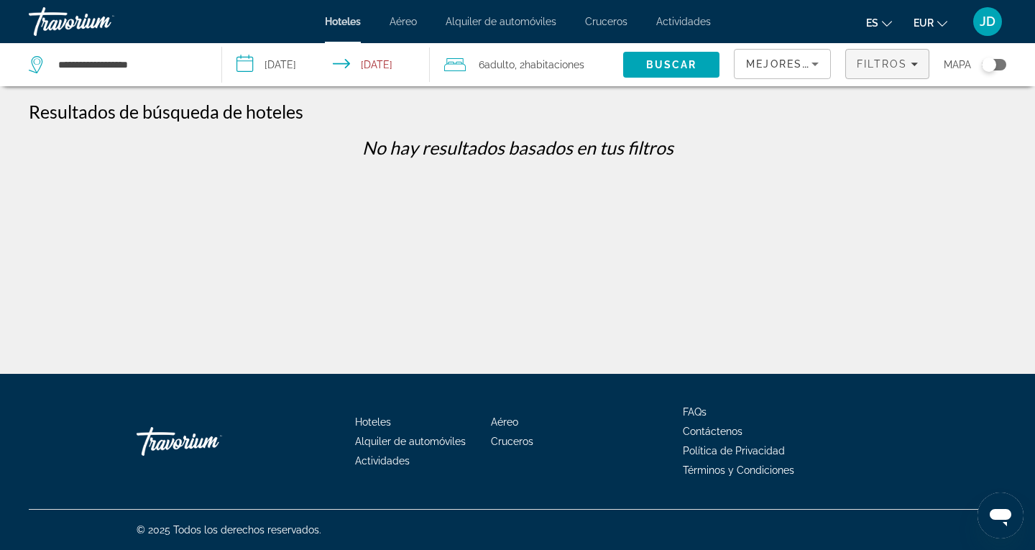
click at [888, 65] on span "Filtros" at bounding box center [882, 64] width 50 height 12
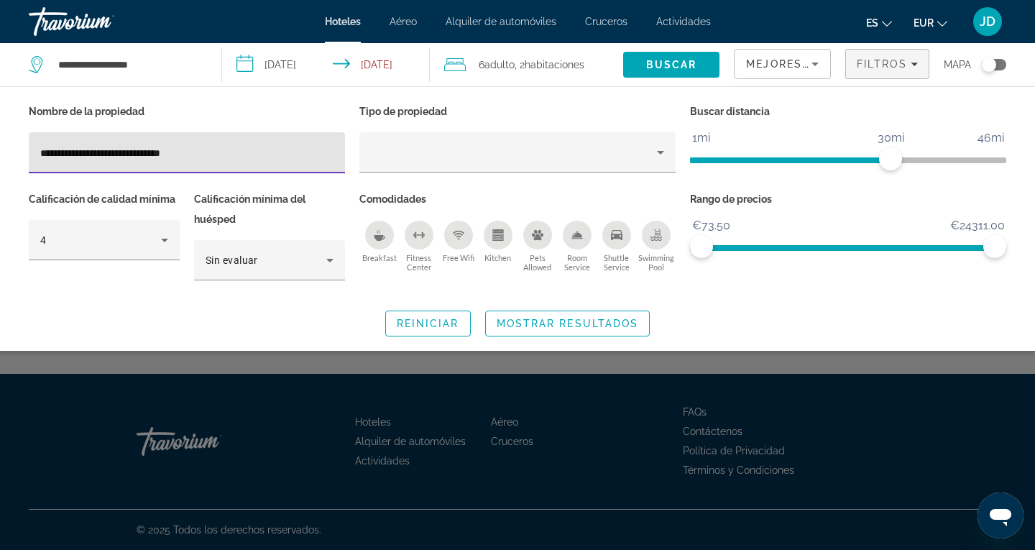
drag, startPoint x: 195, startPoint y: 150, endPoint x: 0, endPoint y: 167, distance: 195.6
click at [0, 165] on div "**********" at bounding box center [517, 218] width 1035 height 235
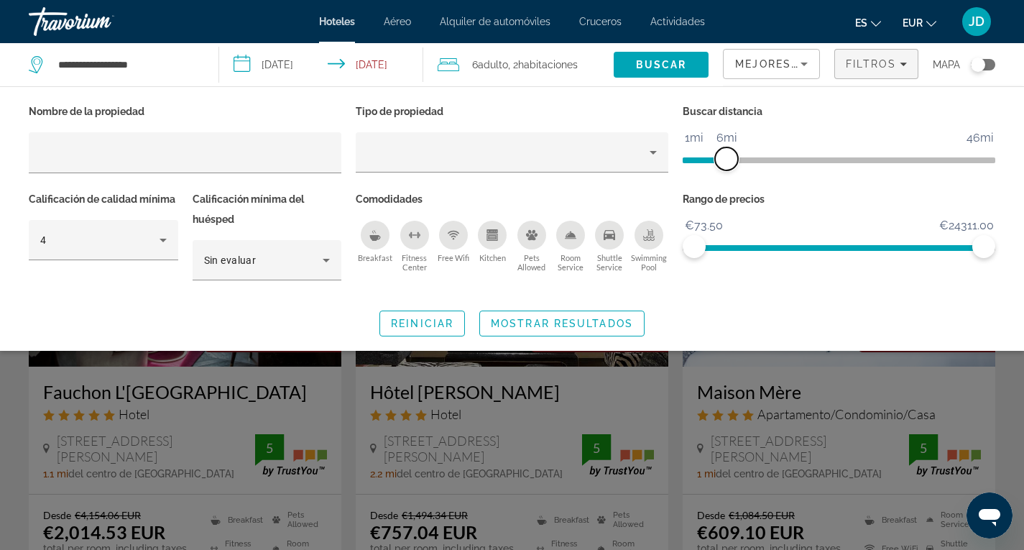
drag, startPoint x: 874, startPoint y: 154, endPoint x: 733, endPoint y: 152, distance: 140.9
click at [733, 152] on span "ngx-slider" at bounding box center [726, 158] width 23 height 23
drag, startPoint x: 991, startPoint y: 244, endPoint x: 702, endPoint y: 244, distance: 289.7
click at [702, 244] on span "ngx-slider-max" at bounding box center [701, 246] width 23 height 23
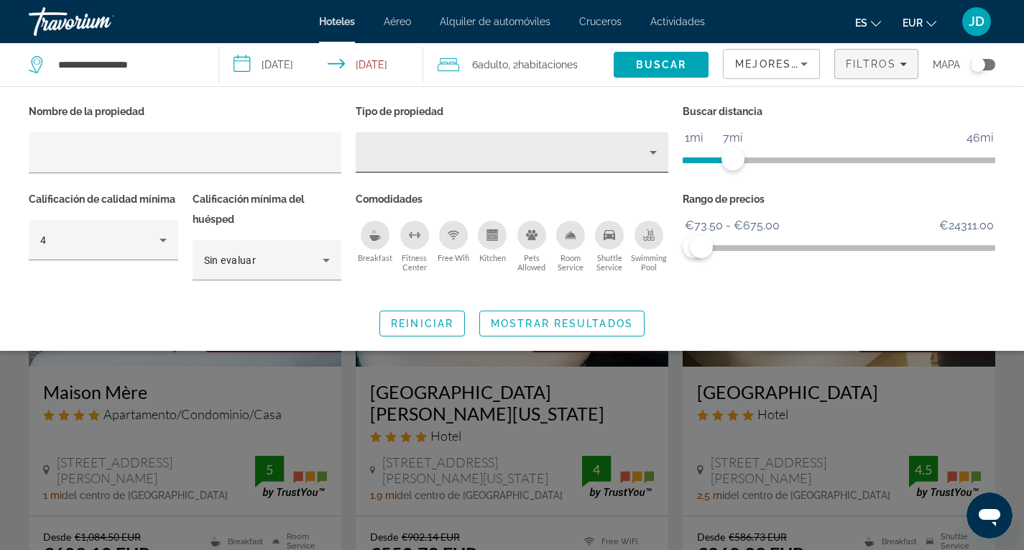
click at [654, 152] on icon "Property type" at bounding box center [653, 153] width 7 height 4
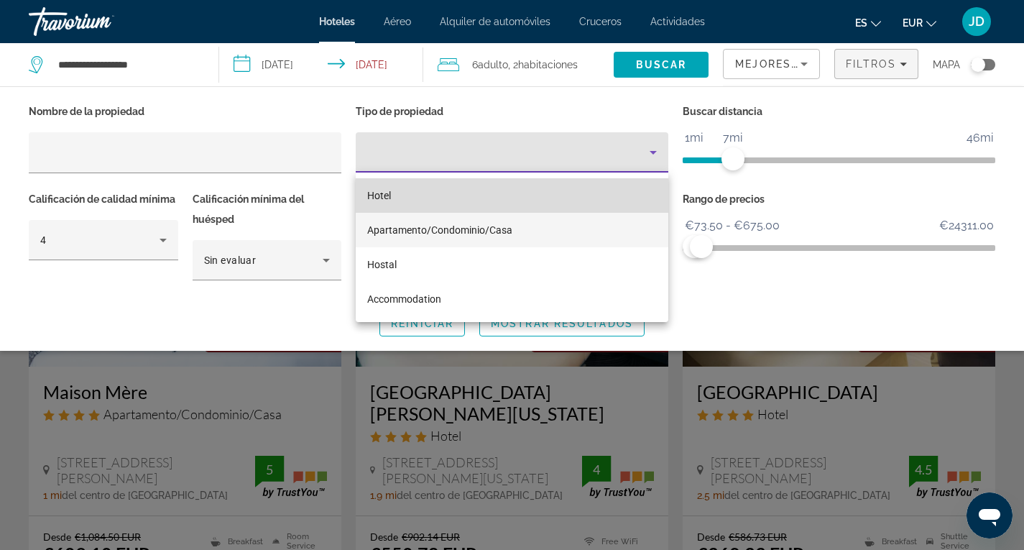
drag, startPoint x: 392, startPoint y: 196, endPoint x: 414, endPoint y: 213, distance: 28.2
click at [392, 195] on mat-option "Hotel" at bounding box center [512, 195] width 313 height 35
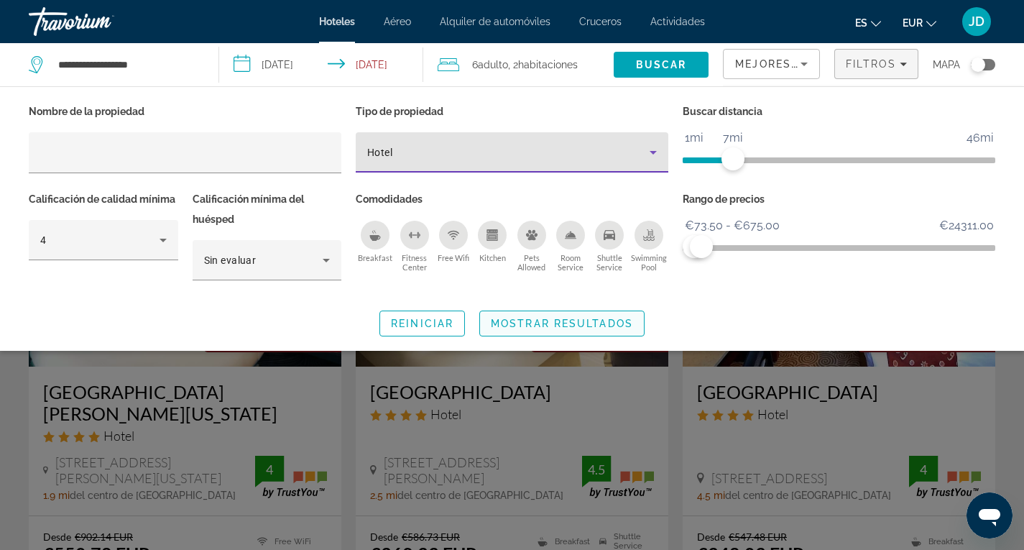
click at [579, 325] on span "Mostrar resultados" at bounding box center [562, 324] width 142 height 12
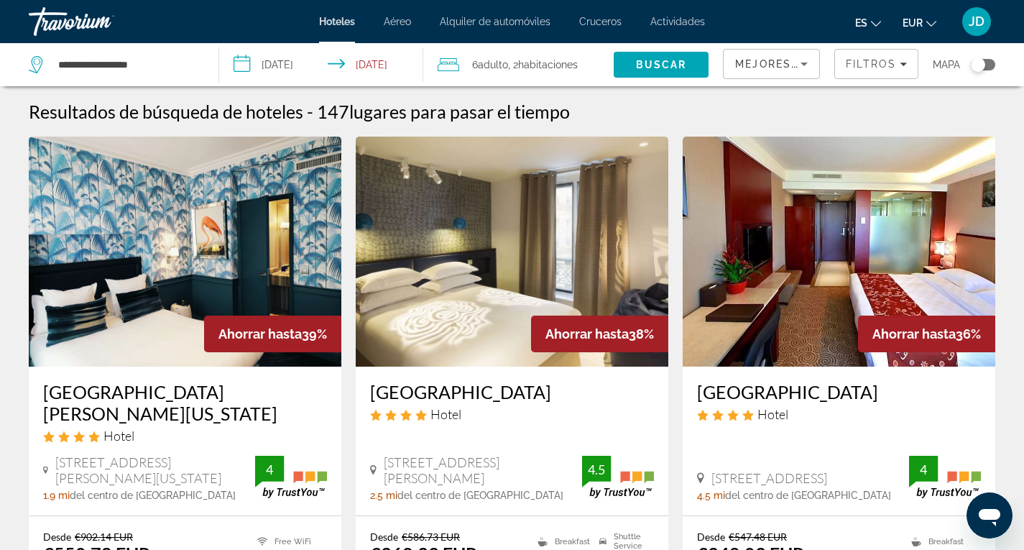
click at [992, 66] on div "Toggle map" at bounding box center [983, 65] width 24 height 12
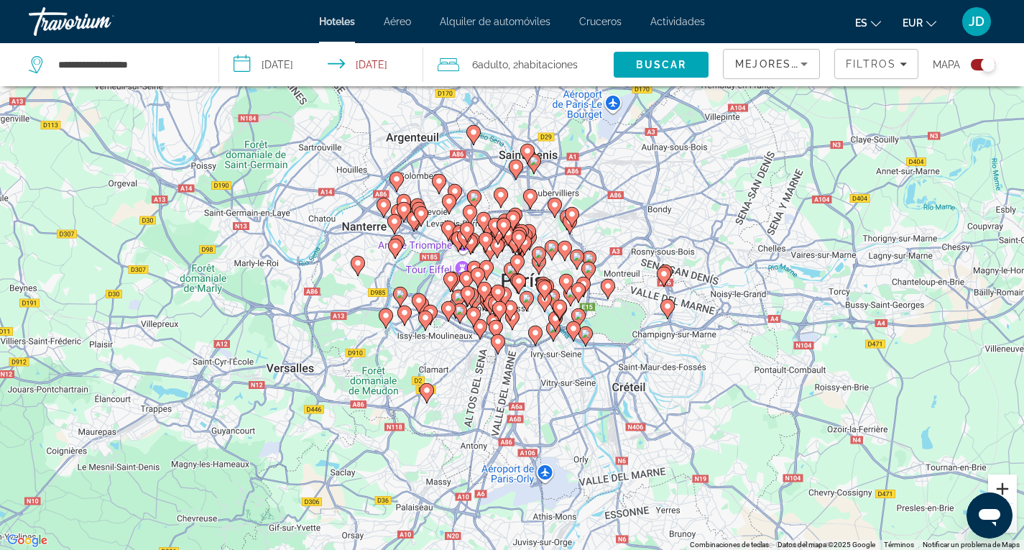
click at [1011, 486] on button "Ampliar" at bounding box center [1002, 488] width 29 height 29
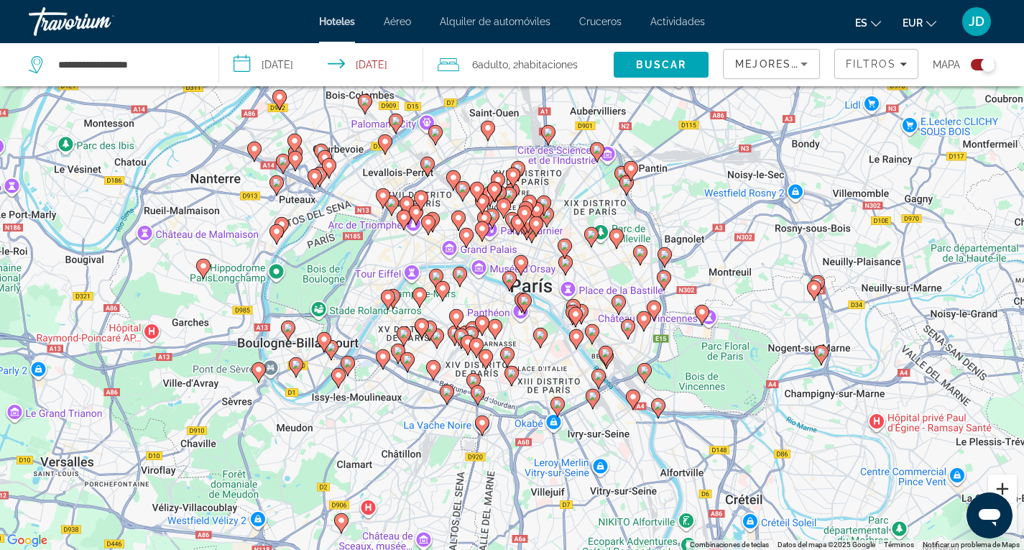
click at [1005, 484] on button "Ampliar" at bounding box center [1002, 488] width 29 height 29
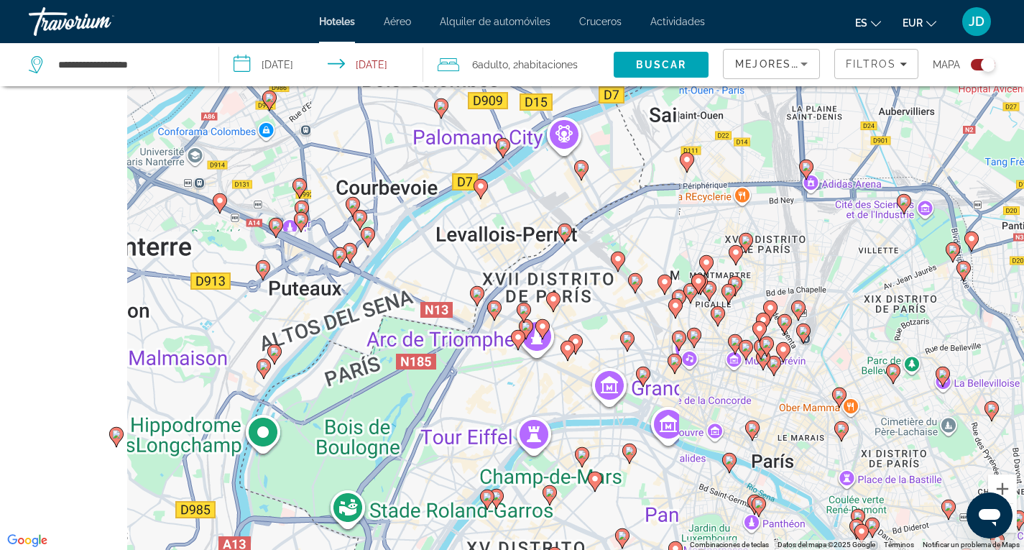
drag, startPoint x: 349, startPoint y: 223, endPoint x: 559, endPoint y: 390, distance: 268.6
click at [559, 390] on div "Para activar la función de arrastre con el teclado, pulsa Alt + Intro. Cuando h…" at bounding box center [512, 275] width 1024 height 550
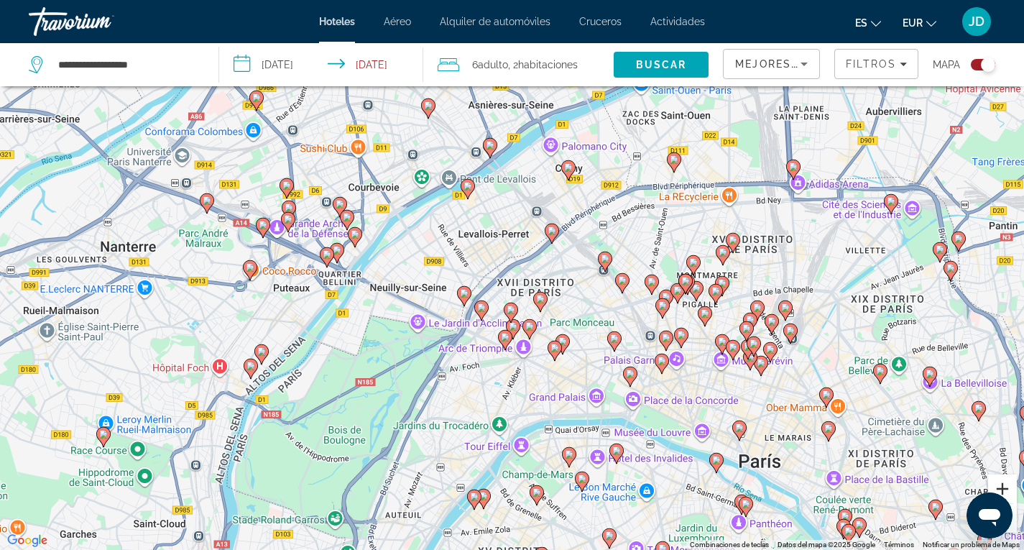
click at [1004, 487] on button "Ampliar" at bounding box center [1002, 488] width 29 height 29
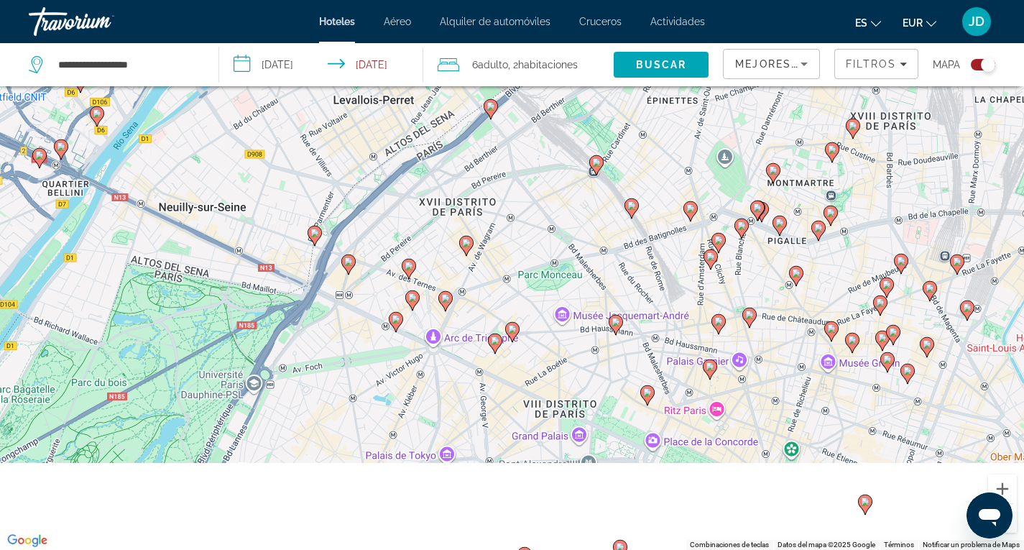
drag, startPoint x: 617, startPoint y: 400, endPoint x: 518, endPoint y: 315, distance: 130.0
click at [518, 315] on div "Para activar la función de arrastre con el teclado, pulsa Alt + Intro. Cuando h…" at bounding box center [512, 275] width 1024 height 550
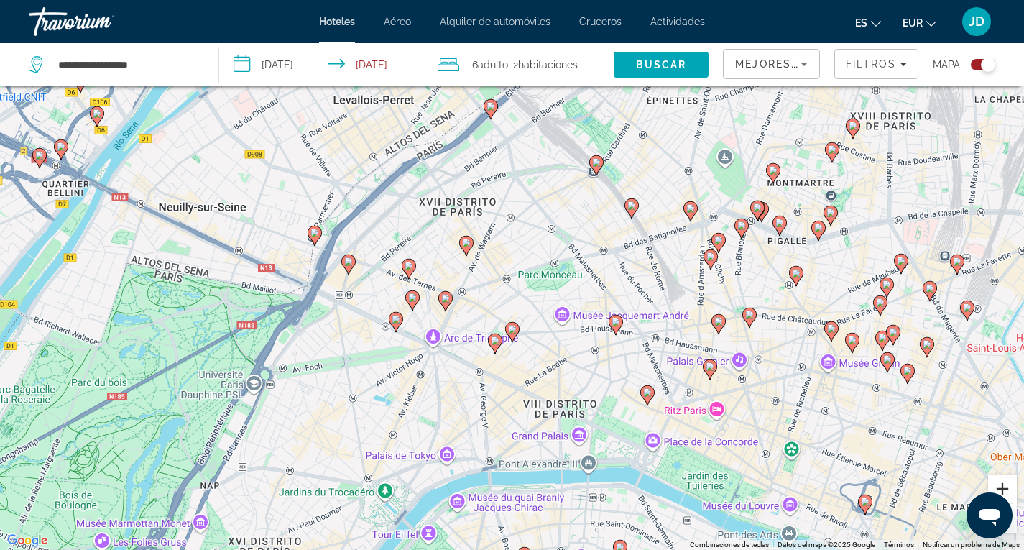
click at [1006, 482] on button "Ampliar" at bounding box center [1002, 488] width 29 height 29
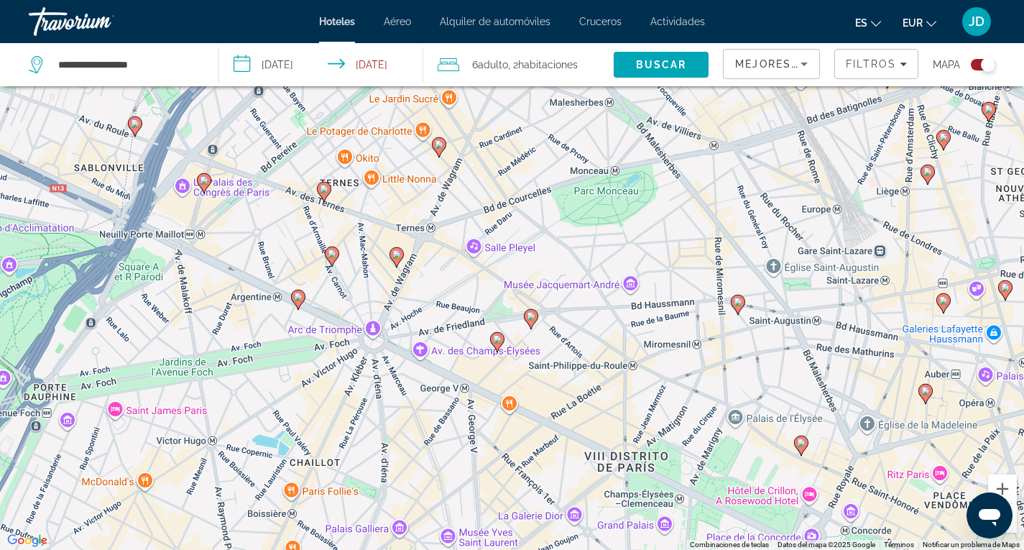
drag, startPoint x: 408, startPoint y: 389, endPoint x: 427, endPoint y: 306, distance: 84.7
click at [427, 306] on div "Para activar la función de arrastre con el teclado, pulsa Alt + Intro. Cuando h…" at bounding box center [512, 275] width 1024 height 550
click at [1016, 518] on button "Reducir" at bounding box center [1002, 518] width 29 height 29
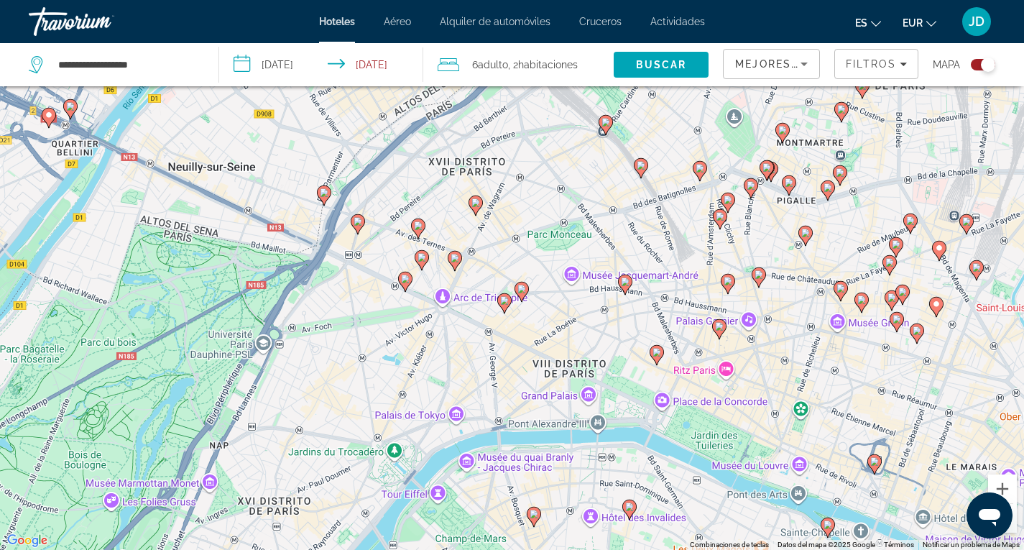
click at [522, 288] on image "Main content" at bounding box center [522, 289] width 9 height 9
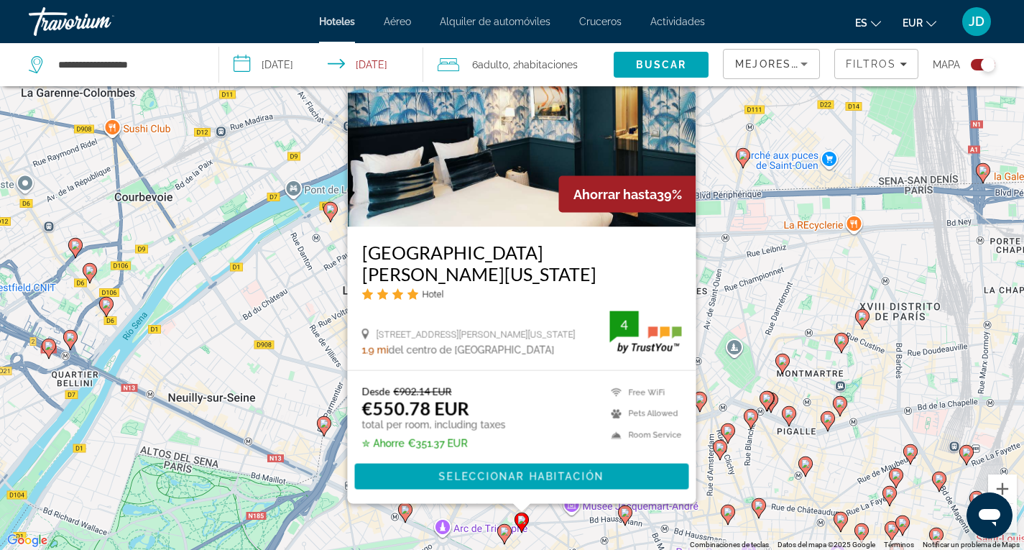
click at [764, 9] on div "es English Español Français Italiano Português русский EUR USD ($) MXN (Mex$) C…" at bounding box center [858, 21] width 276 height 30
click at [1013, 512] on button "Reducir" at bounding box center [1002, 518] width 29 height 29
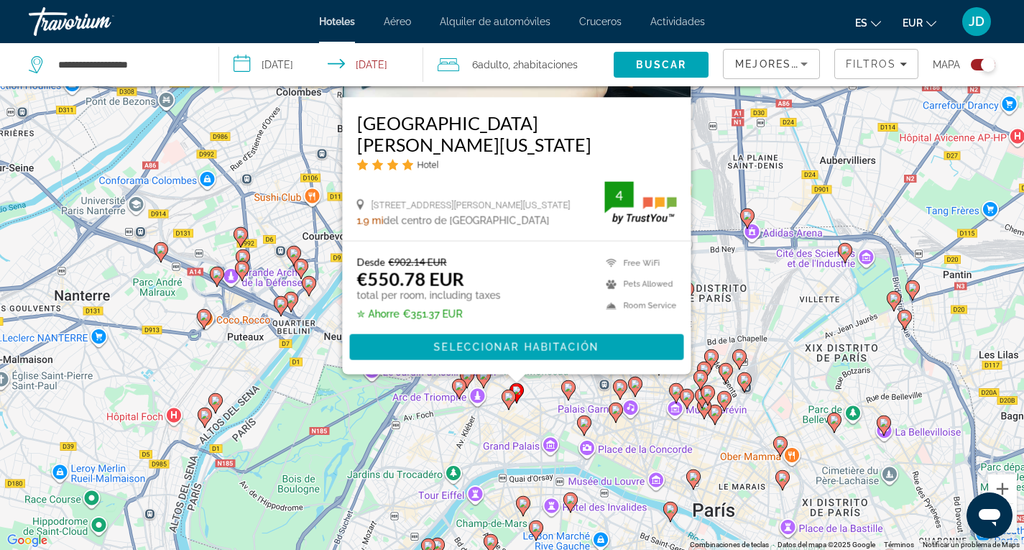
click at [507, 396] on image "Main content" at bounding box center [509, 396] width 9 height 9
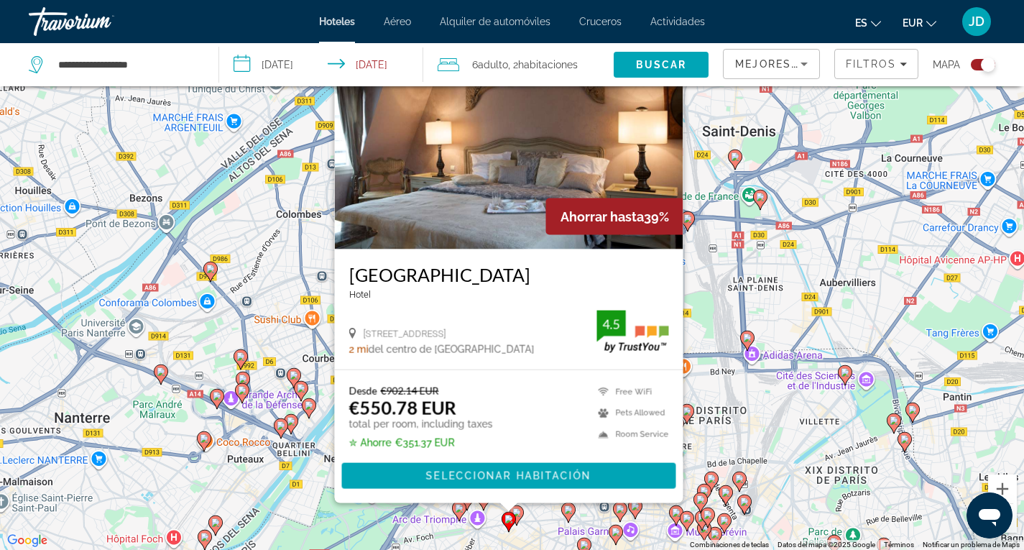
click at [290, 242] on div "Para activar la función de arrastre con el teclado, pulsa Alt + Intro. Cuando h…" at bounding box center [512, 275] width 1024 height 550
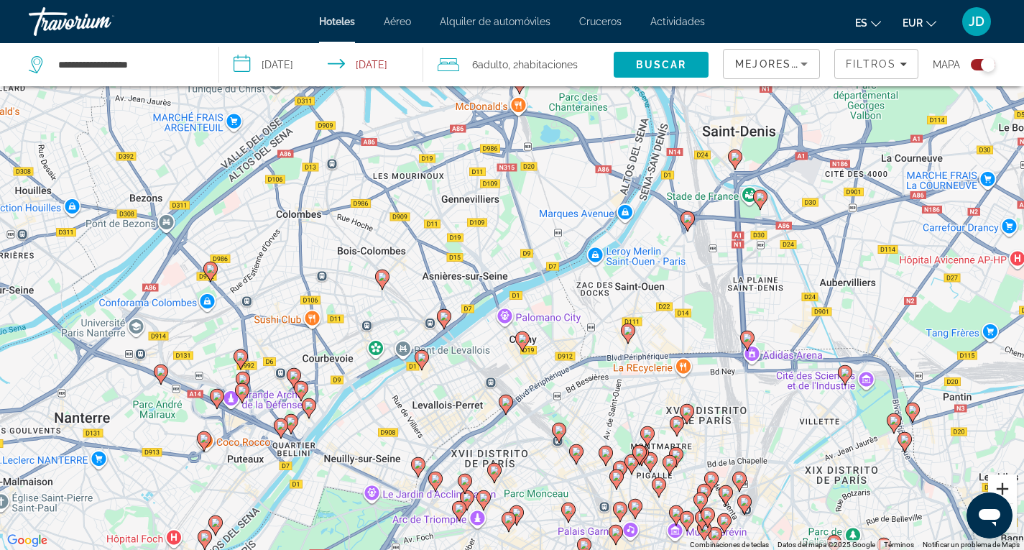
click at [1008, 485] on button "Ampliar" at bounding box center [1002, 488] width 29 height 29
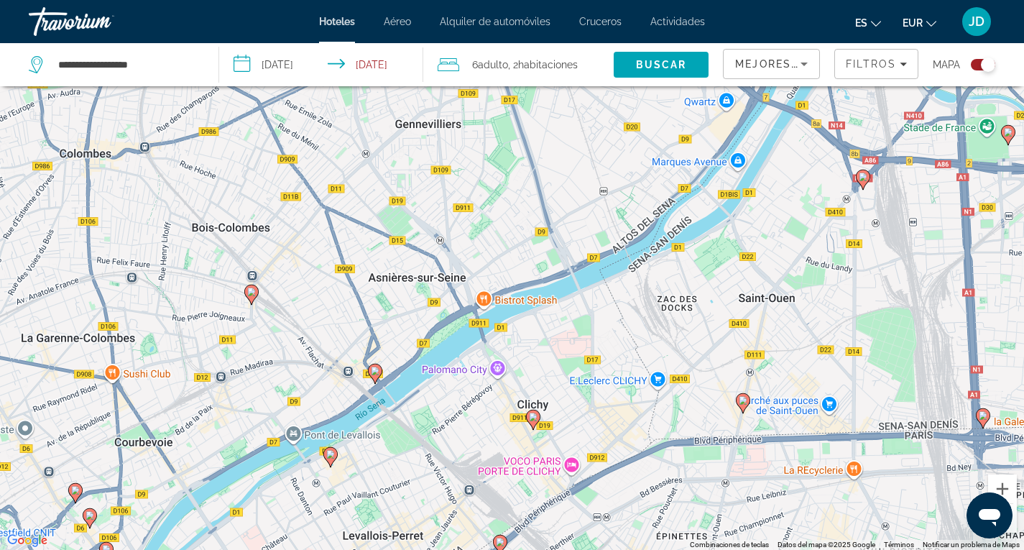
click at [1014, 520] on button "Reducir" at bounding box center [1002, 518] width 29 height 29
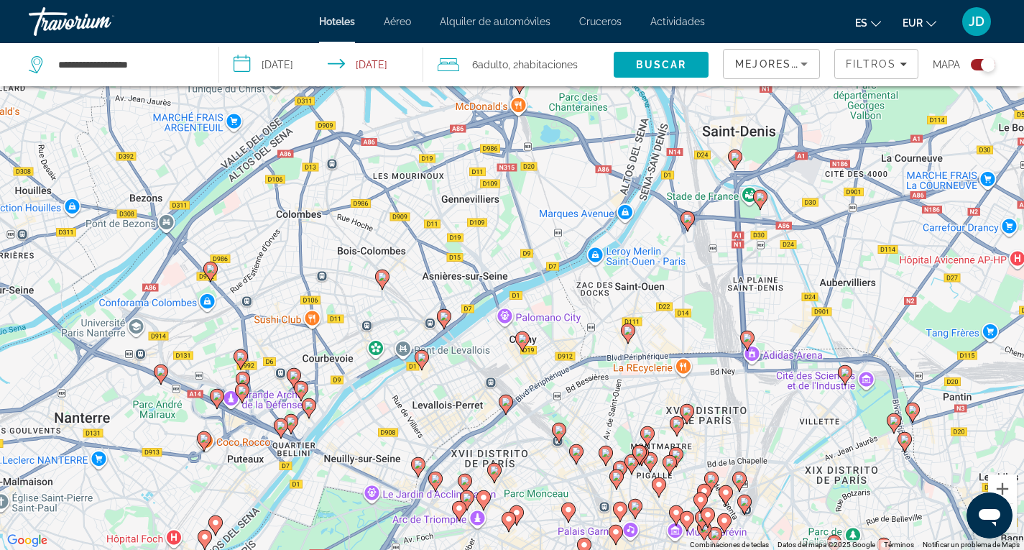
click at [1014, 520] on button "Reducir" at bounding box center [1002, 518] width 29 height 29
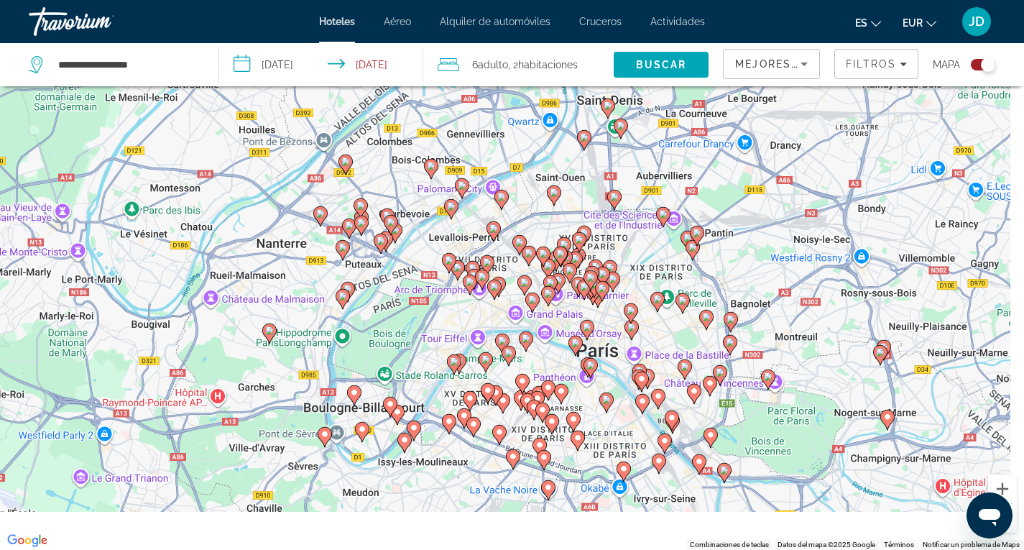
drag, startPoint x: 601, startPoint y: 426, endPoint x: 579, endPoint y: 314, distance: 113.6
click at [583, 319] on gmp-advanced-marker "Main content" at bounding box center [587, 330] width 14 height 22
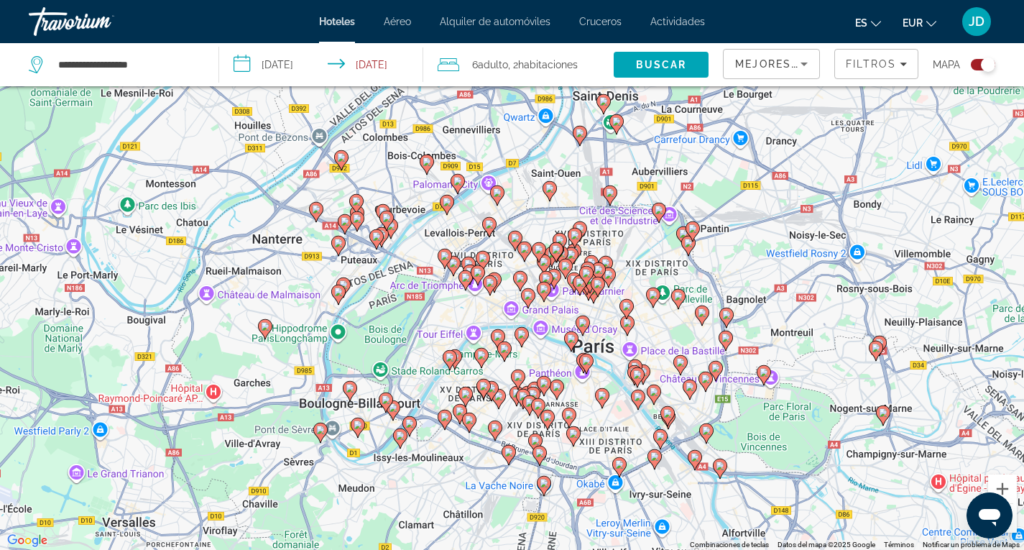
click at [464, 275] on image "Main content" at bounding box center [465, 277] width 9 height 9
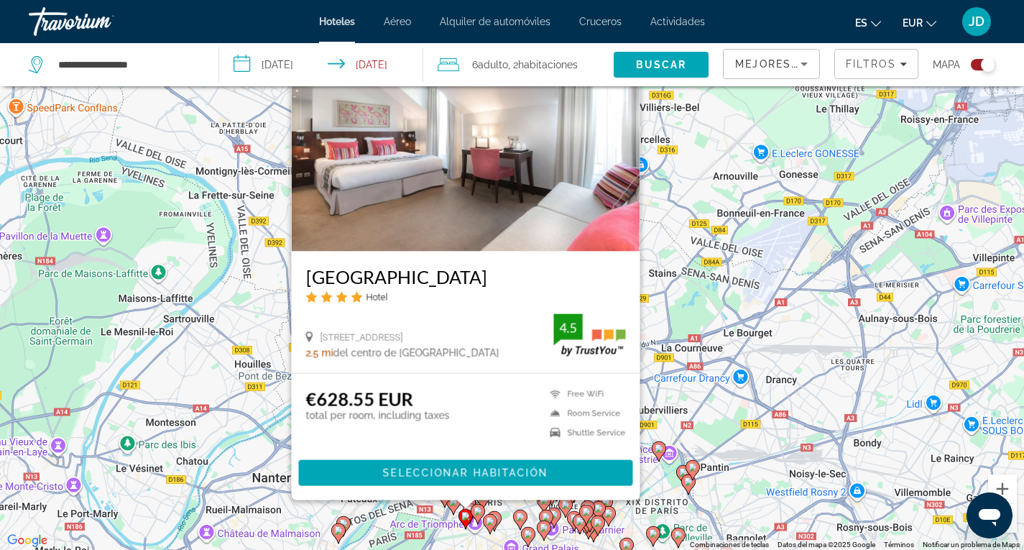
click at [1015, 527] on button "Reducir" at bounding box center [1002, 518] width 29 height 29
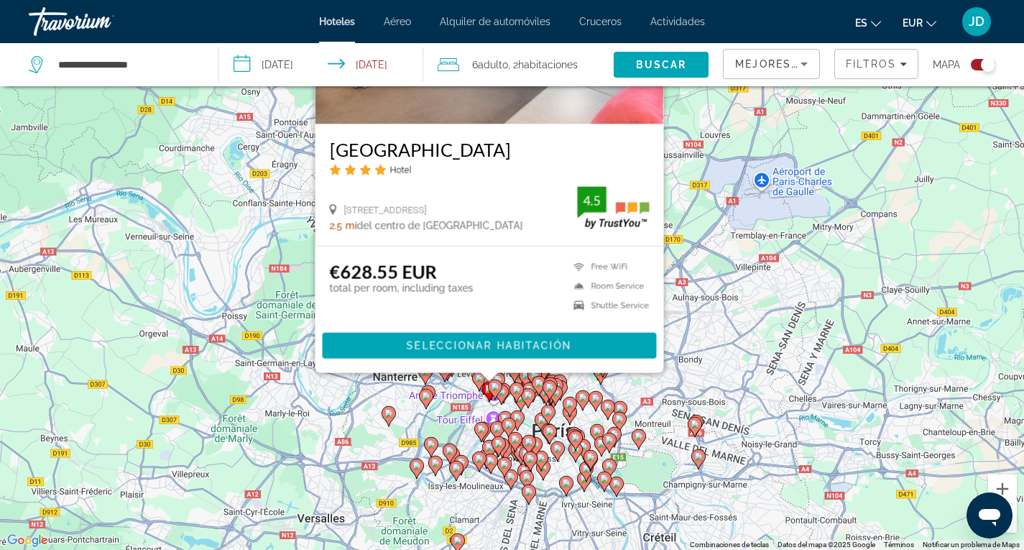
click at [492, 387] on image "Main content" at bounding box center [495, 386] width 9 height 9
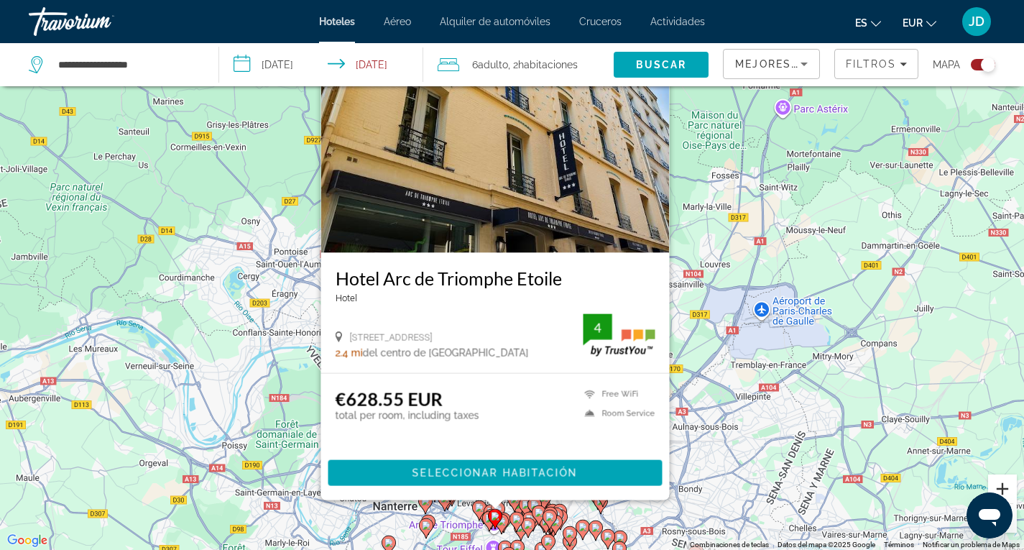
click at [1005, 487] on button "Ampliar" at bounding box center [1002, 488] width 29 height 29
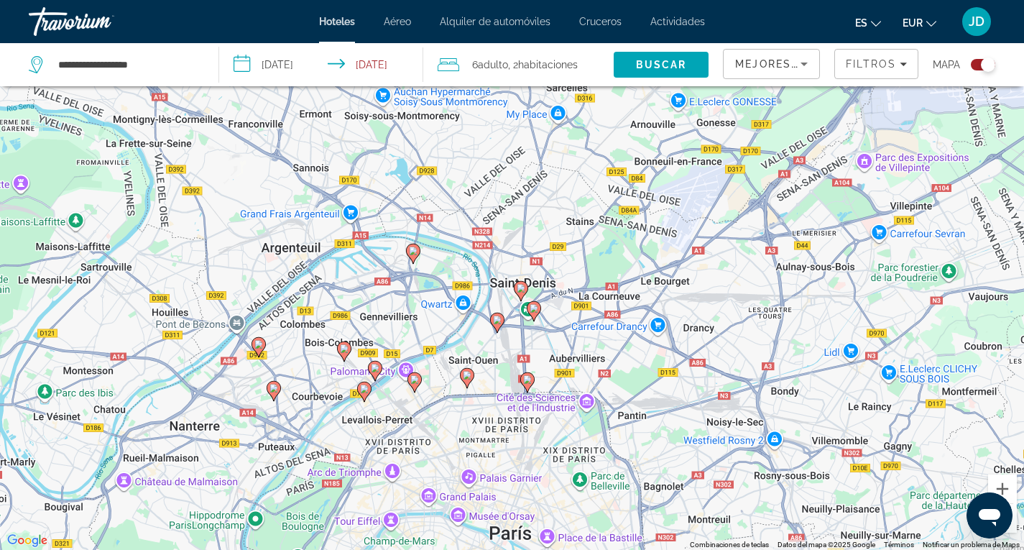
drag, startPoint x: 595, startPoint y: 421, endPoint x: 512, endPoint y: 110, distance: 322.2
click at [512, 110] on div "Para activar la función de arrastre con el teclado, pulsa Alt + Intro. Cuando h…" at bounding box center [512, 275] width 1024 height 550
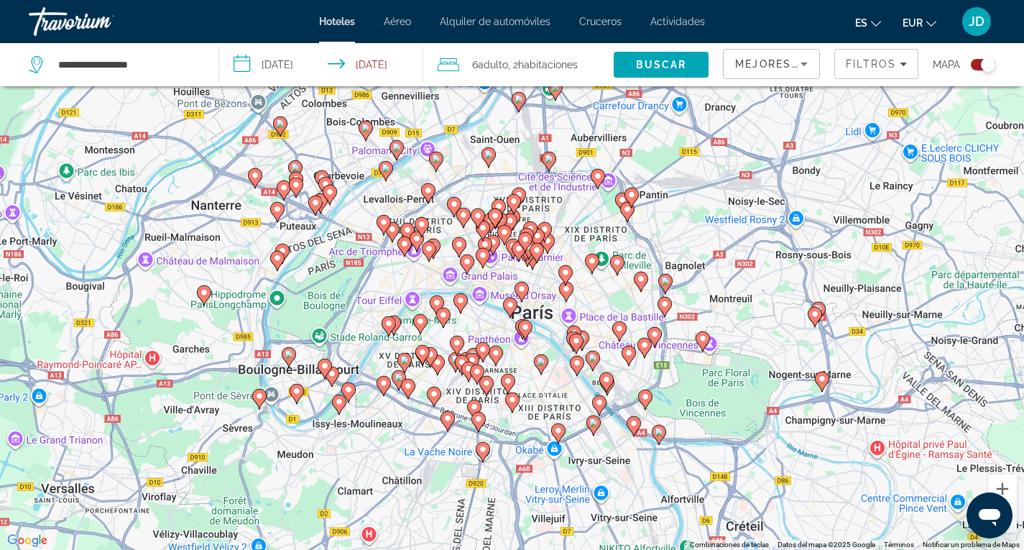
drag, startPoint x: 558, startPoint y: 359, endPoint x: 328, endPoint y: 258, distance: 250.4
click at [579, 141] on div "Para activar la función de arrastre con el teclado, pulsa Alt + Intro. Cuando h…" at bounding box center [512, 275] width 1024 height 550
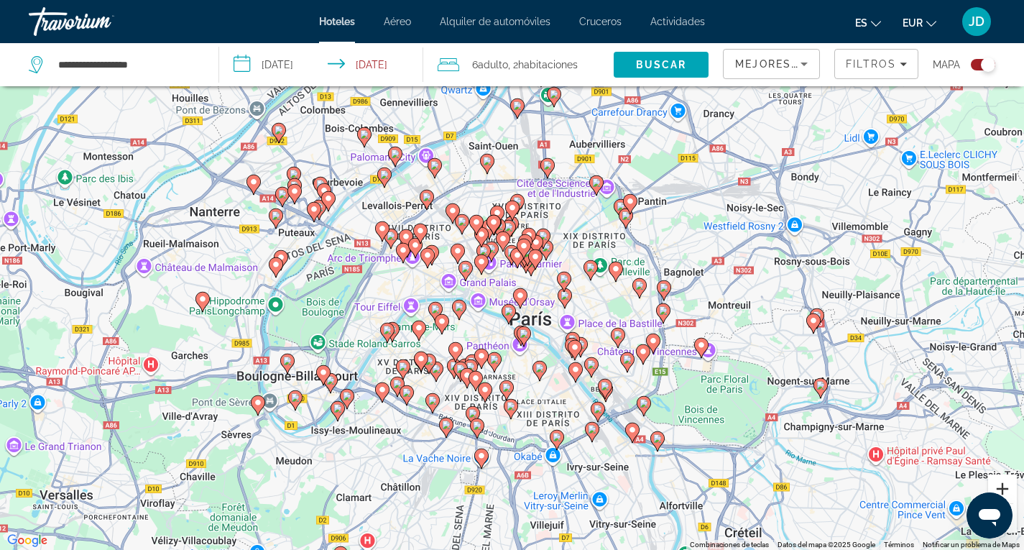
click at [1006, 484] on button "Ampliar" at bounding box center [1002, 488] width 29 height 29
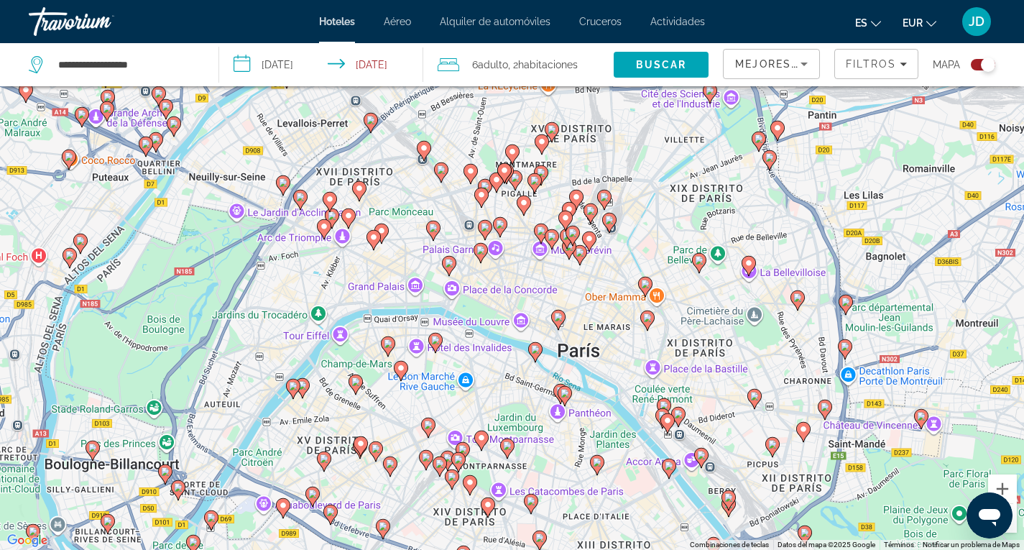
drag, startPoint x: 506, startPoint y: 390, endPoint x: 538, endPoint y: 391, distance: 32.4
click at [542, 396] on div "Para activar la función de arrastre con el teclado, pulsa Alt + Intro. Cuando h…" at bounding box center [512, 275] width 1024 height 550
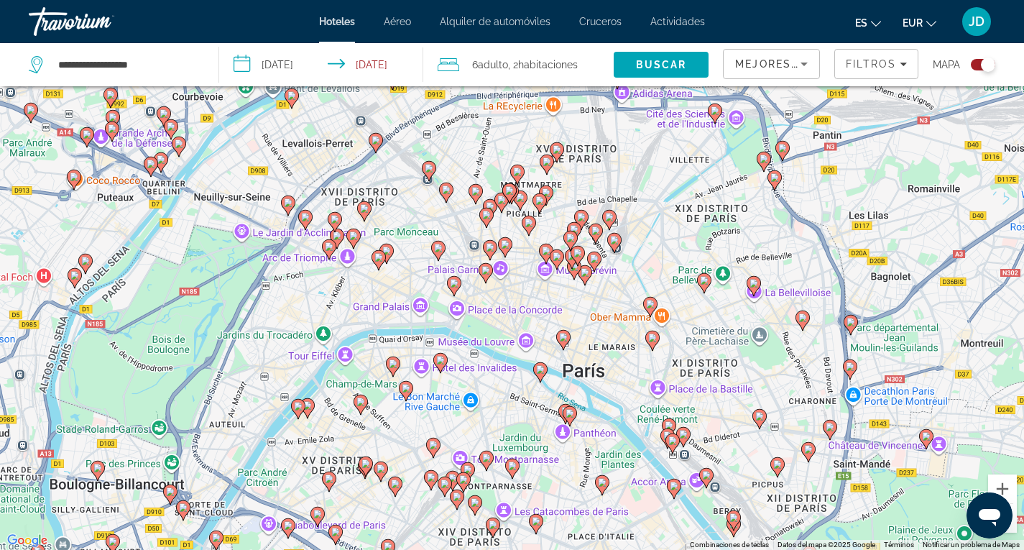
click at [329, 247] on image "Main content" at bounding box center [329, 246] width 9 height 9
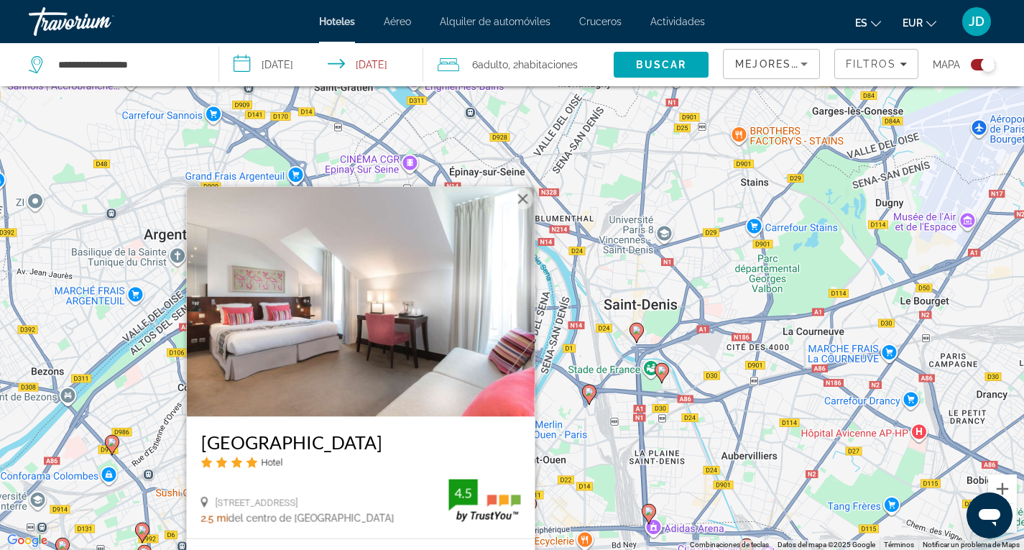
drag, startPoint x: 584, startPoint y: 170, endPoint x: 608, endPoint y: 321, distance: 153.5
click at [614, 329] on div "Para activar la función de arrastre con el teclado, pulsa Alt + Intro. Cuando h…" at bounding box center [512, 275] width 1024 height 550
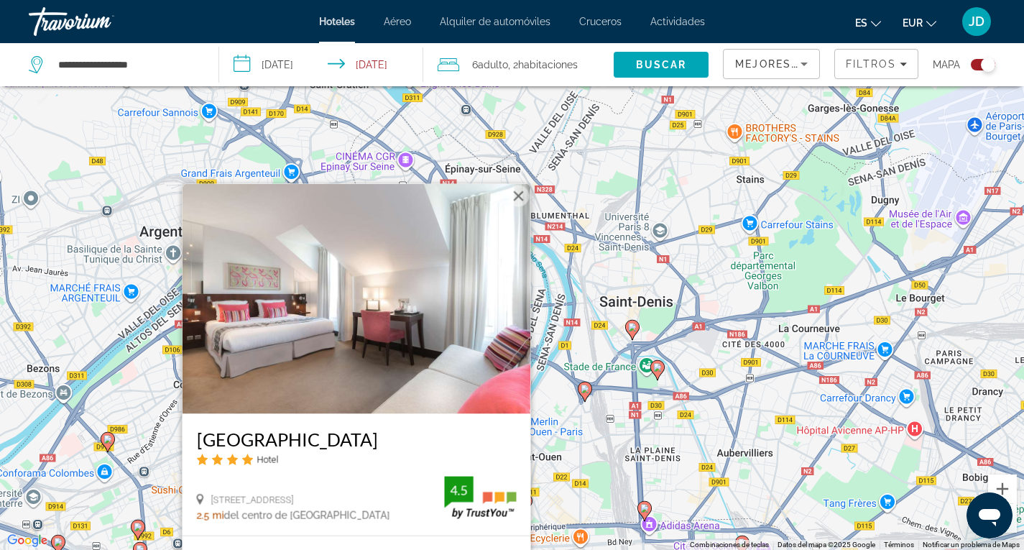
click at [520, 193] on button "Cerrar" at bounding box center [518, 196] width 22 height 22
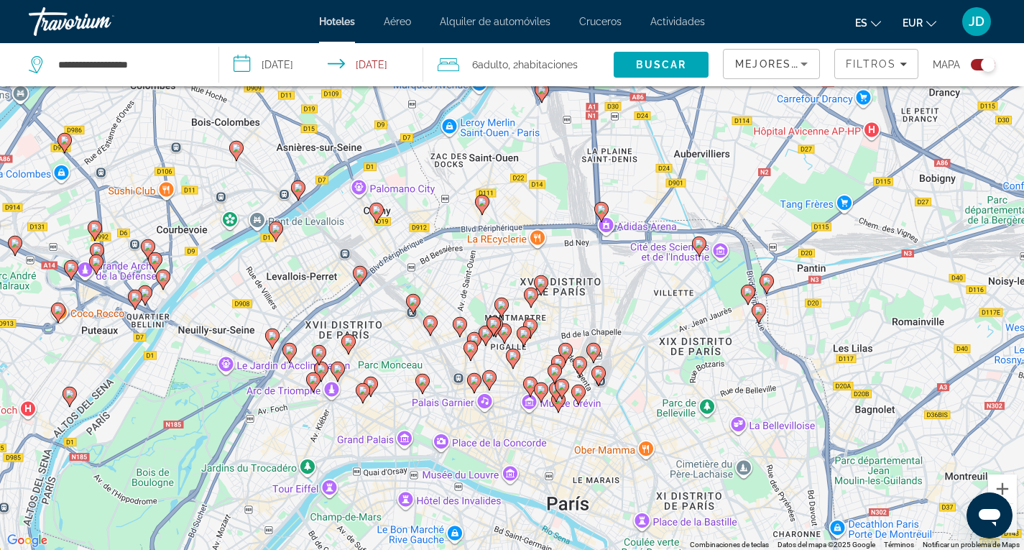
drag, startPoint x: 472, startPoint y: 294, endPoint x: 440, endPoint y: 83, distance: 213.0
click at [440, 83] on div "**********" at bounding box center [512, 318] width 1024 height 636
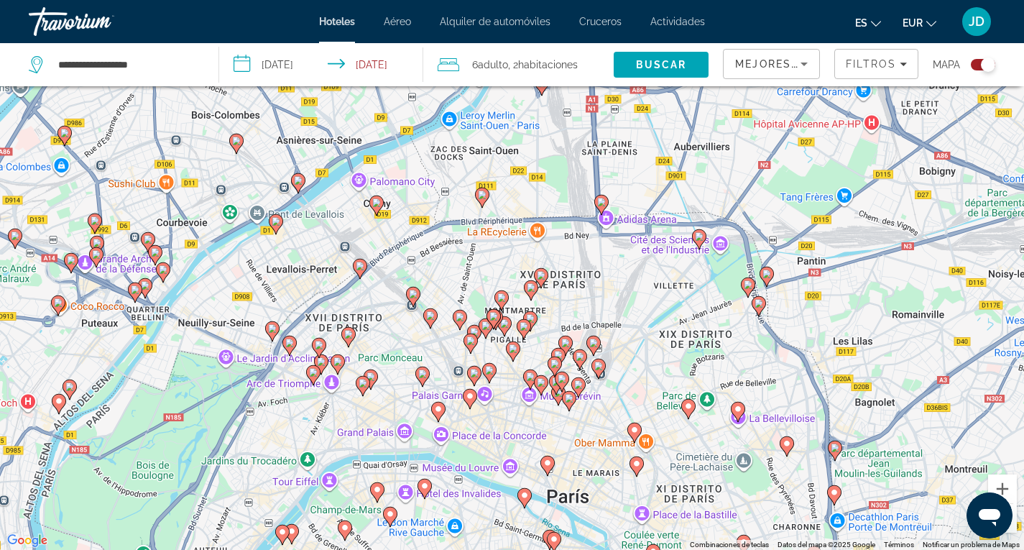
click at [289, 344] on image "Main content" at bounding box center [289, 343] width 9 height 9
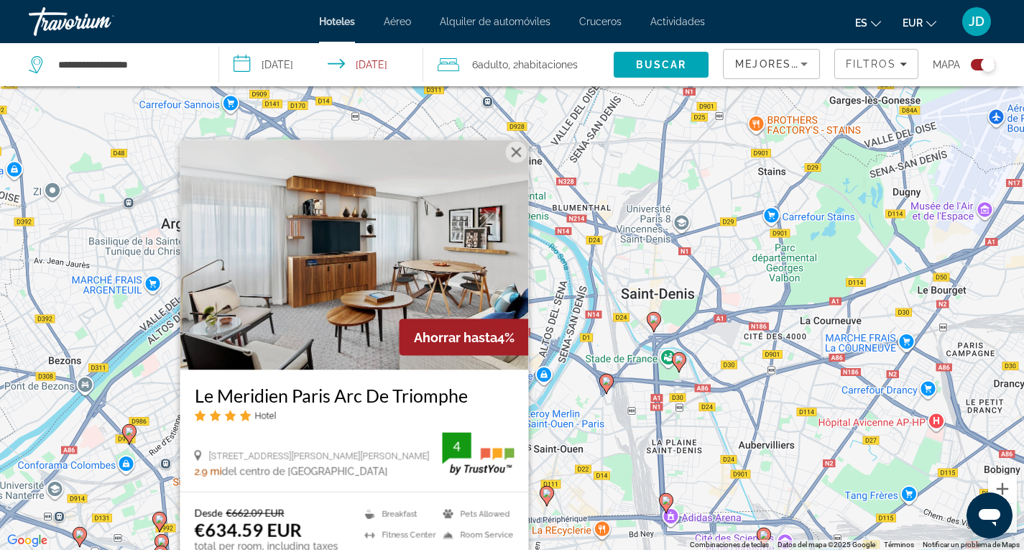
drag, startPoint x: 527, startPoint y: 236, endPoint x: 480, endPoint y: 131, distance: 115.5
click at [592, 357] on div "Para activar la función de arrastre con el teclado, pulsa Alt + Intro. Cuando h…" at bounding box center [512, 275] width 1024 height 550
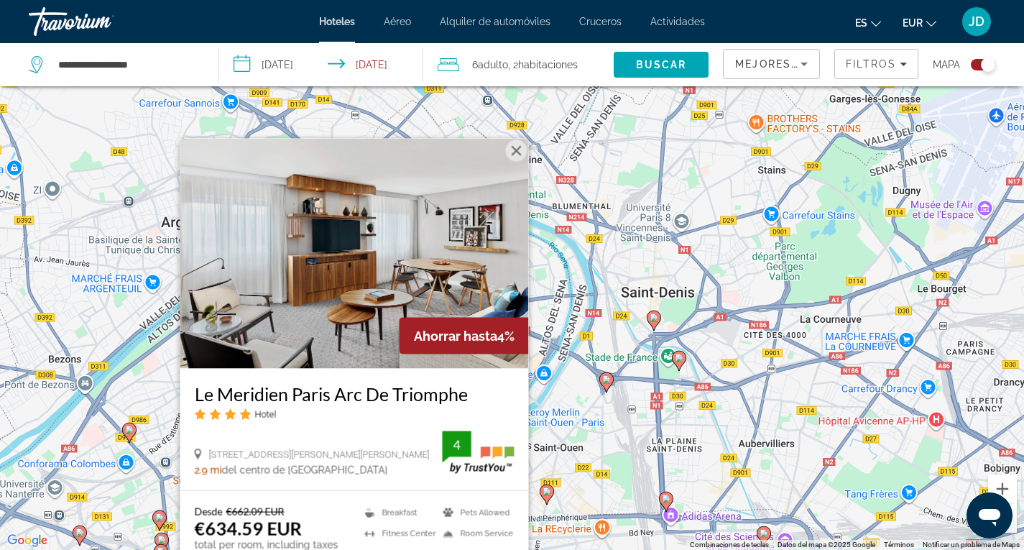
click at [515, 148] on button "Cerrar" at bounding box center [516, 150] width 22 height 22
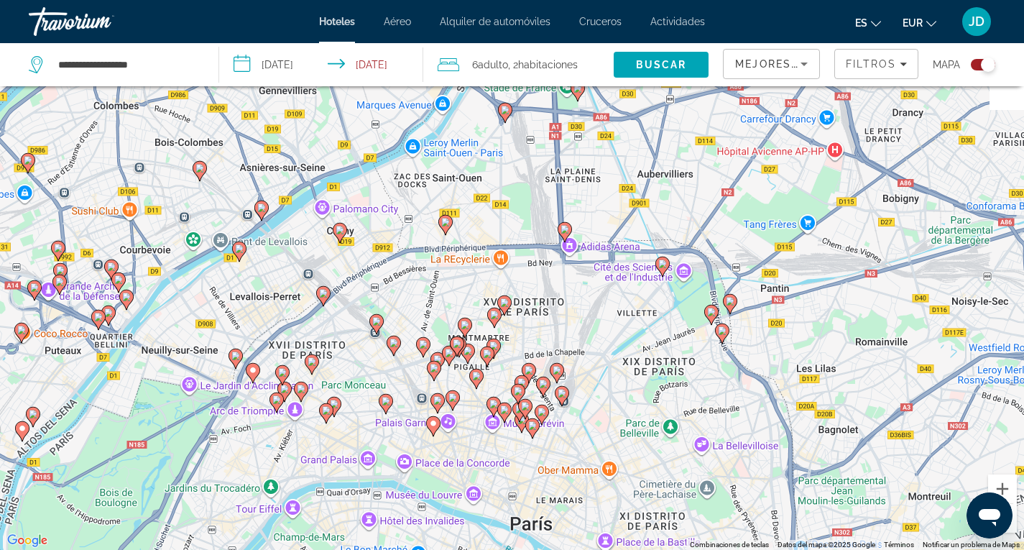
drag, startPoint x: 487, startPoint y: 344, endPoint x: 392, endPoint y: 104, distance: 258.8
click at [392, 104] on div "Para activar la función de arrastre con el teclado, pulsa Alt + Intro. Cuando h…" at bounding box center [512, 275] width 1024 height 550
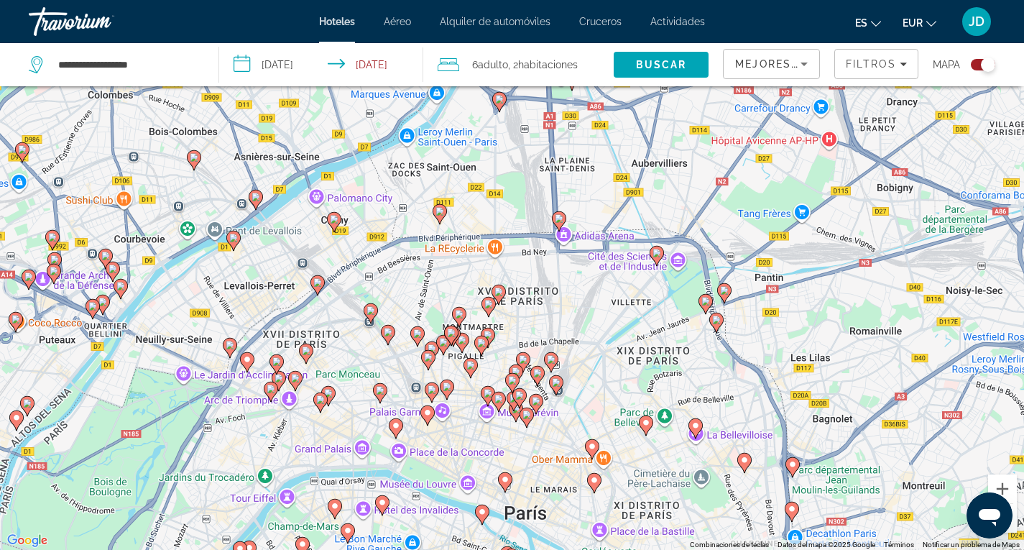
click at [295, 378] on image "Main content" at bounding box center [295, 378] width 9 height 9
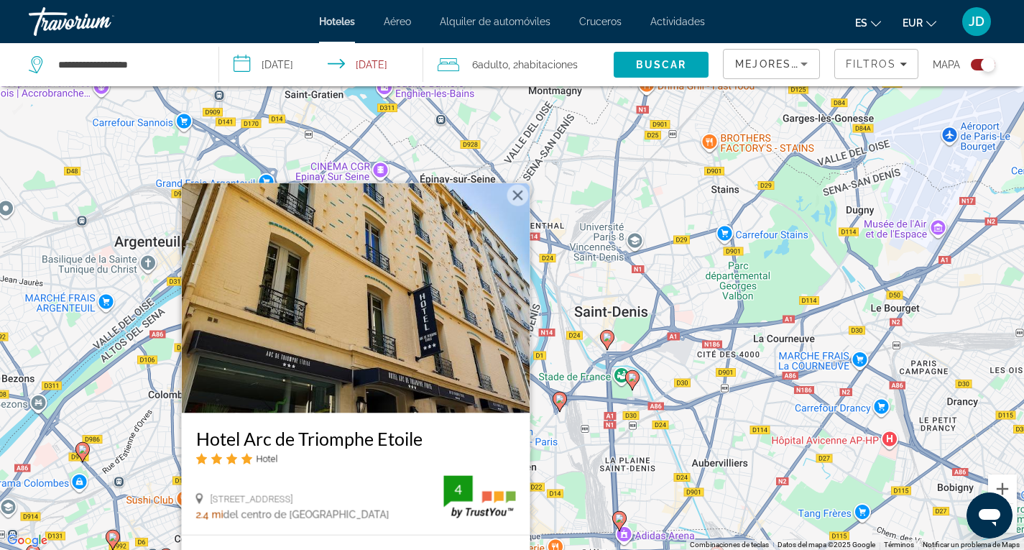
drag, startPoint x: 602, startPoint y: 142, endPoint x: 662, endPoint y: 307, distance: 175.3
click at [662, 307] on div "Para activar la función de arrastre con el teclado, pulsa Alt + Intro. Cuando h…" at bounding box center [512, 275] width 1024 height 550
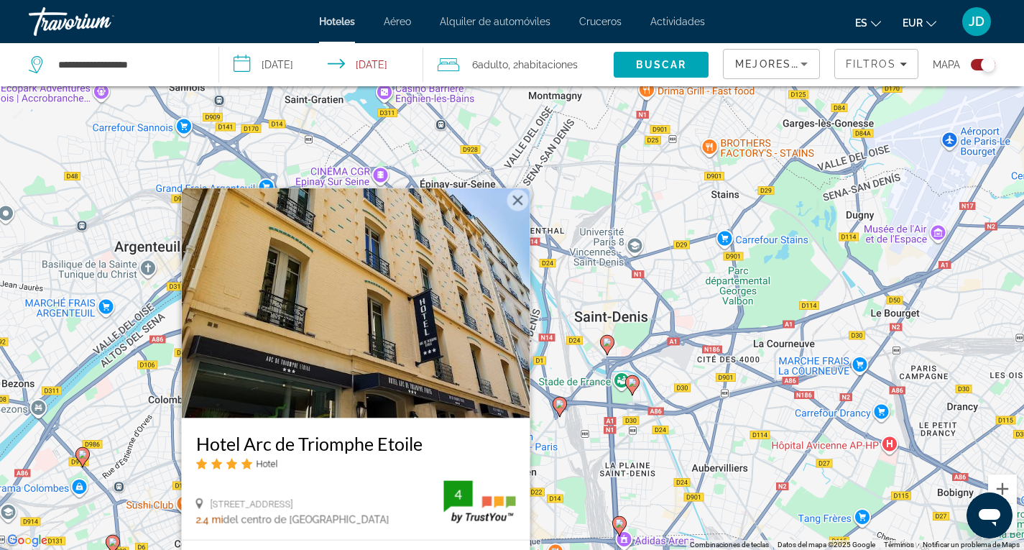
click at [520, 196] on button "Cerrar" at bounding box center [518, 200] width 22 height 22
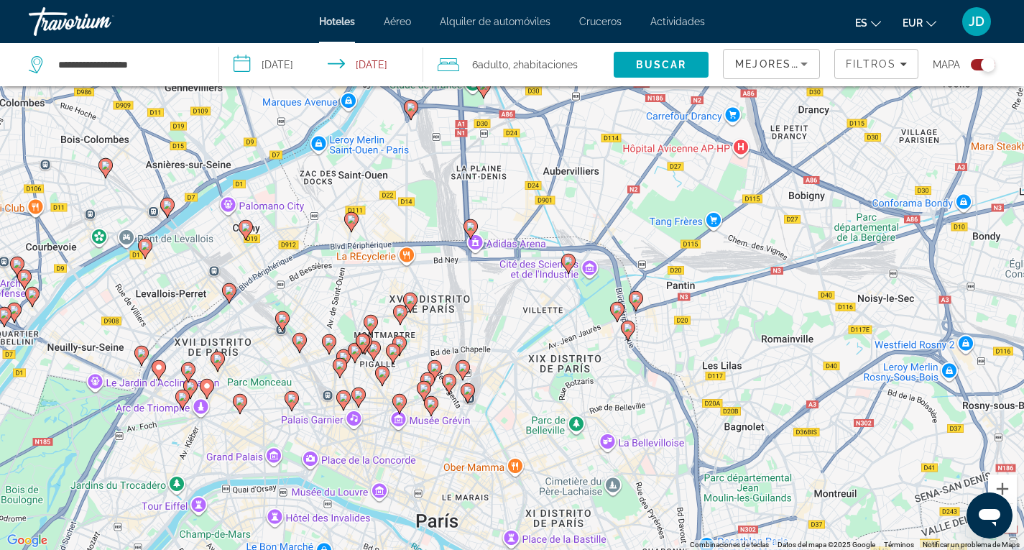
drag, startPoint x: 605, startPoint y: 452, endPoint x: 456, endPoint y: 155, distance: 333.0
click at [456, 155] on div "Para activar la función de arrastre con el teclado, pulsa Alt + Intro. Cuando h…" at bounding box center [512, 275] width 1024 height 550
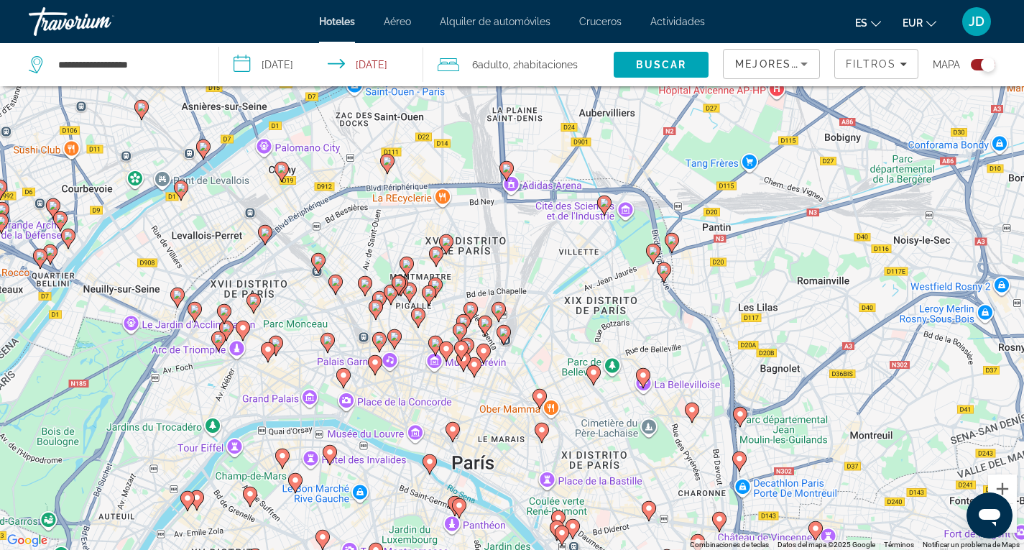
drag, startPoint x: 341, startPoint y: 436, endPoint x: 377, endPoint y: 377, distance: 68.7
click at [377, 377] on div "Para activar la función de arrastre con el teclado, pulsa Alt + Intro. Cuando h…" at bounding box center [512, 275] width 1024 height 550
click at [877, 64] on span "Filtros" at bounding box center [871, 64] width 50 height 12
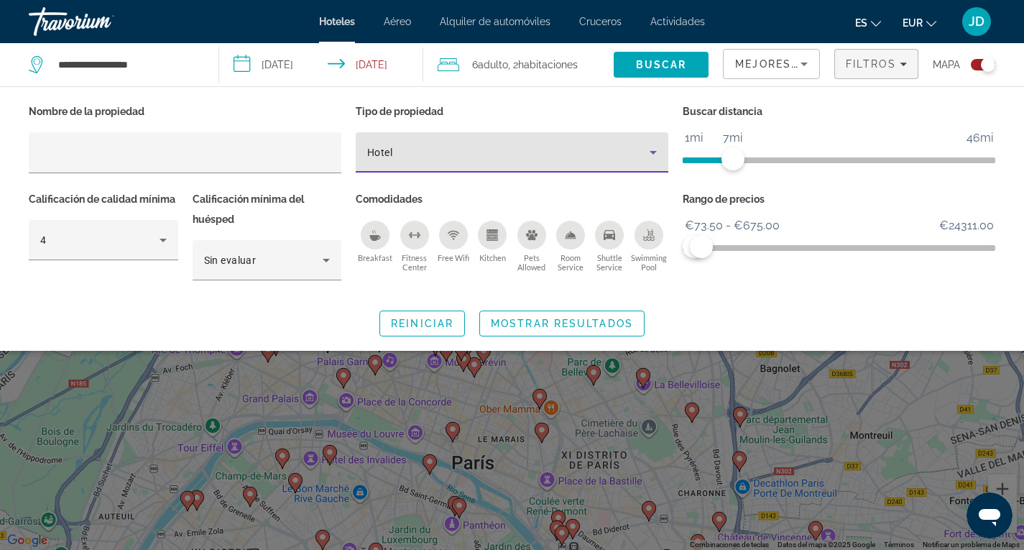
click at [654, 152] on icon "Property type" at bounding box center [653, 153] width 7 height 4
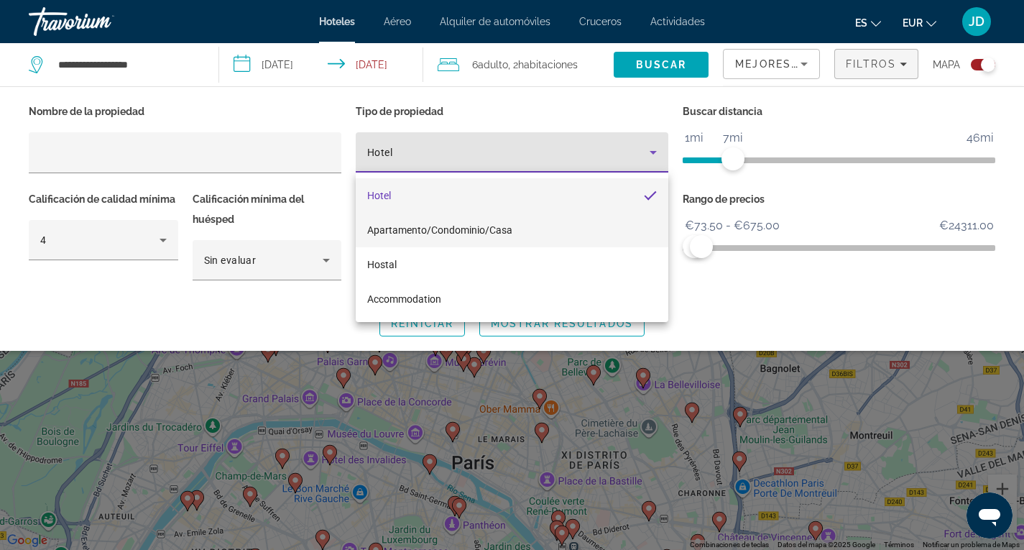
click at [452, 226] on span "Apartamento/Condominio/Casa" at bounding box center [439, 230] width 145 height 12
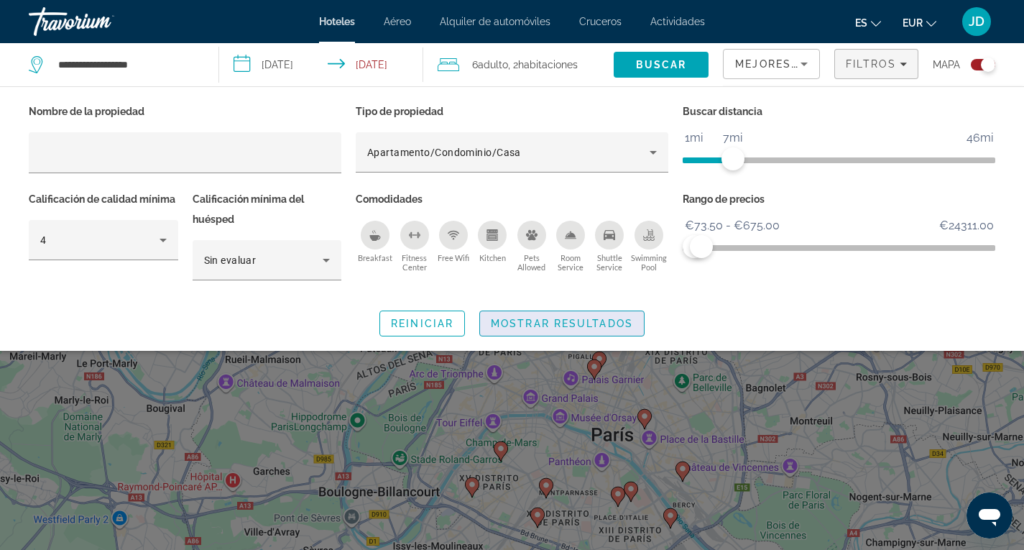
click at [576, 323] on span "Mostrar resultados" at bounding box center [562, 324] width 142 height 12
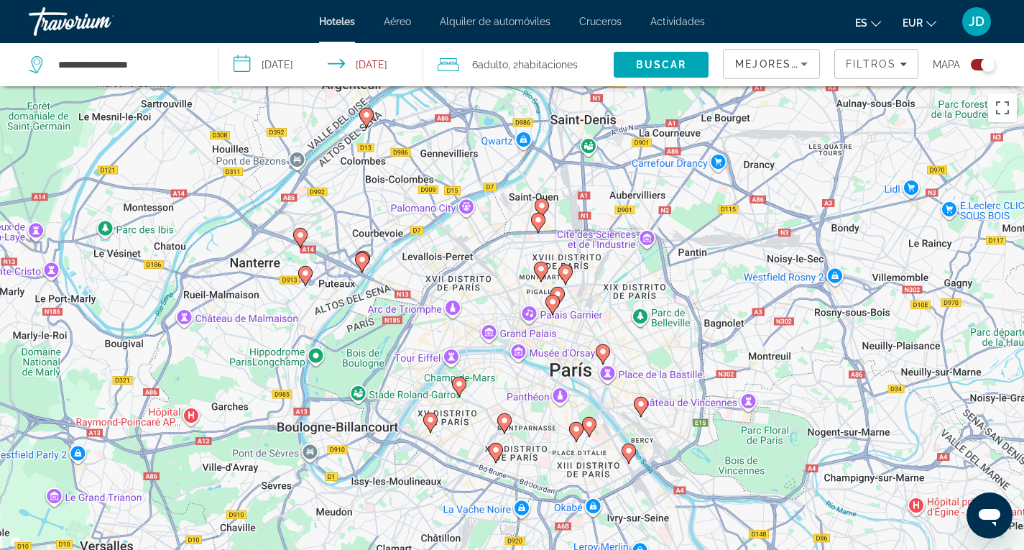
drag, startPoint x: 523, startPoint y: 390, endPoint x: 474, endPoint y: 316, distance: 89.7
click at [474, 316] on div "Para activar la función de arrastre con el teclado, pulsa Alt + Intro. Cuando h…" at bounding box center [512, 361] width 1024 height 550
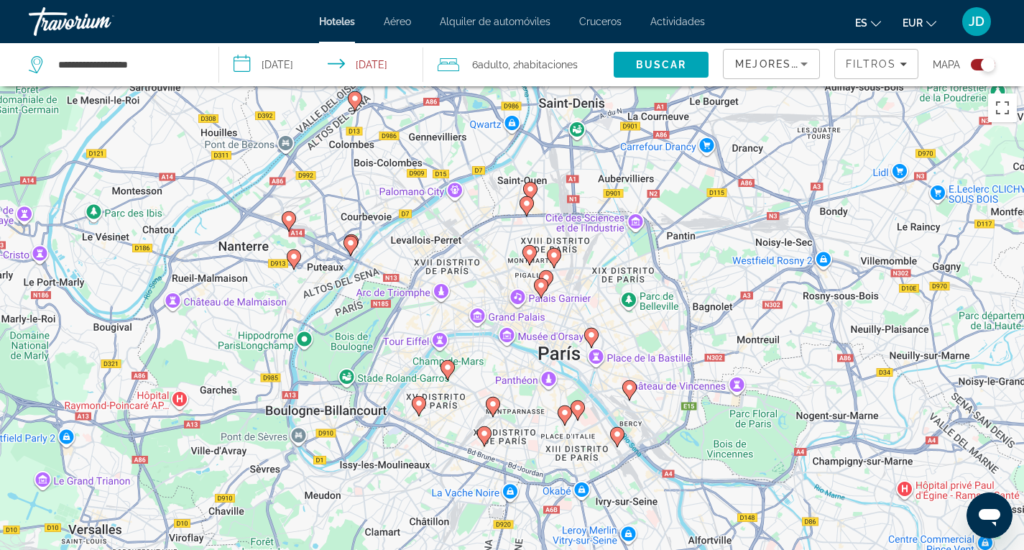
click at [530, 253] on image "Main content" at bounding box center [529, 252] width 9 height 9
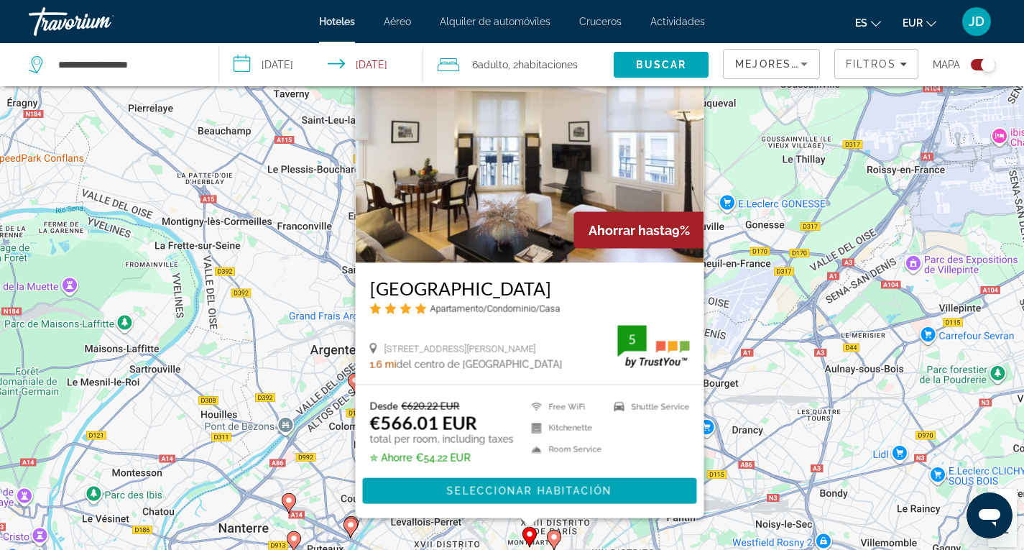
scroll to position [144, 0]
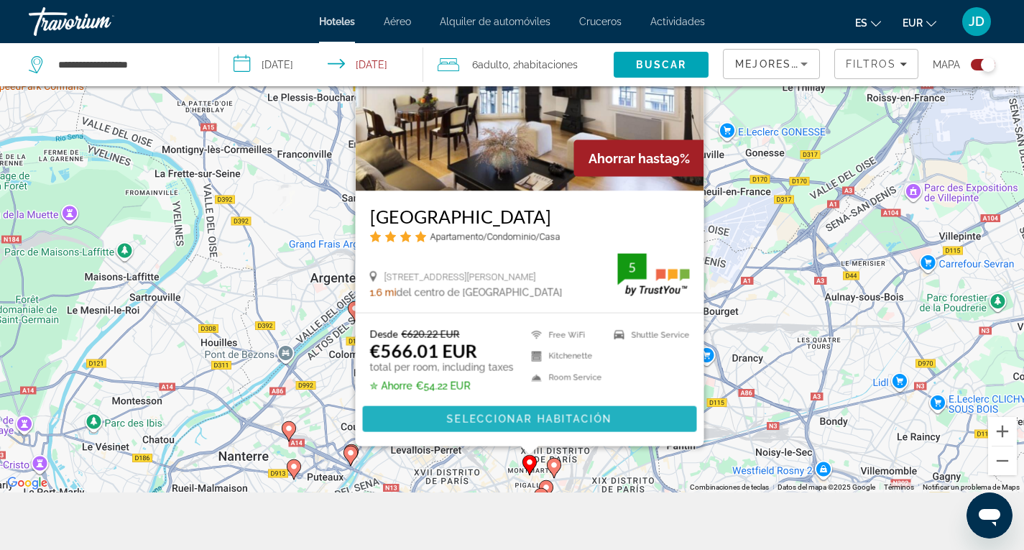
click at [548, 418] on span "Seleccionar habitación" at bounding box center [528, 419] width 165 height 12
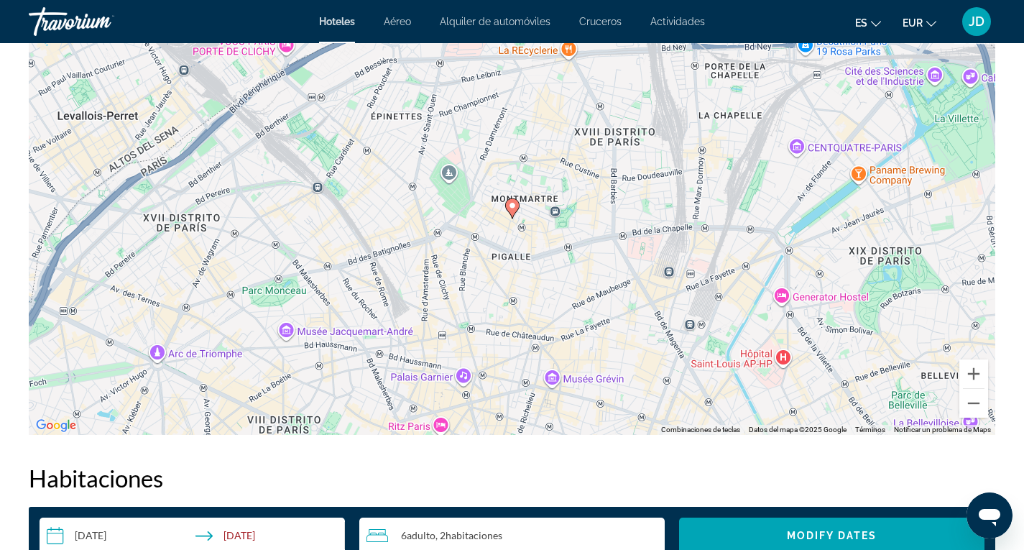
scroll to position [1438, 0]
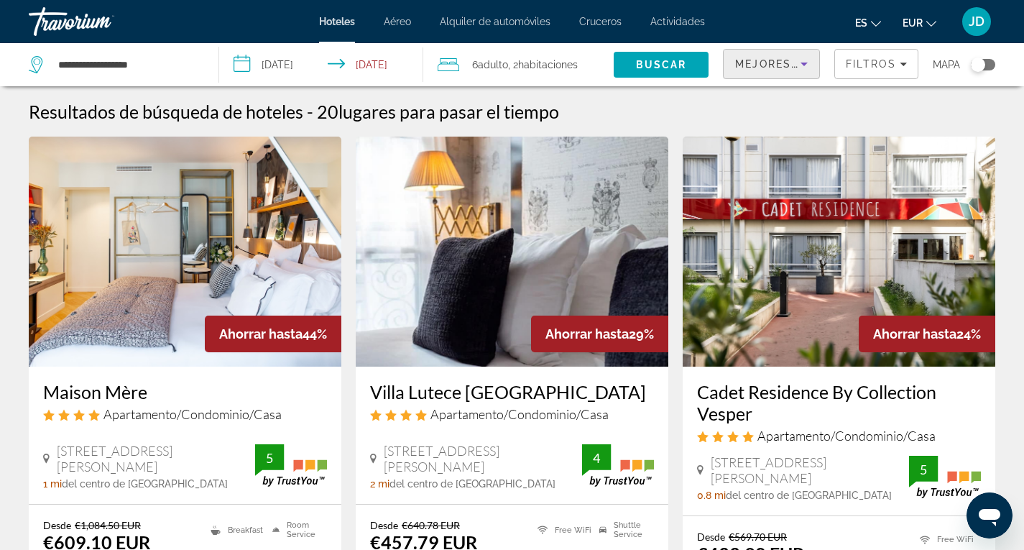
click at [796, 63] on icon "Sort by" at bounding box center [804, 63] width 17 height 17
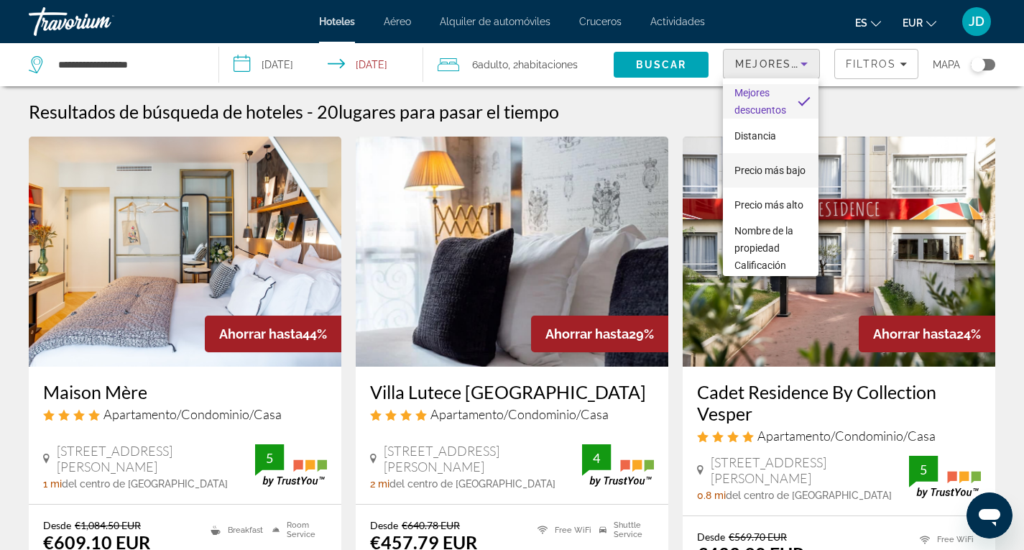
click at [752, 170] on span "Precio más bajo" at bounding box center [770, 170] width 71 height 17
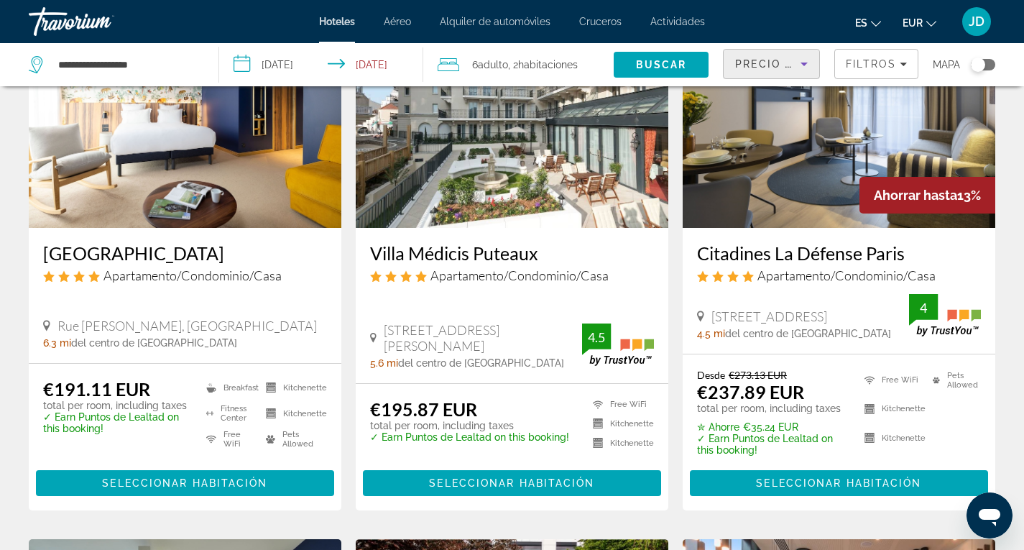
scroll to position [144, 0]
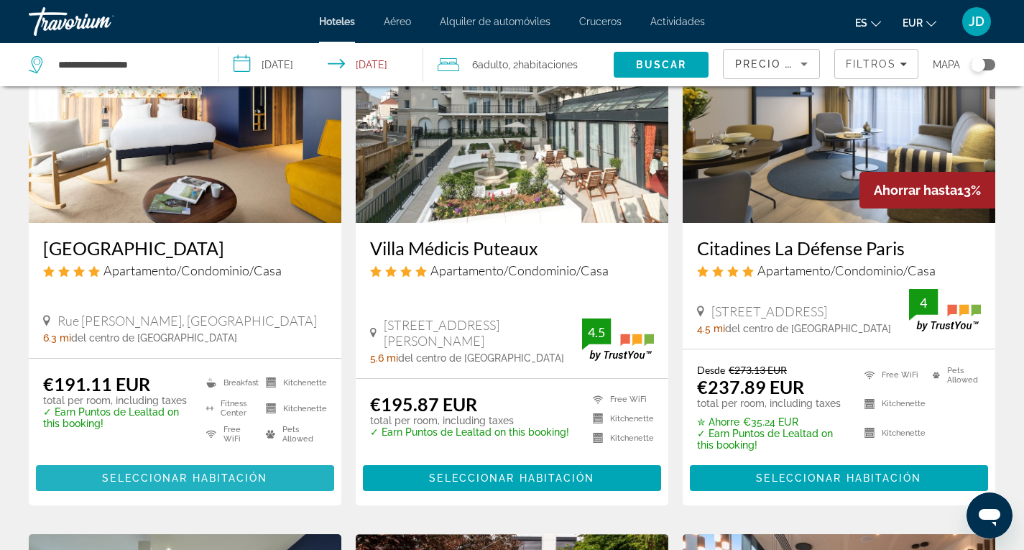
click at [203, 480] on span "Seleccionar habitación" at bounding box center [184, 478] width 165 height 12
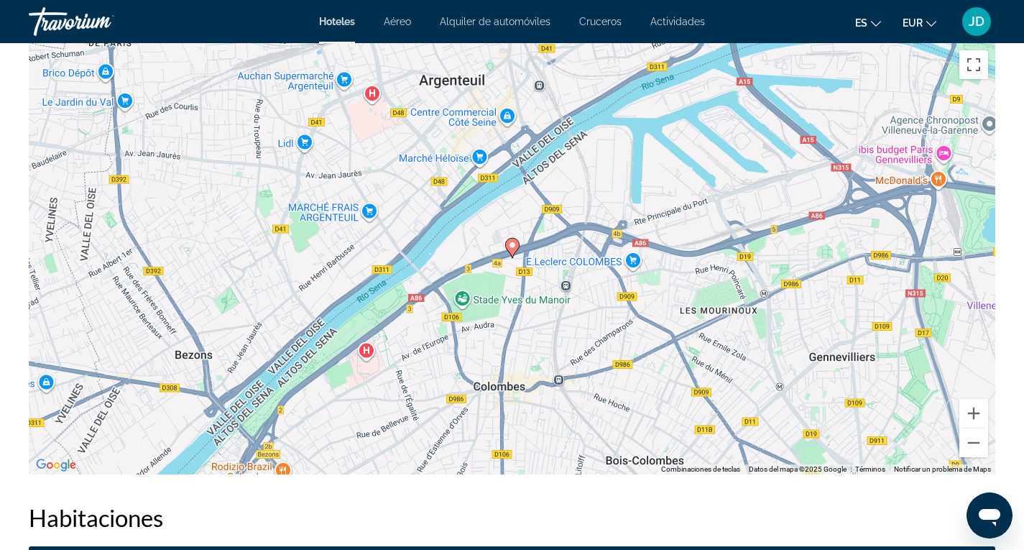
scroll to position [1438, 0]
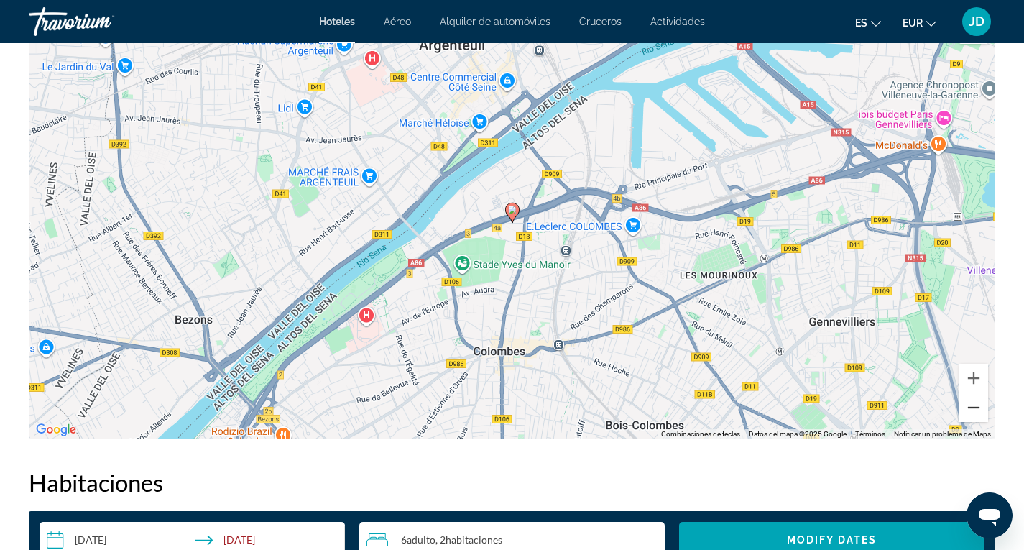
click at [977, 403] on button "Reducir" at bounding box center [974, 407] width 29 height 29
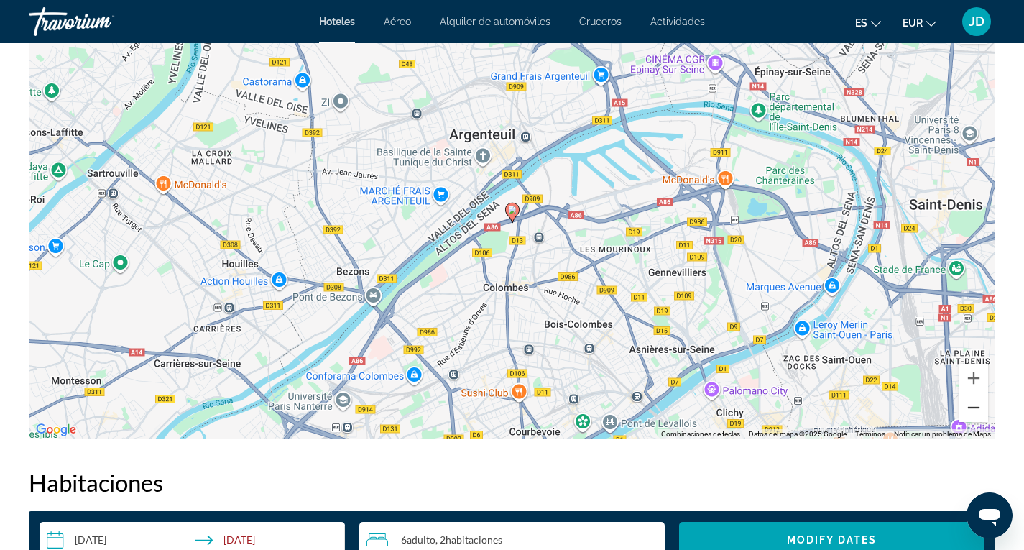
click at [973, 405] on button "Reducir" at bounding box center [974, 407] width 29 height 29
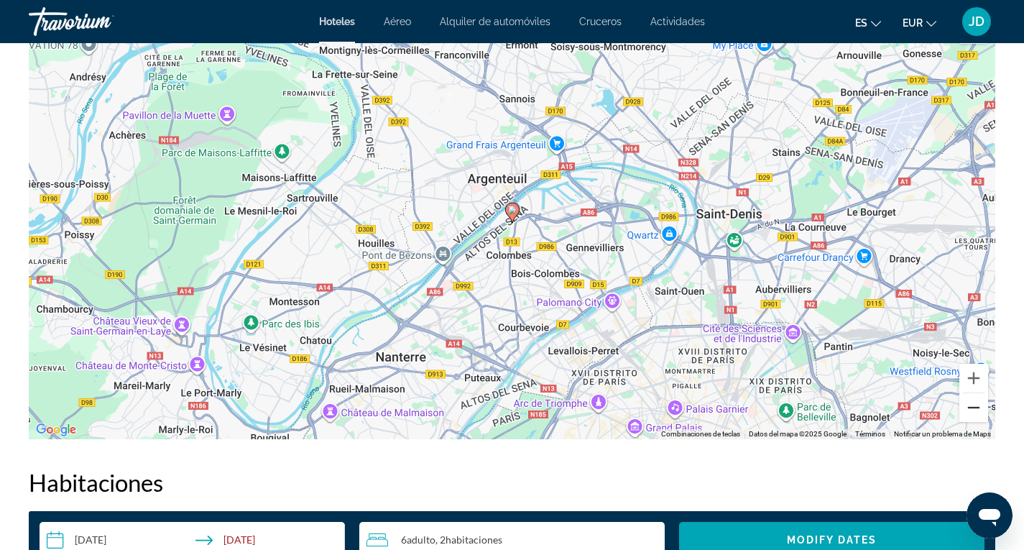
click at [976, 405] on button "Reducir" at bounding box center [974, 407] width 29 height 29
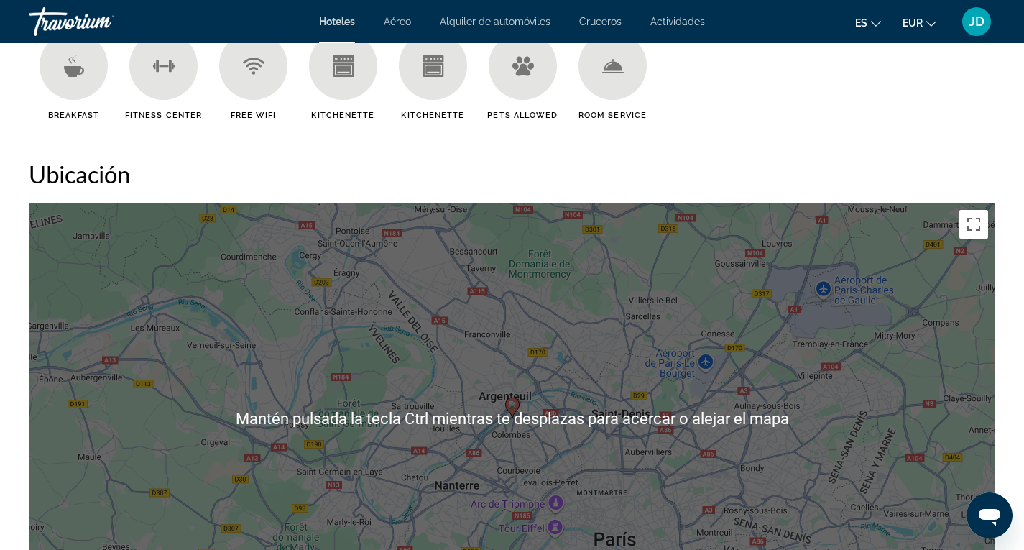
scroll to position [1222, 0]
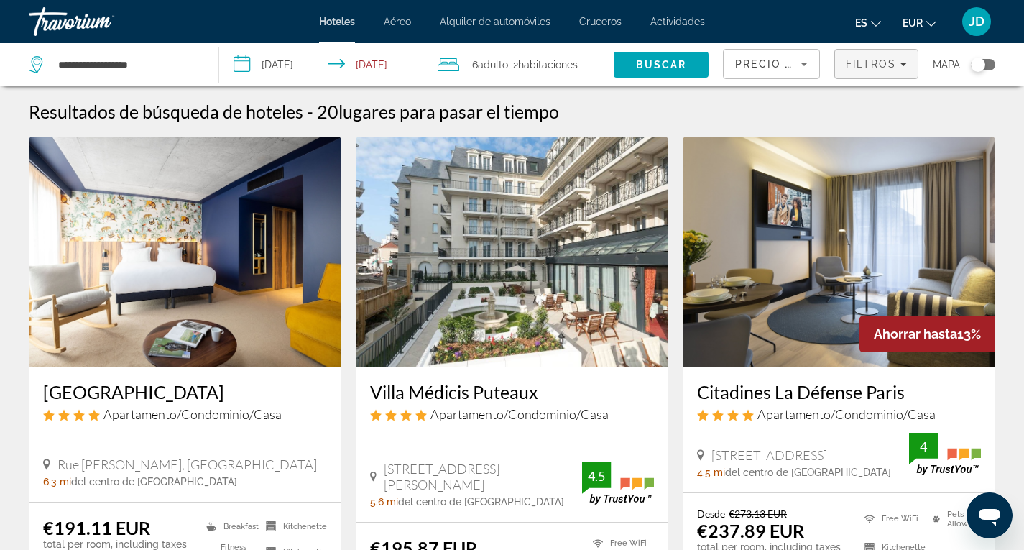
click at [873, 60] on span "Filtros" at bounding box center [871, 64] width 50 height 12
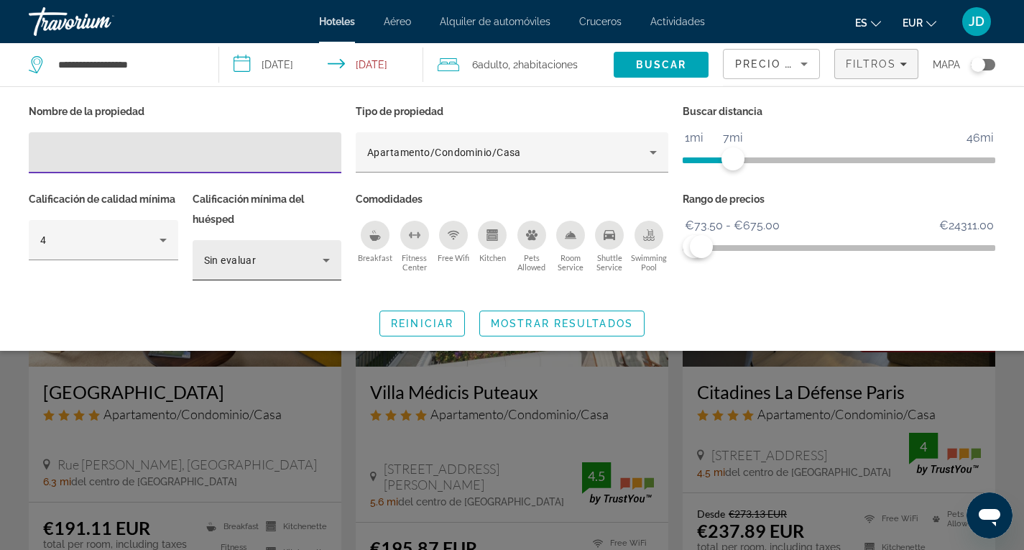
click at [326, 259] on icon "Hotel Filters" at bounding box center [326, 261] width 7 height 4
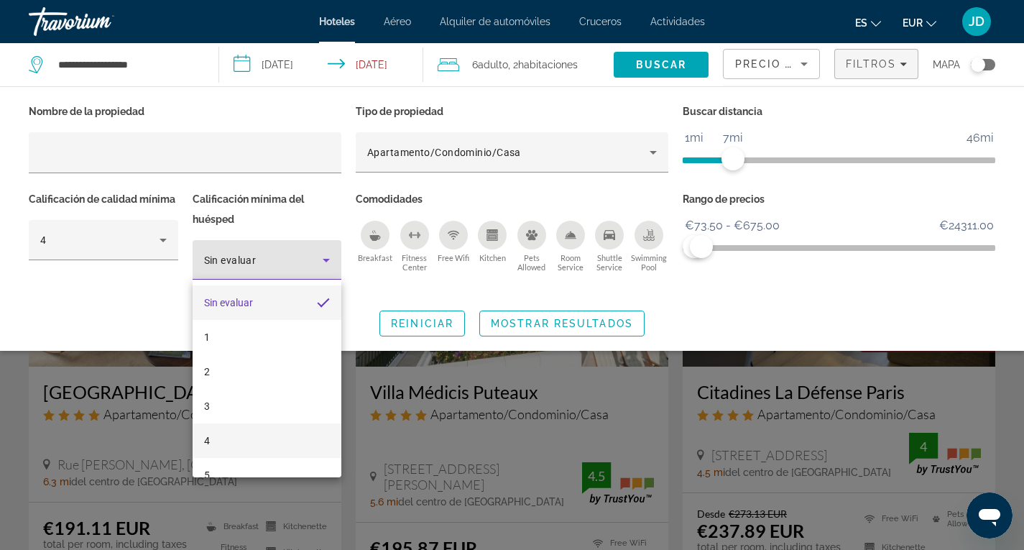
click at [212, 438] on mat-option "4" at bounding box center [268, 440] width 150 height 35
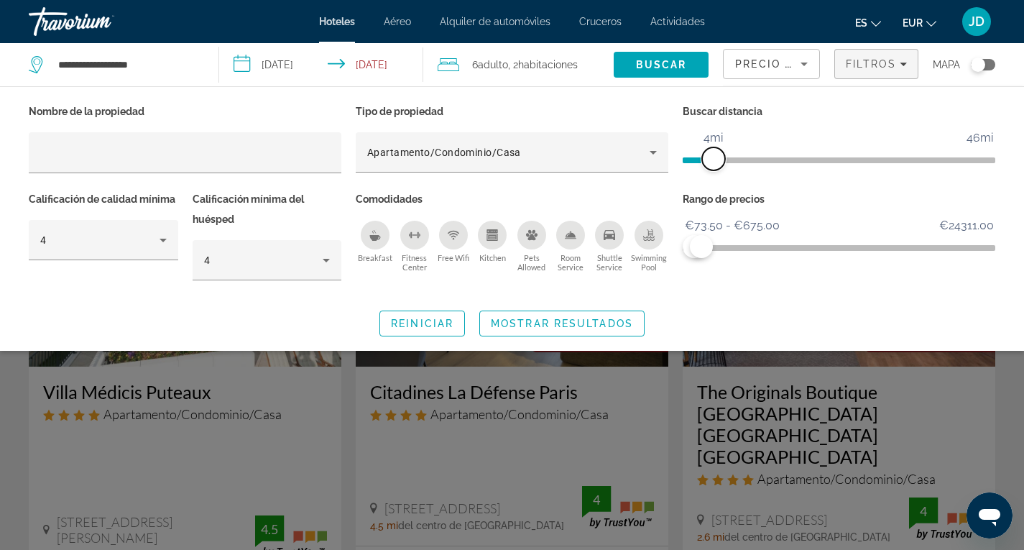
drag, startPoint x: 734, startPoint y: 159, endPoint x: 717, endPoint y: 157, distance: 17.4
click at [717, 157] on span "ngx-slider" at bounding box center [713, 158] width 23 height 23
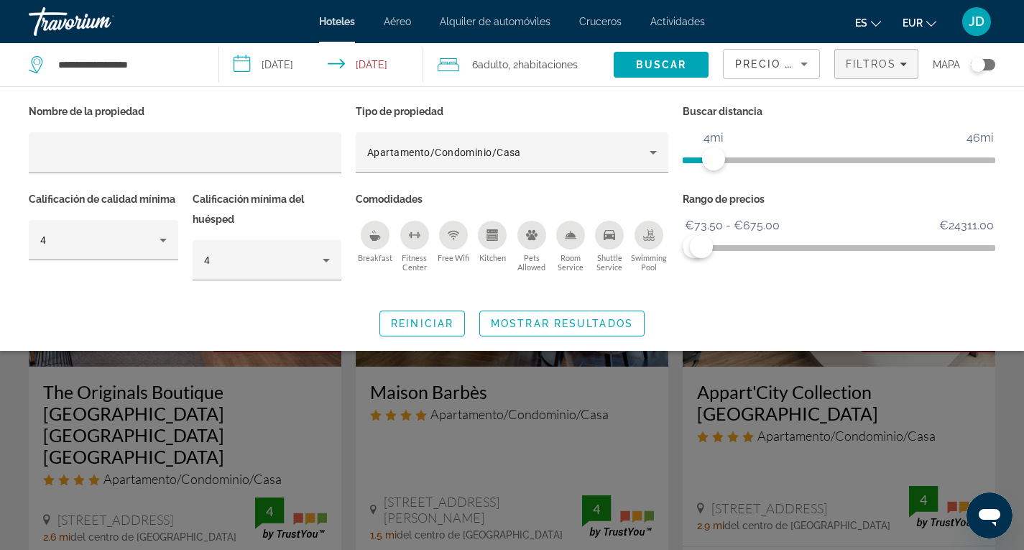
click at [990, 65] on div "Toggle map" at bounding box center [983, 65] width 24 height 12
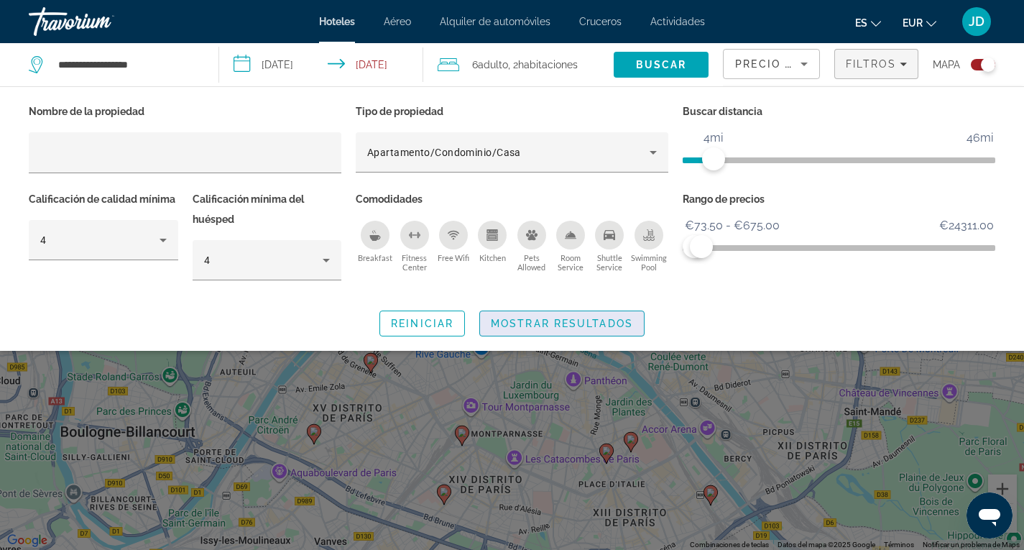
click at [565, 325] on span "Mostrar resultados" at bounding box center [562, 324] width 142 height 12
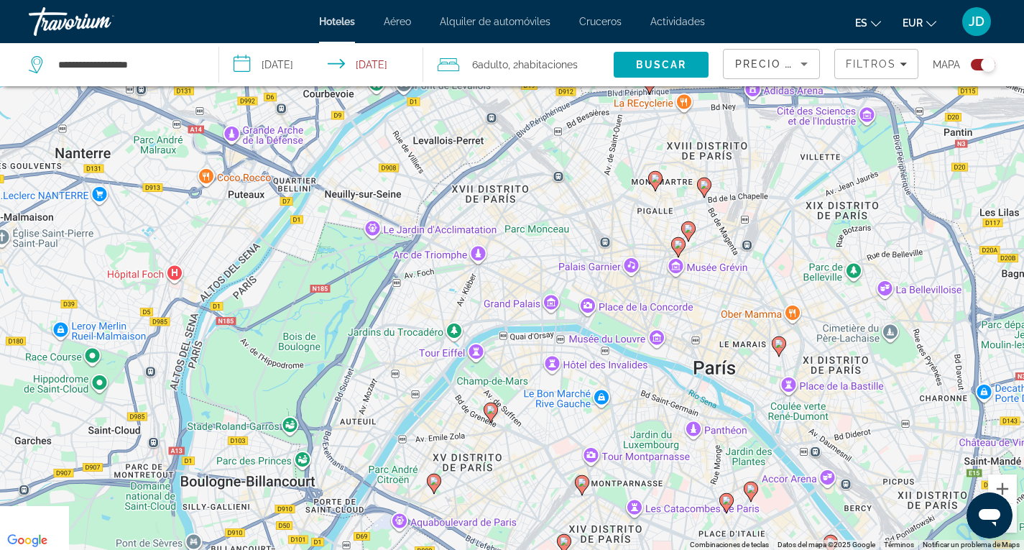
drag, startPoint x: 408, startPoint y: 298, endPoint x: 651, endPoint y: 373, distance: 254.4
click at [529, 349] on div "Para activar la función de arrastre con el teclado, pulsa Alt + Intro. Cuando h…" at bounding box center [512, 275] width 1024 height 550
click at [1014, 519] on button "Reducir" at bounding box center [1002, 518] width 29 height 29
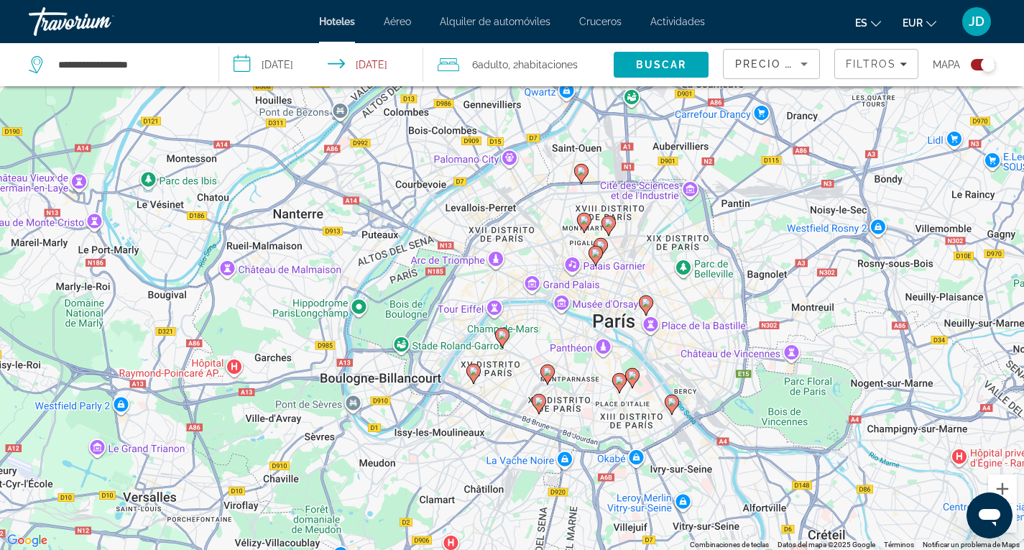
click at [503, 334] on image "Main content" at bounding box center [502, 335] width 9 height 9
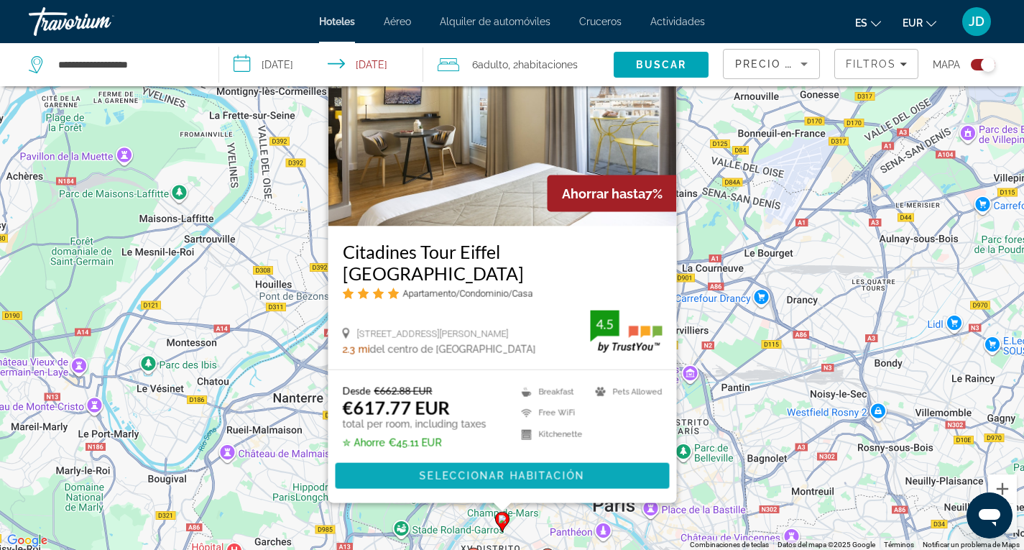
click at [487, 474] on span "Seleccionar habitación" at bounding box center [501, 476] width 165 height 12
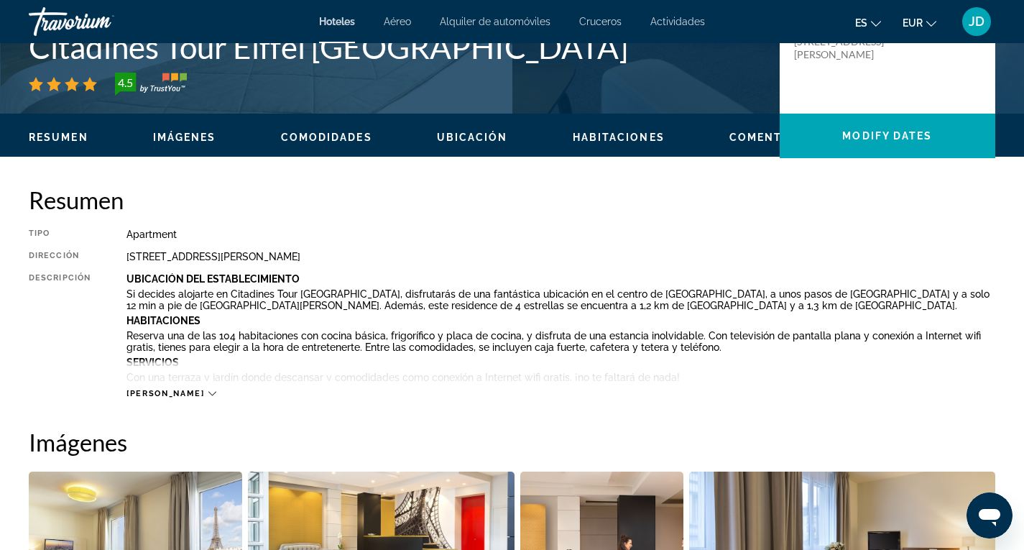
scroll to position [359, 0]
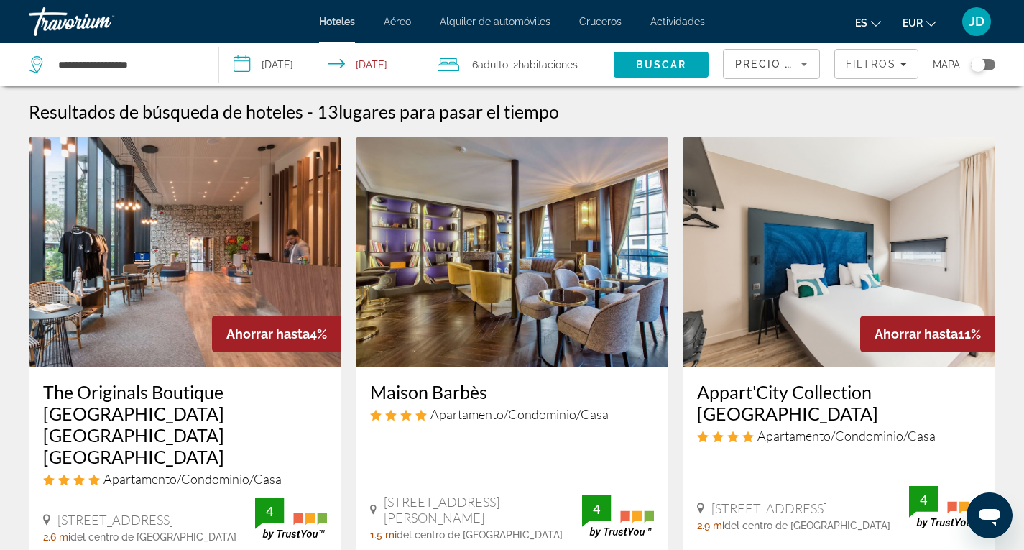
click at [539, 61] on span "habitaciones" at bounding box center [548, 65] width 60 height 12
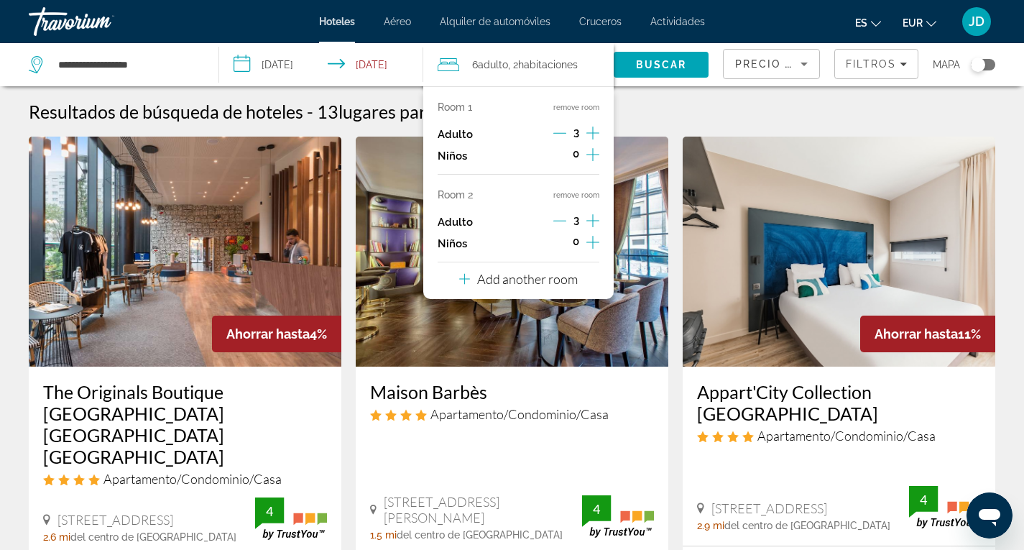
click at [559, 129] on icon "Decrement adults" at bounding box center [559, 133] width 13 height 13
click at [560, 219] on icon "Decrement adults" at bounding box center [559, 220] width 13 height 13
click at [530, 281] on p "Add another room" at bounding box center [527, 279] width 101 height 16
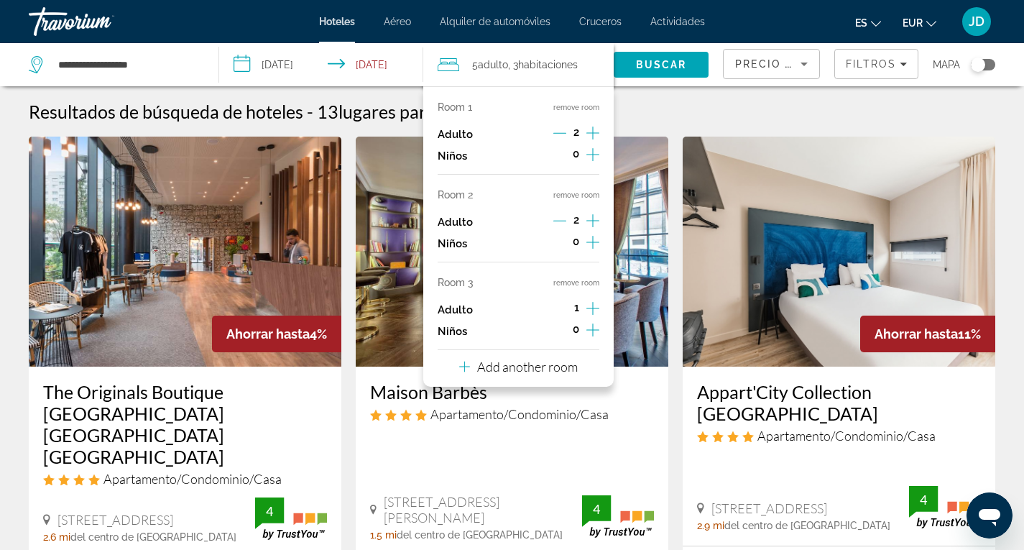
click at [594, 308] on icon "Increment adults" at bounding box center [593, 308] width 13 height 13
click at [660, 63] on span "Buscar" at bounding box center [661, 65] width 51 height 12
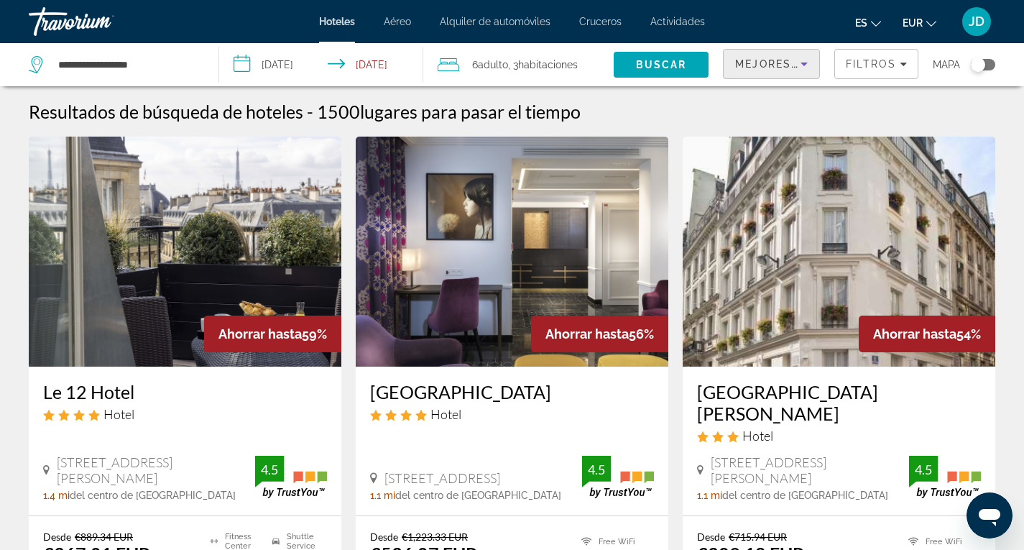
click at [779, 59] on span "Mejores descuentos" at bounding box center [807, 64] width 144 height 12
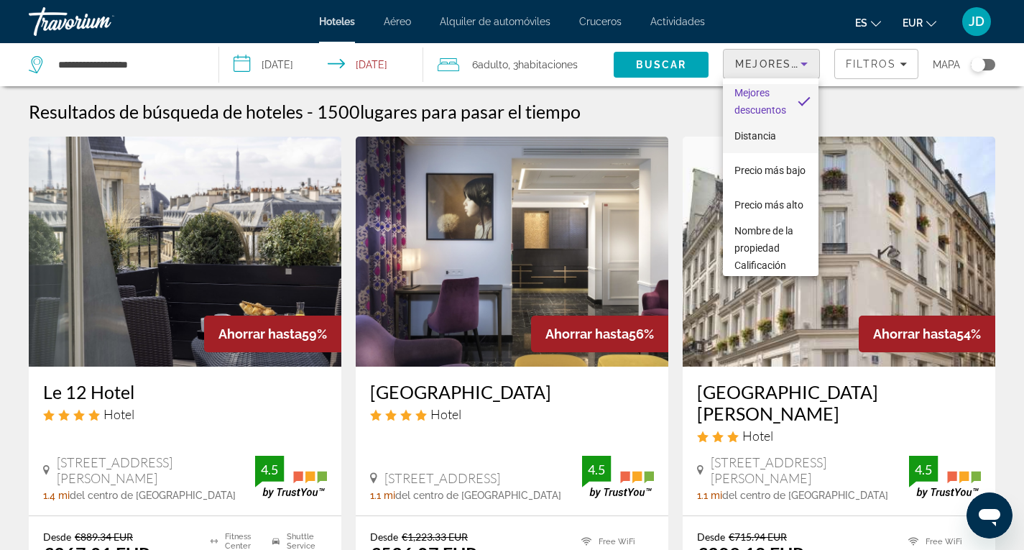
click at [763, 138] on span "Distancia" at bounding box center [756, 136] width 42 height 12
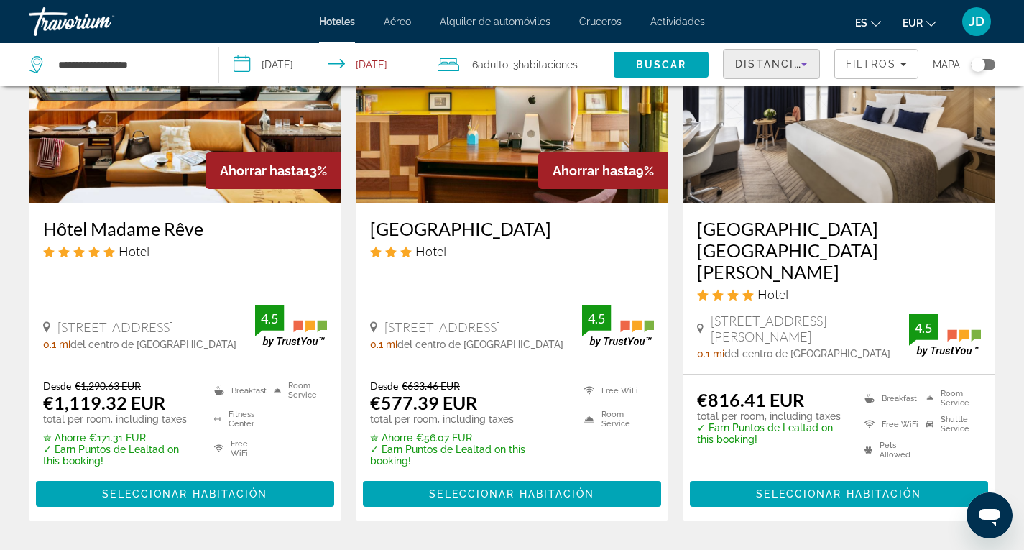
scroll to position [216, 0]
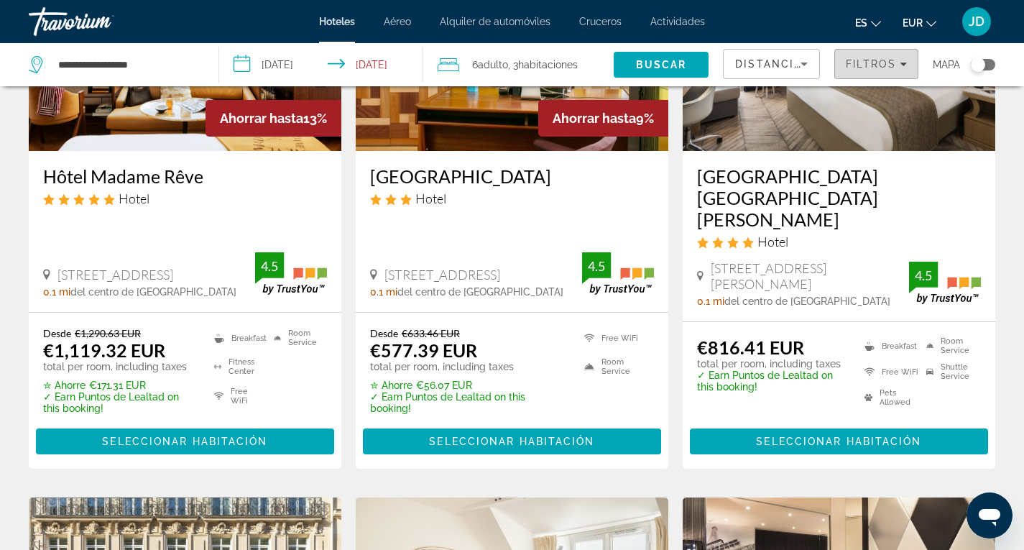
click at [892, 65] on span "Filtros" at bounding box center [871, 64] width 50 height 12
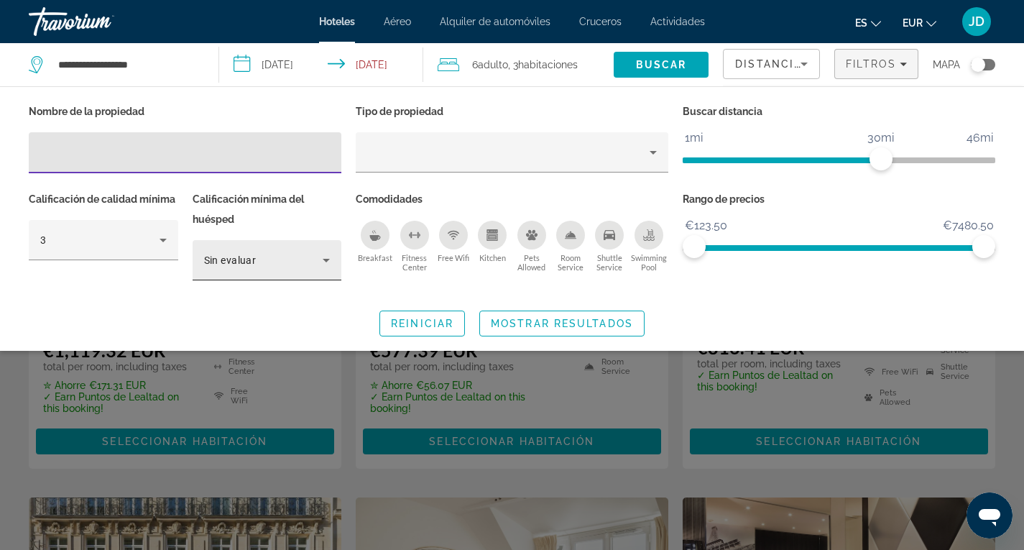
click at [322, 254] on icon "Hotel Filters" at bounding box center [326, 260] width 17 height 17
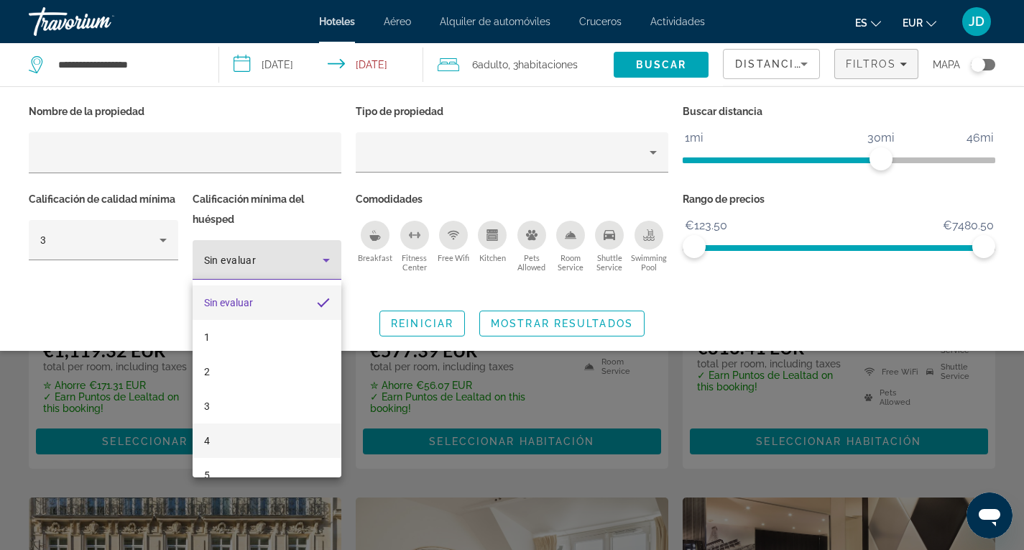
click at [220, 438] on mat-option "4" at bounding box center [268, 440] width 150 height 35
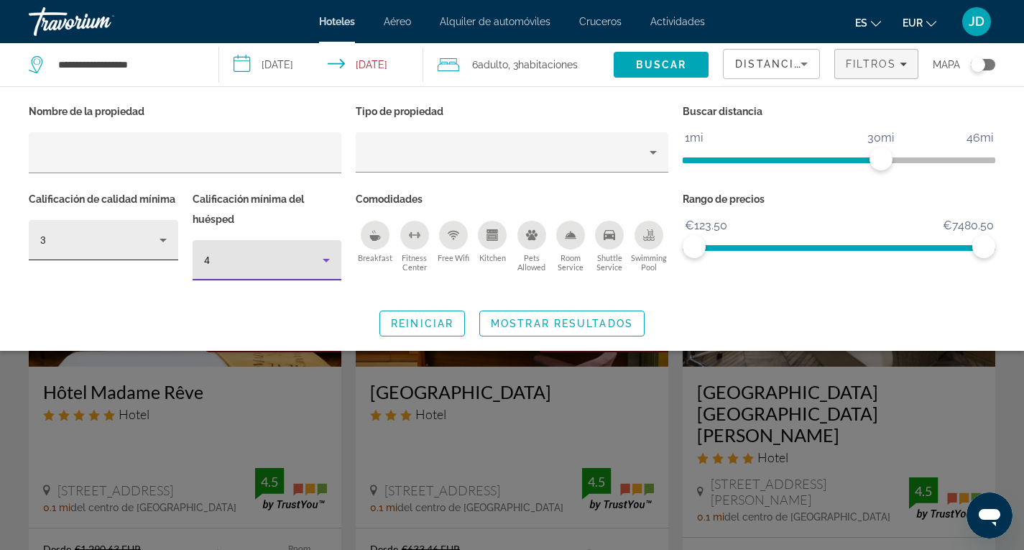
click at [162, 239] on icon "Hotel Filters" at bounding box center [163, 241] width 7 height 4
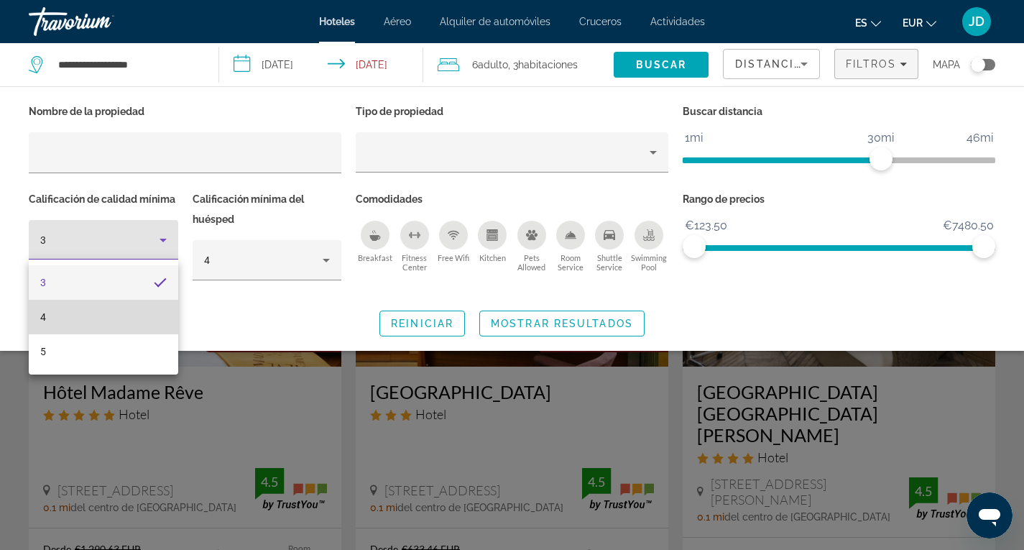
click at [84, 316] on mat-option "4" at bounding box center [104, 317] width 150 height 35
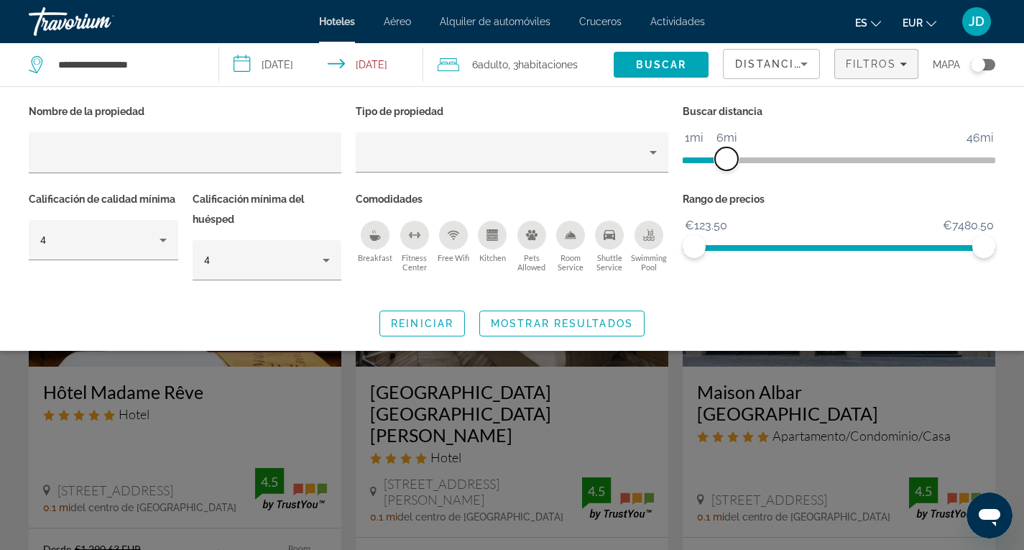
drag, startPoint x: 882, startPoint y: 160, endPoint x: 725, endPoint y: 156, distance: 156.8
click at [725, 156] on span "ngx-slider" at bounding box center [726, 158] width 23 height 23
drag, startPoint x: 724, startPoint y: 155, endPoint x: 753, endPoint y: 152, distance: 28.9
click at [753, 152] on span "ngx-slider" at bounding box center [752, 158] width 23 height 23
drag, startPoint x: 983, startPoint y: 244, endPoint x: 740, endPoint y: 241, distance: 242.3
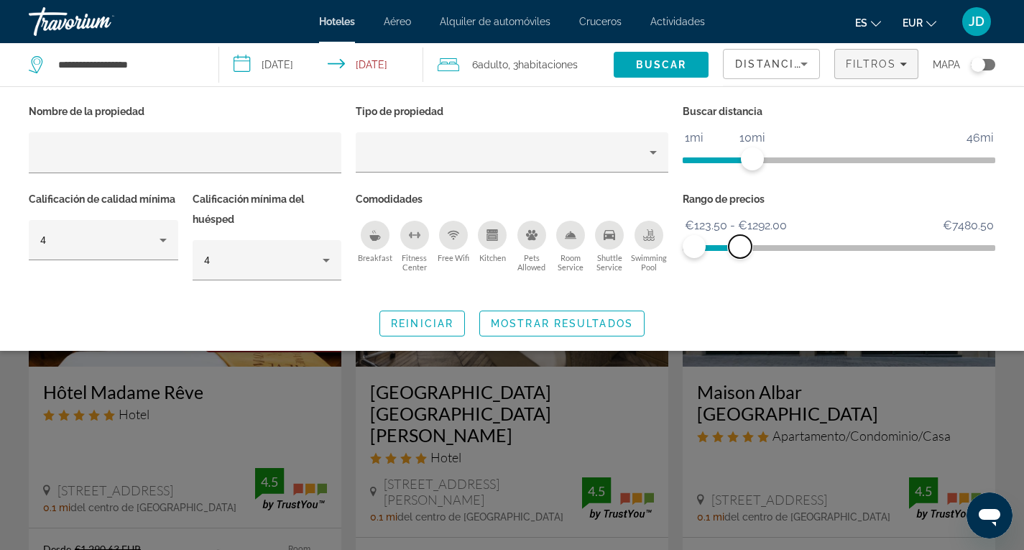
click at [740, 241] on span "ngx-slider-max" at bounding box center [740, 246] width 23 height 23
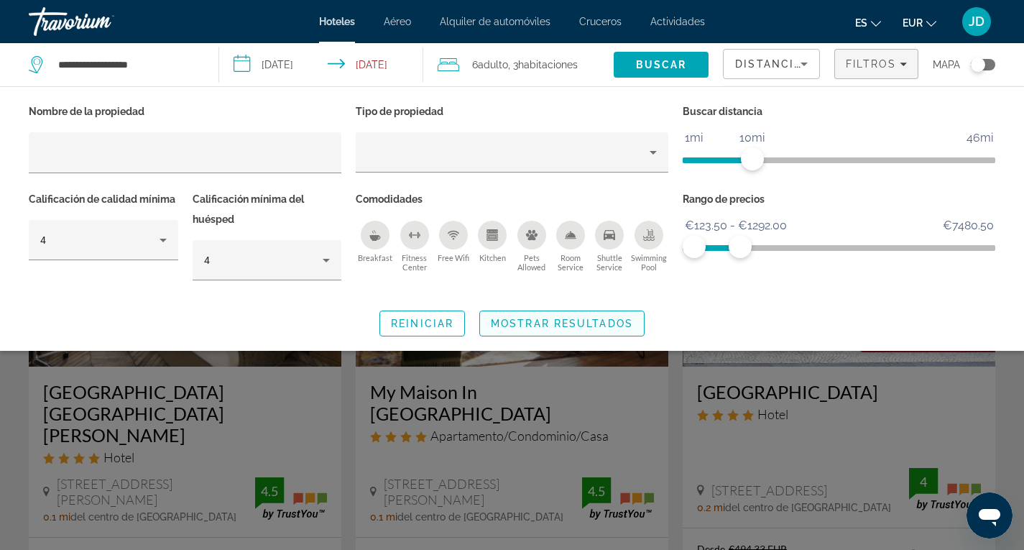
click at [563, 321] on span "Mostrar resultados" at bounding box center [562, 324] width 142 height 12
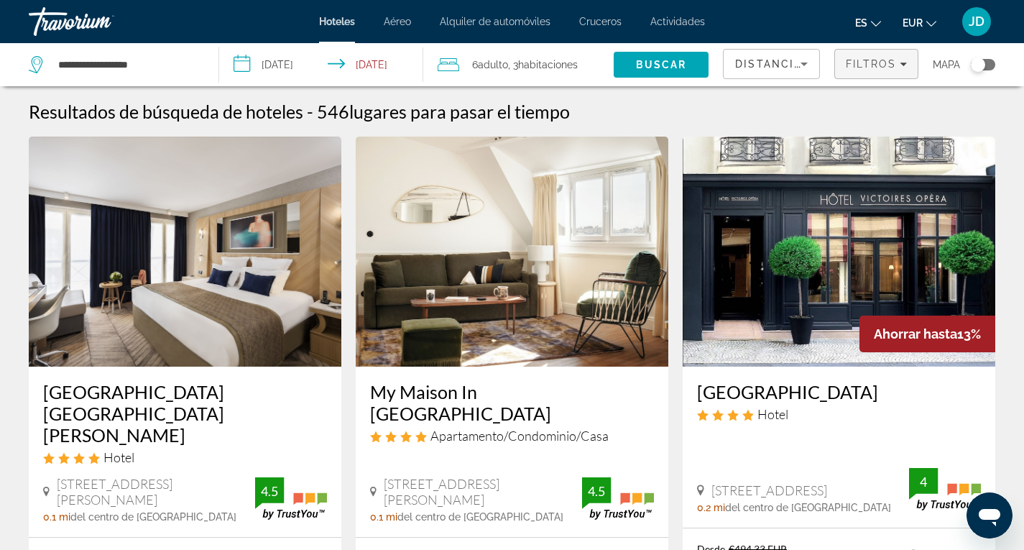
click at [877, 61] on span "Filtros" at bounding box center [871, 64] width 50 height 12
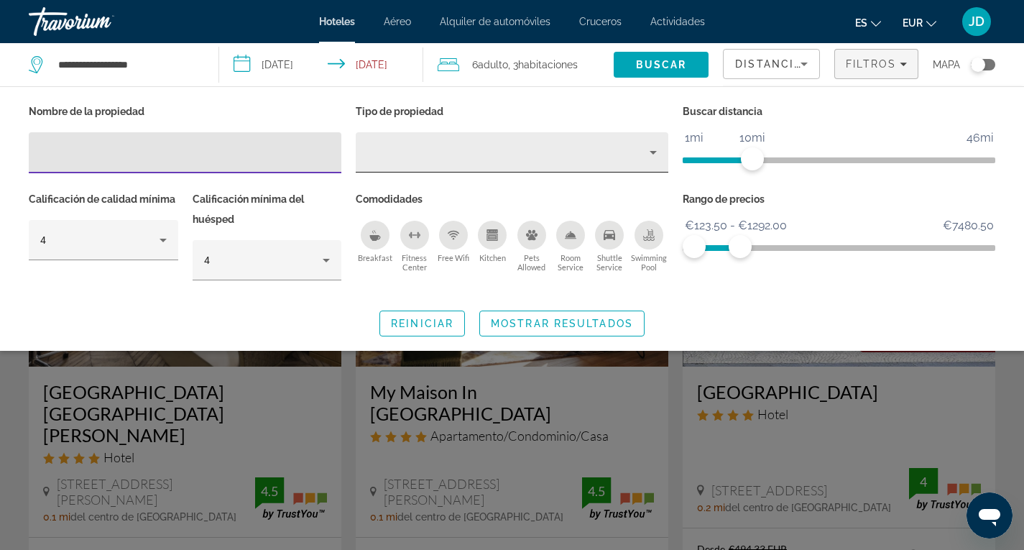
click at [657, 154] on icon "Property type" at bounding box center [653, 152] width 17 height 17
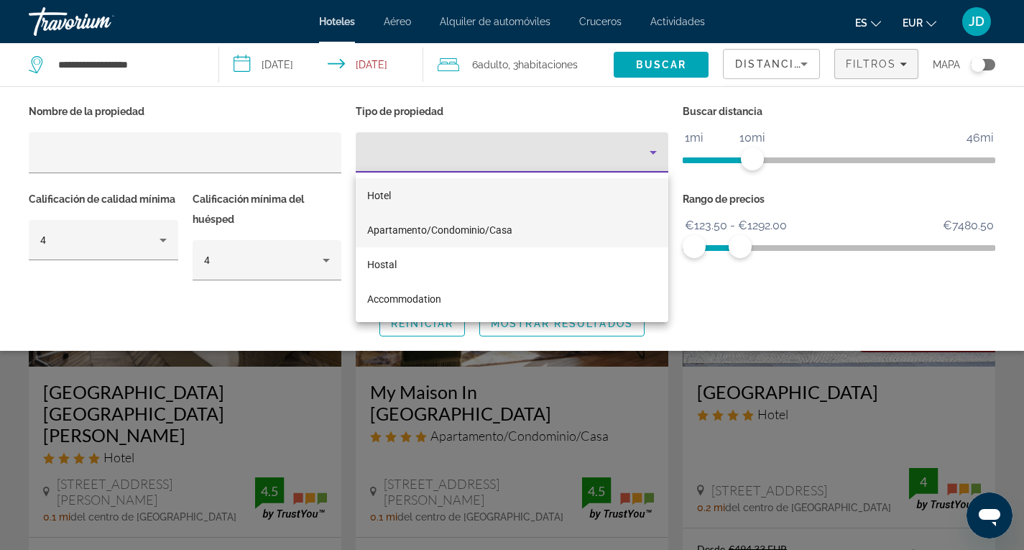
click at [439, 231] on span "Apartamento/Condominio/Casa" at bounding box center [439, 230] width 145 height 12
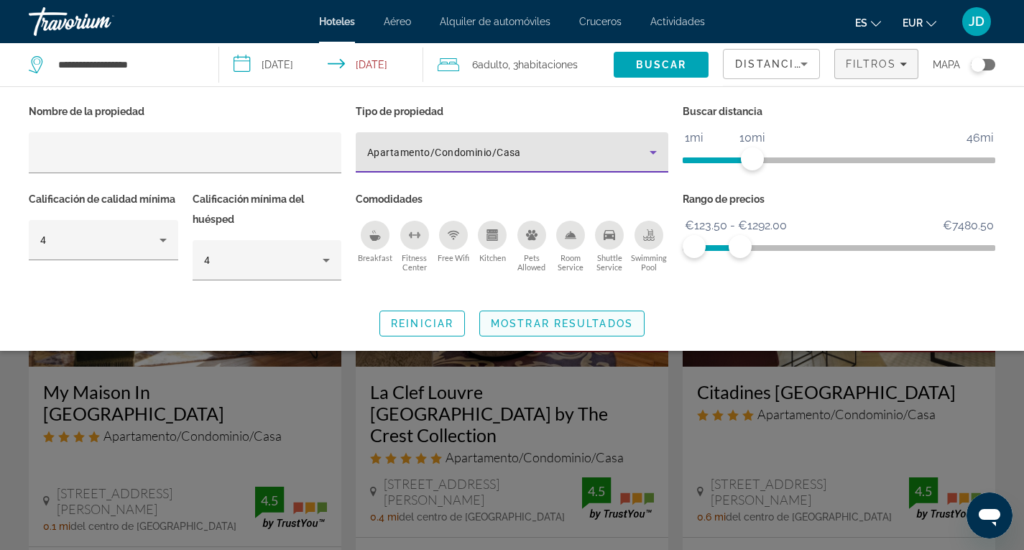
click at [562, 323] on span "Mostrar resultados" at bounding box center [562, 324] width 142 height 12
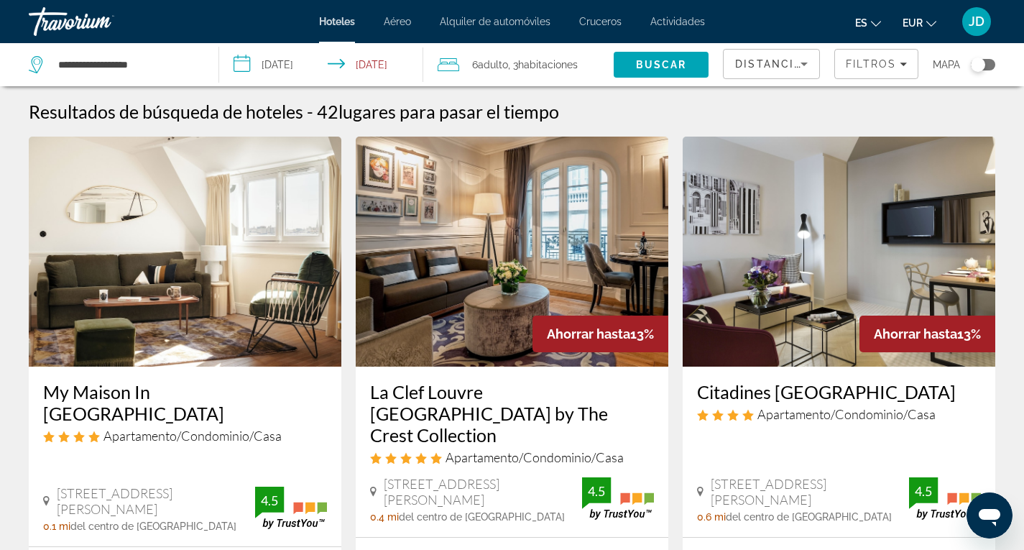
scroll to position [144, 0]
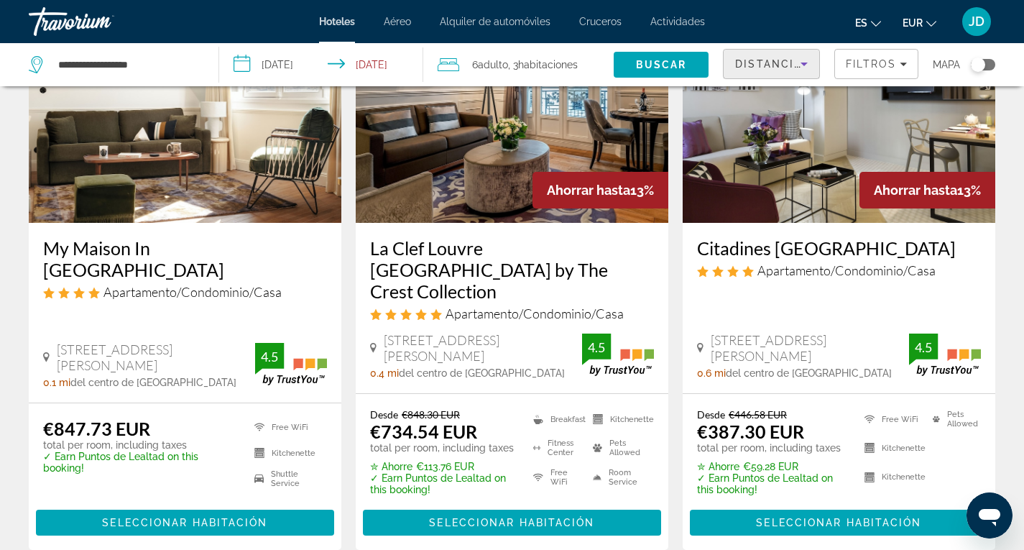
click at [787, 61] on span "Distancia" at bounding box center [768, 64] width 67 height 12
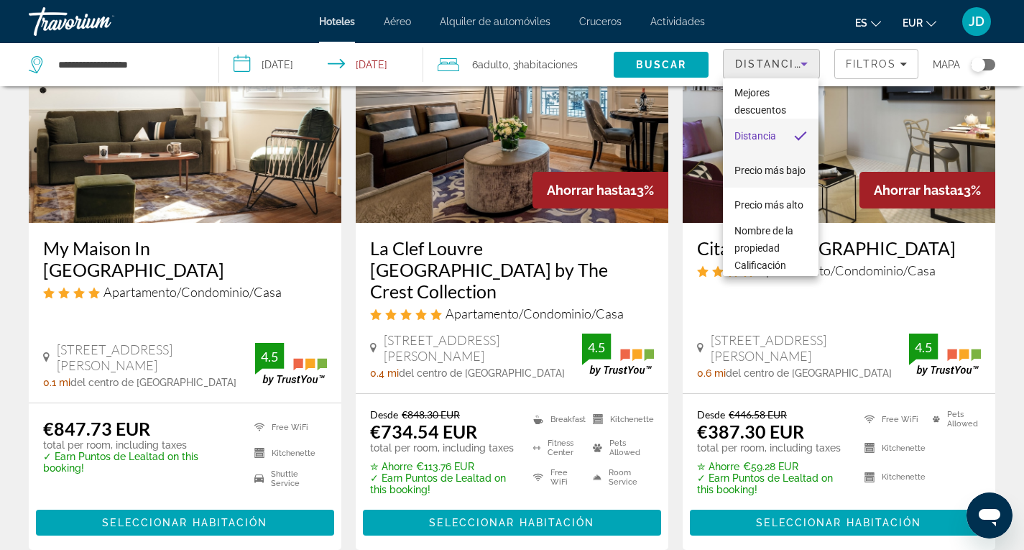
click at [762, 165] on span "Precio más bajo" at bounding box center [770, 171] width 71 height 12
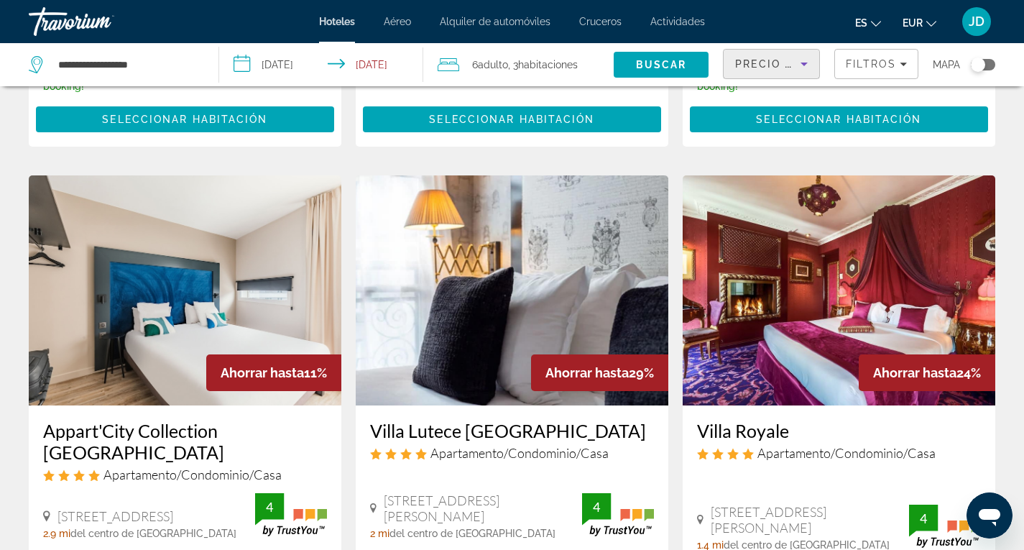
scroll to position [1078, 0]
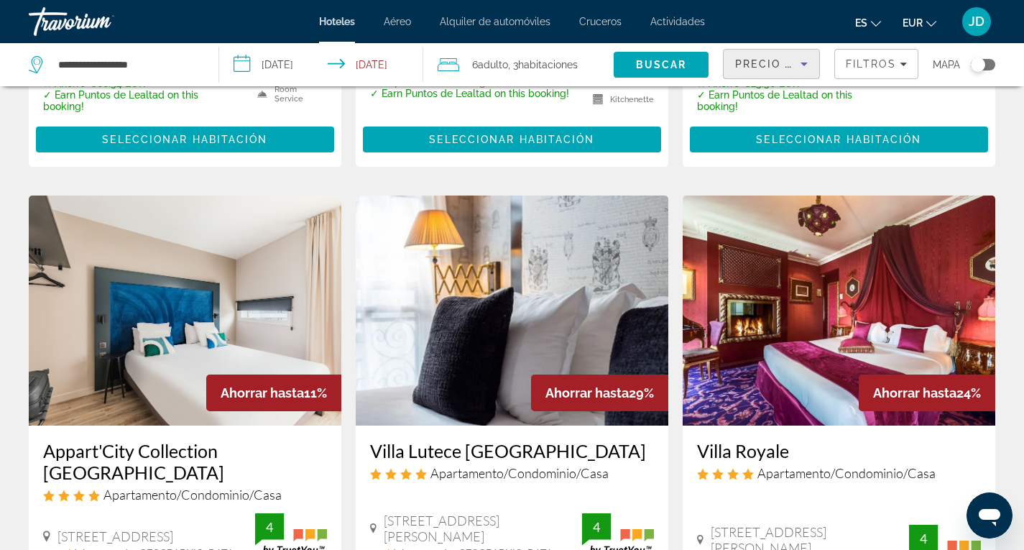
click at [791, 62] on span "Precio más bajo" at bounding box center [790, 64] width 111 height 12
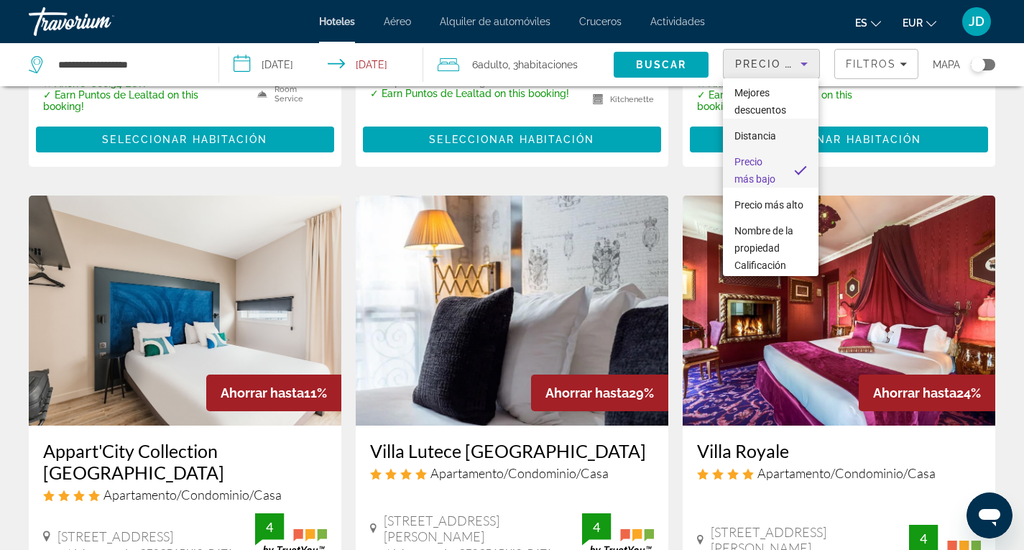
click at [765, 135] on span "Distancia" at bounding box center [756, 136] width 42 height 12
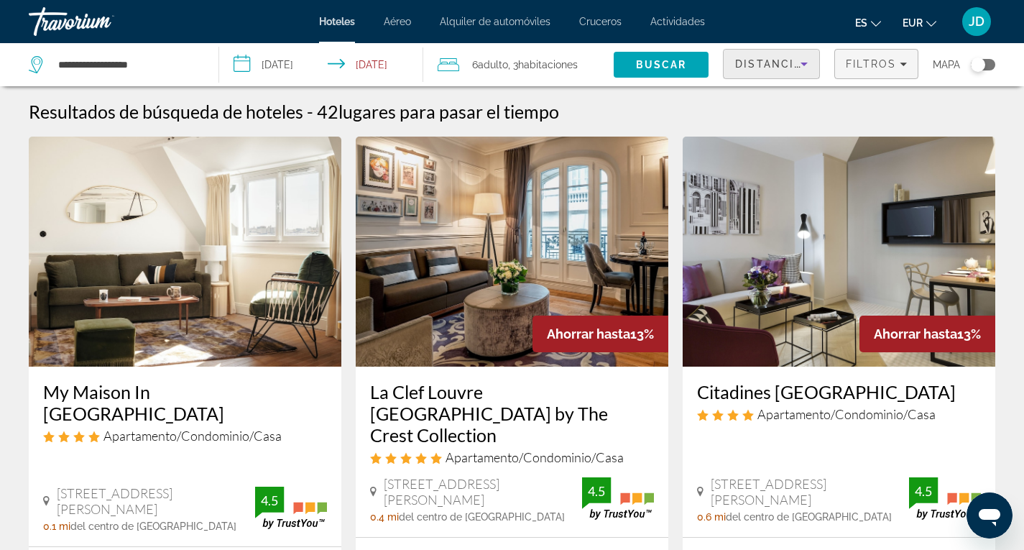
click at [893, 60] on span "Filtros" at bounding box center [871, 64] width 50 height 12
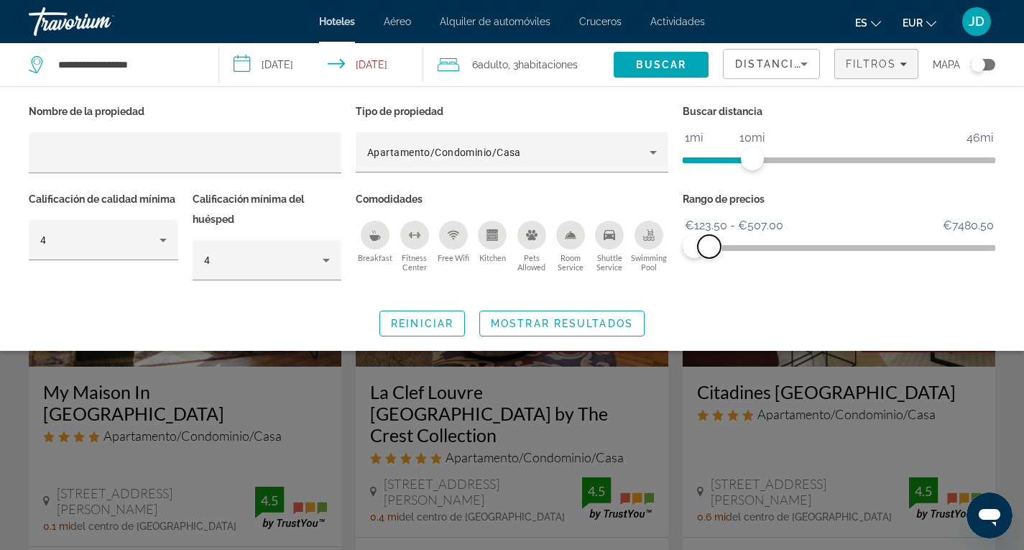
drag, startPoint x: 740, startPoint y: 249, endPoint x: 709, endPoint y: 247, distance: 30.3
click at [709, 247] on span "ngx-slider-max" at bounding box center [709, 246] width 23 height 23
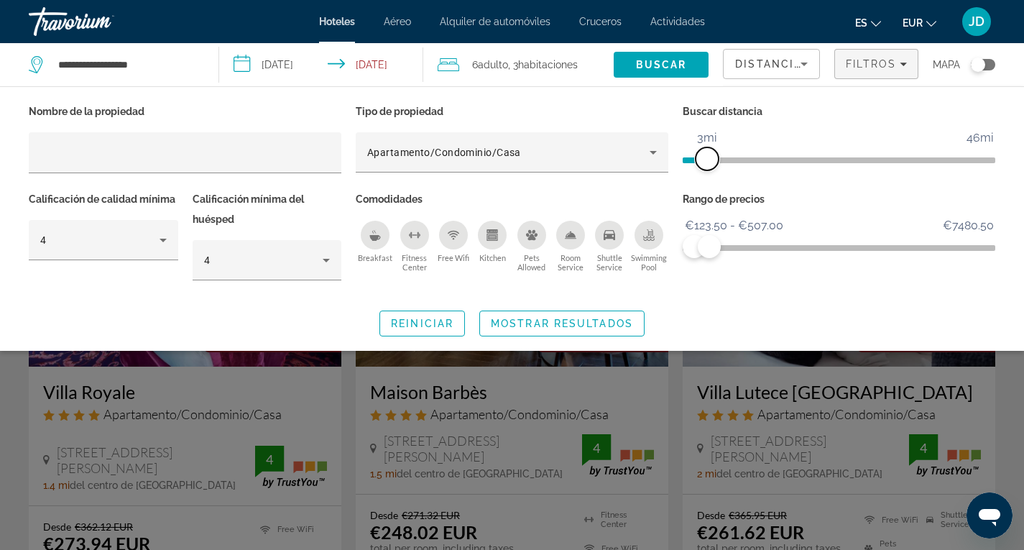
drag, startPoint x: 753, startPoint y: 155, endPoint x: 707, endPoint y: 154, distance: 46.0
click at [707, 154] on span "ngx-slider" at bounding box center [707, 158] width 23 height 23
click at [579, 321] on span "Mostrar resultados" at bounding box center [562, 324] width 142 height 12
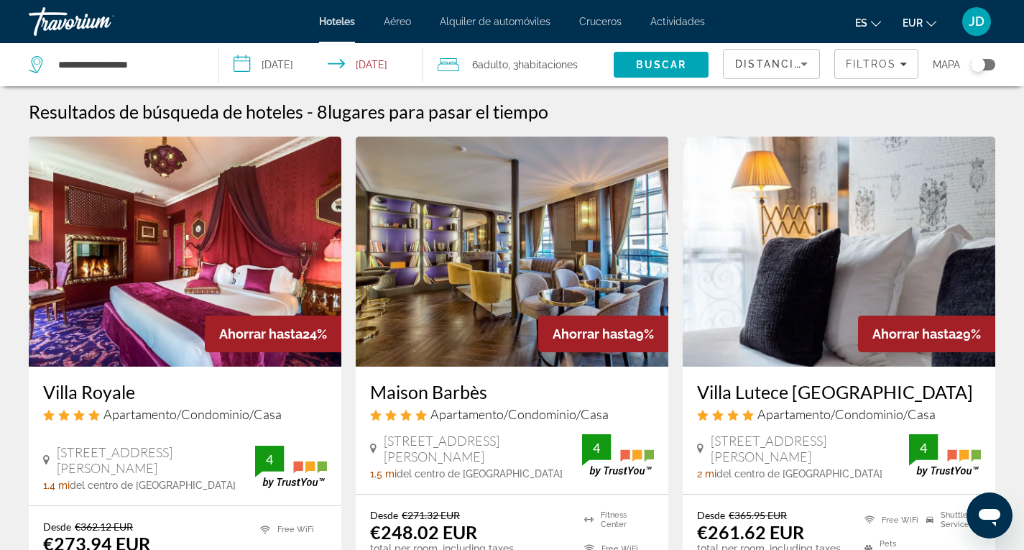
scroll to position [144, 0]
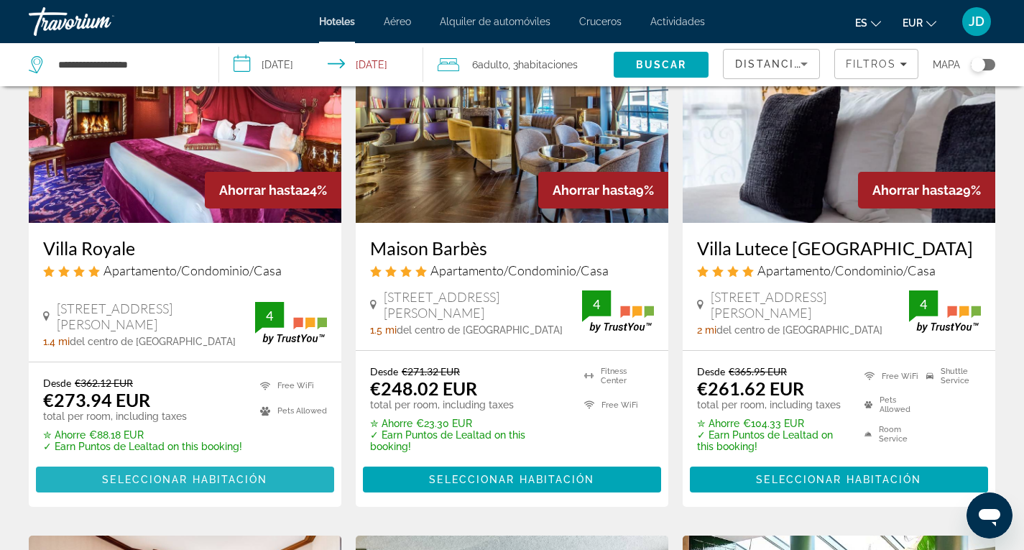
click at [206, 476] on span "Seleccionar habitación" at bounding box center [184, 480] width 165 height 12
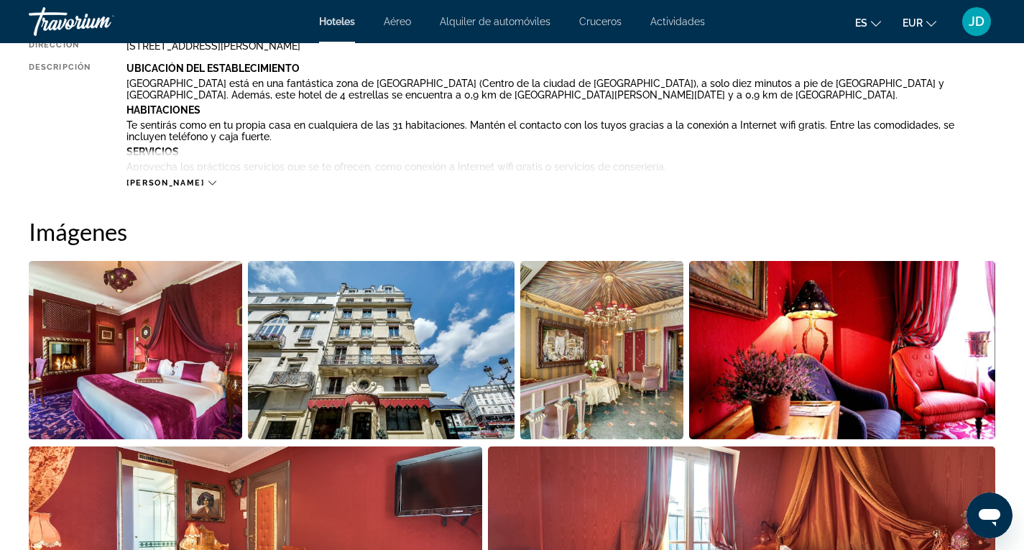
scroll to position [359, 0]
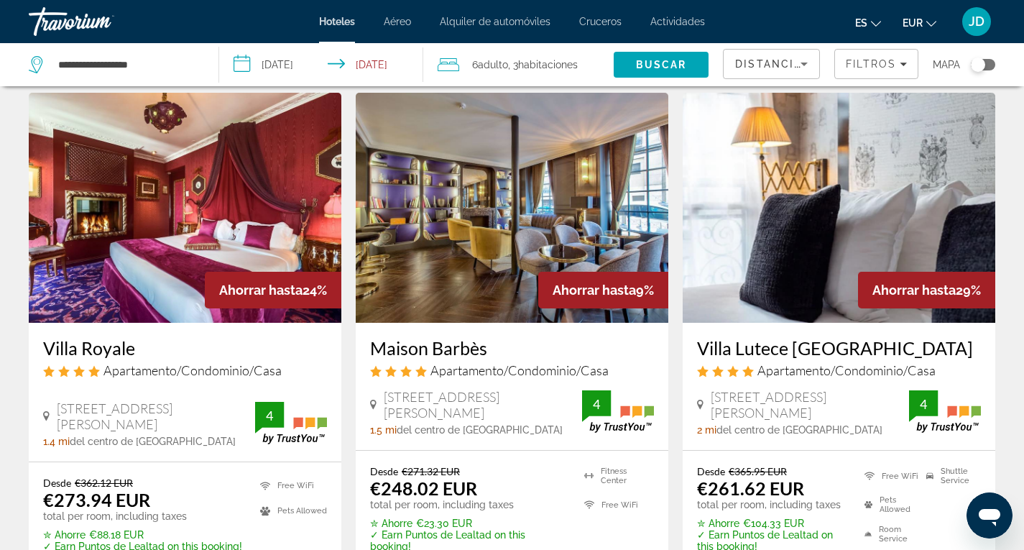
scroll to position [72, 0]
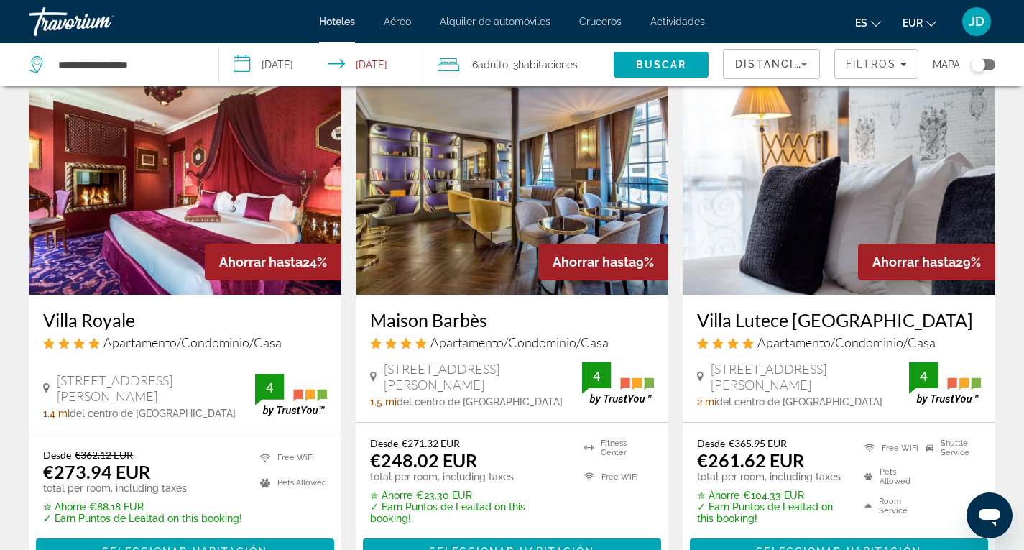
click at [519, 196] on img "Main content" at bounding box center [512, 180] width 313 height 230
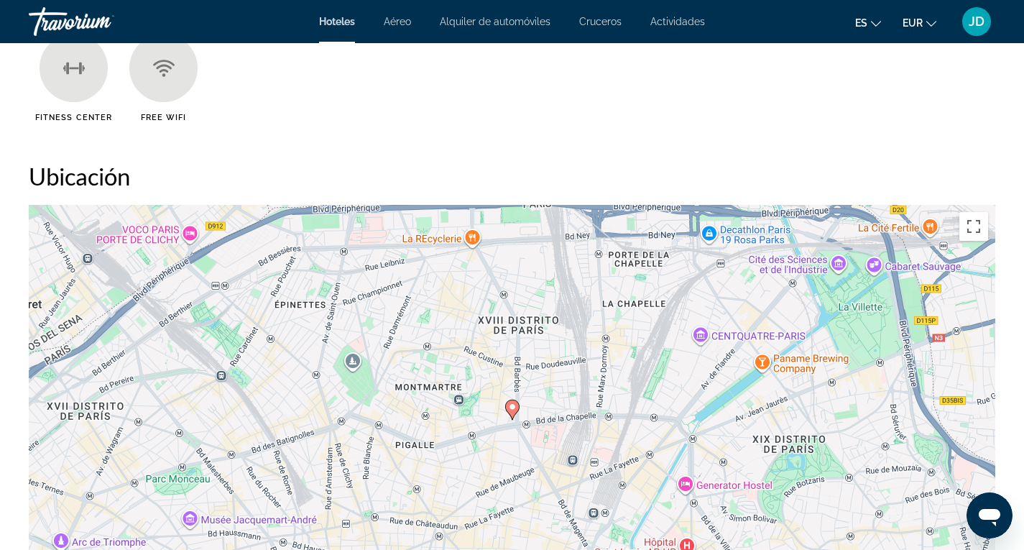
scroll to position [1366, 0]
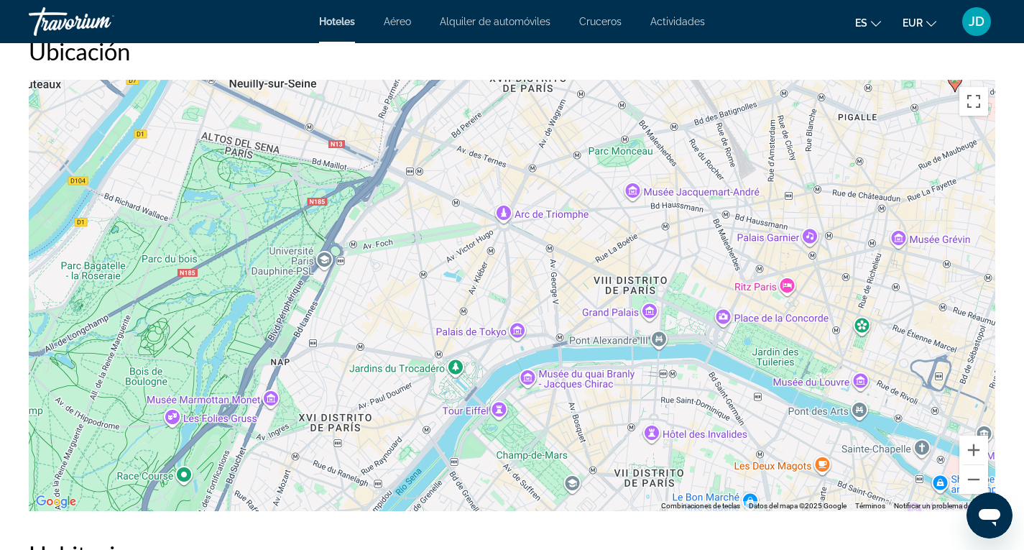
drag, startPoint x: 161, startPoint y: 436, endPoint x: 605, endPoint y: 233, distance: 488.3
click at [605, 233] on div "Para activar la función de arrastre con el teclado, pulsa Alt + Intro. Cuando h…" at bounding box center [512, 295] width 967 height 431
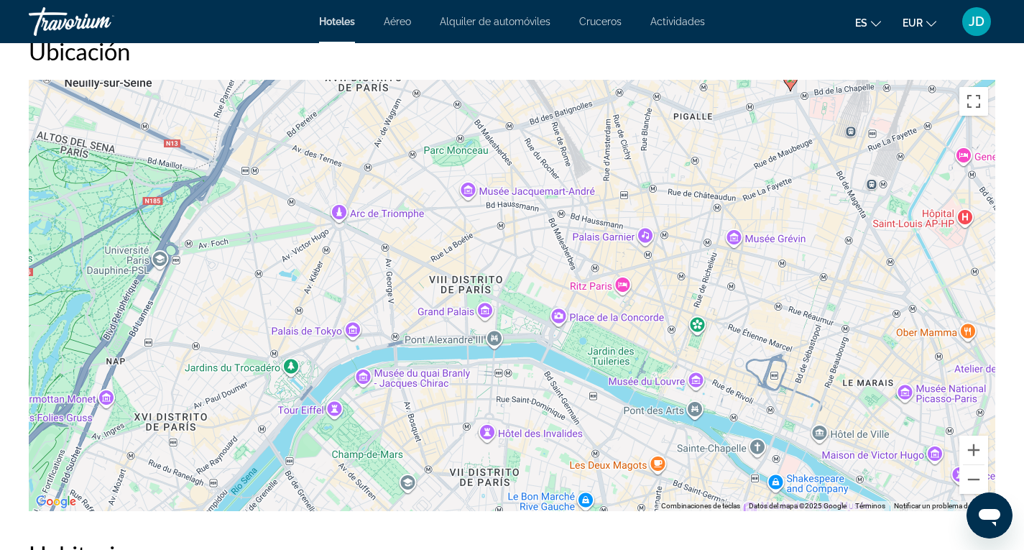
drag, startPoint x: 514, startPoint y: 254, endPoint x: 351, endPoint y: 255, distance: 163.2
click at [351, 255] on div "Para activar la función de arrastre con el teclado, pulsa Alt + Intro. Cuando h…" at bounding box center [512, 295] width 967 height 431
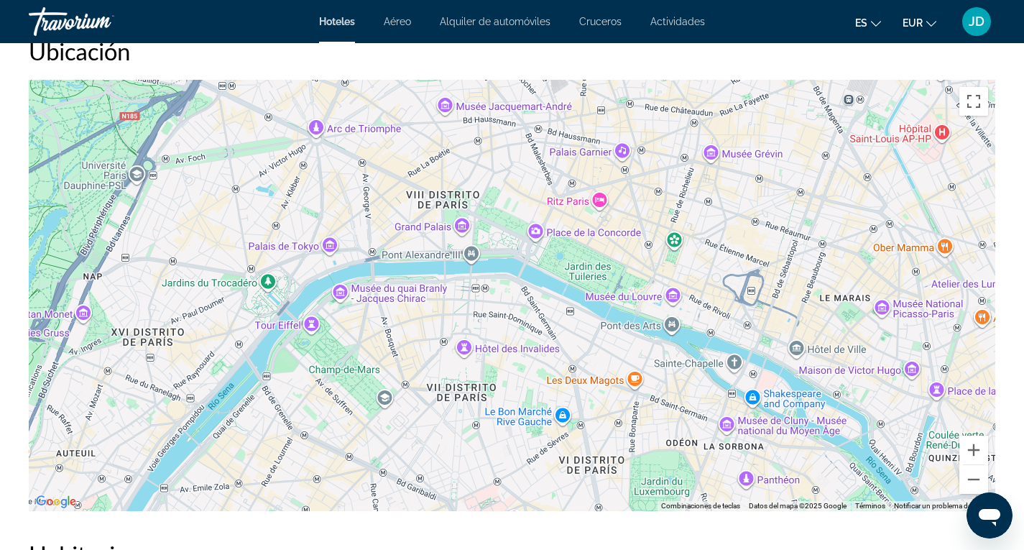
drag, startPoint x: 482, startPoint y: 395, endPoint x: 458, endPoint y: 311, distance: 88.3
click at [458, 311] on div "Para activar la función de arrastre con el teclado, pulsa Alt + Intro. Cuando h…" at bounding box center [512, 295] width 967 height 431
click at [601, 201] on div "Para activar la función de arrastre con el teclado, pulsa Alt + Intro. Cuando h…" at bounding box center [512, 295] width 967 height 431
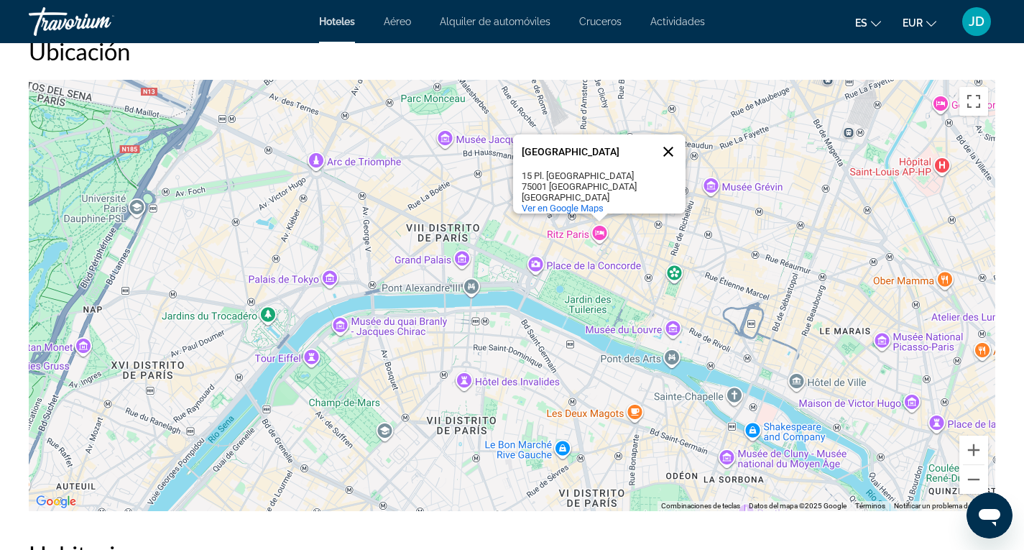
click at [669, 139] on button "Cerrar" at bounding box center [668, 151] width 35 height 35
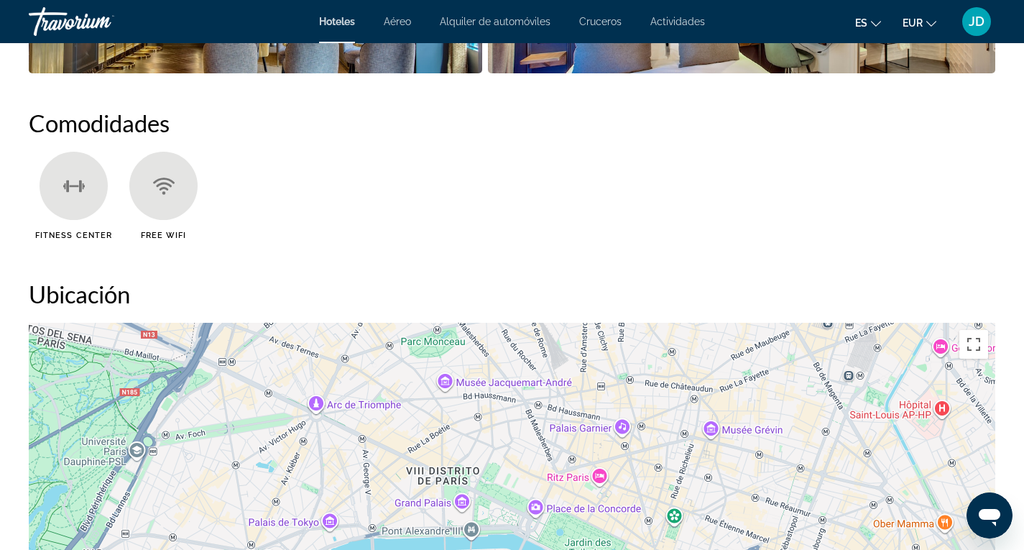
scroll to position [1006, 0]
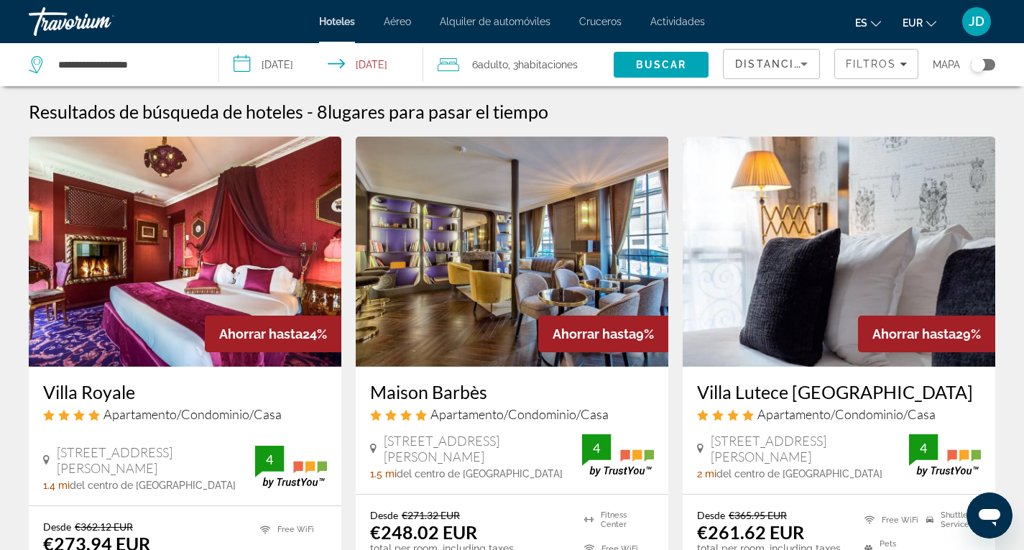
scroll to position [72, 0]
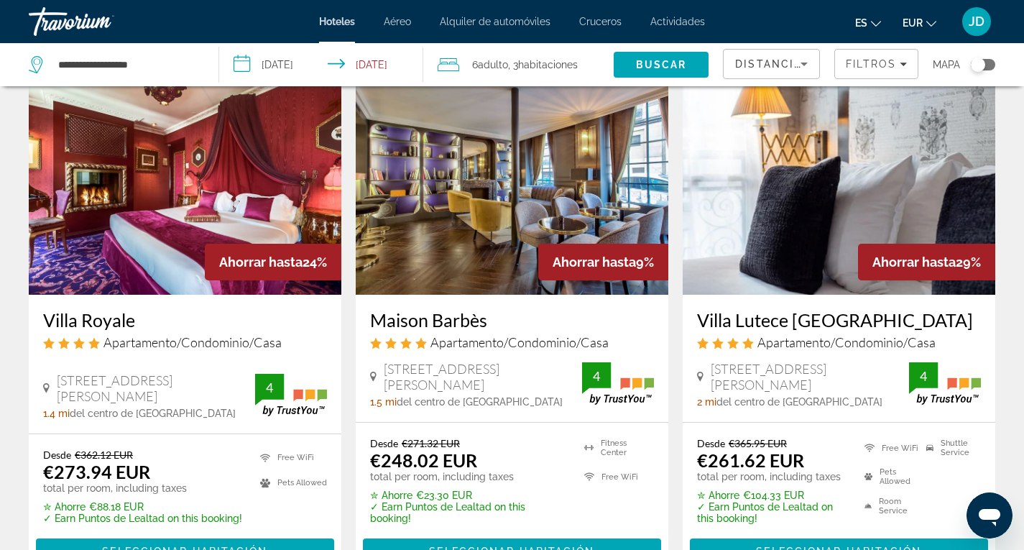
click at [847, 185] on img "Main content" at bounding box center [839, 180] width 313 height 230
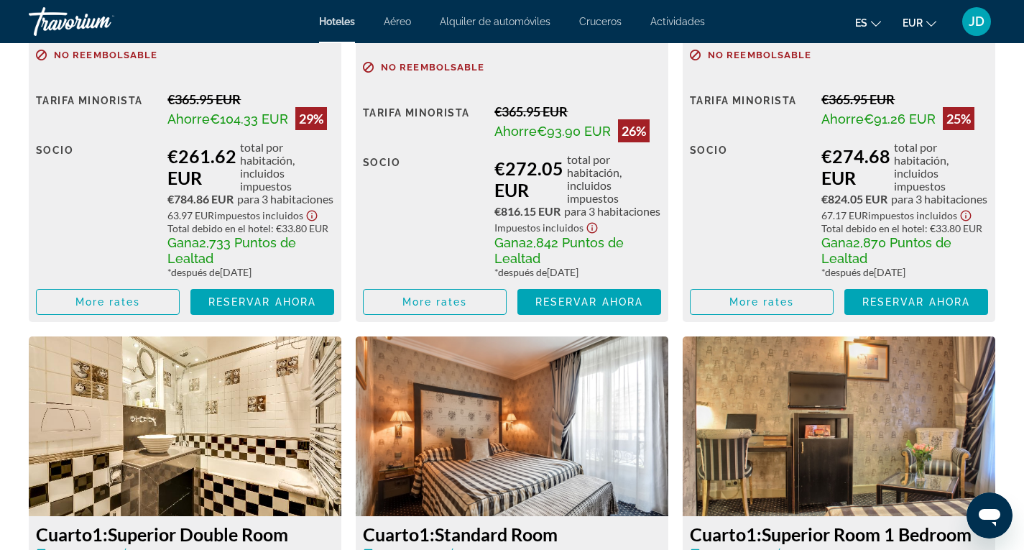
scroll to position [2588, 0]
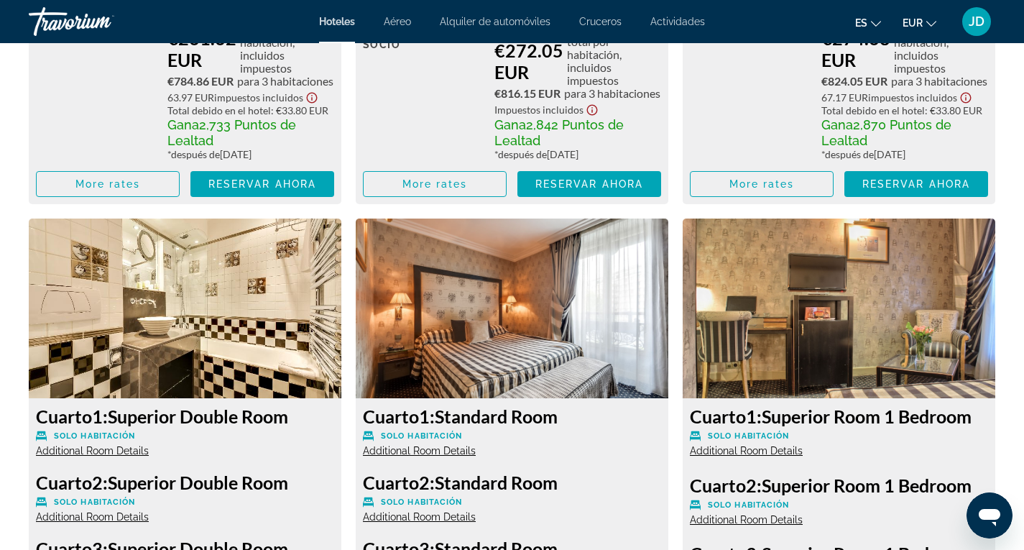
click at [552, 523] on div "Cuarto 2: Standard Room Solo habitación Additional Room Details" at bounding box center [512, 498] width 298 height 52
